Goal: Task Accomplishment & Management: Use online tool/utility

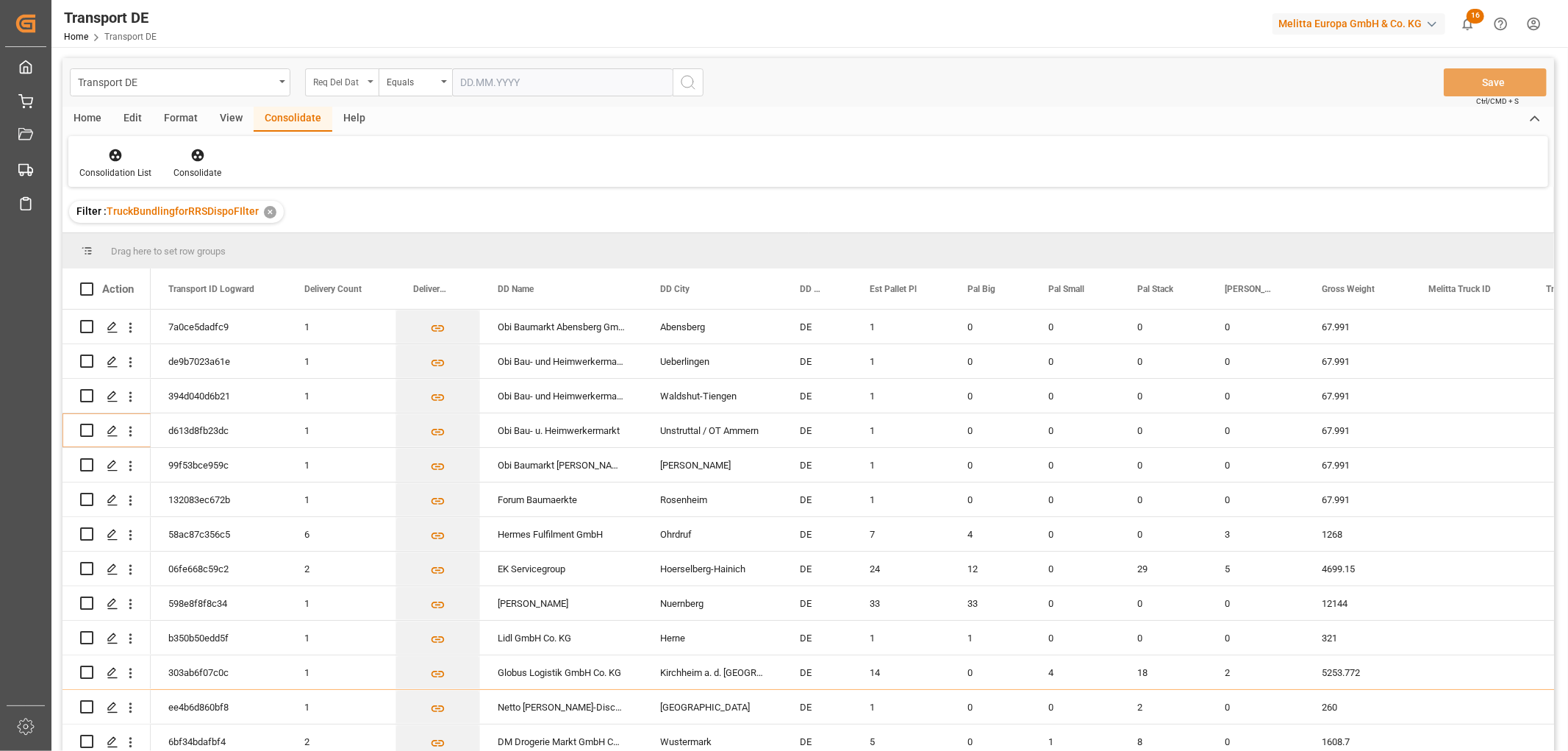
click at [343, 84] on div "Req Del Dat" at bounding box center [338, 81] width 50 height 17
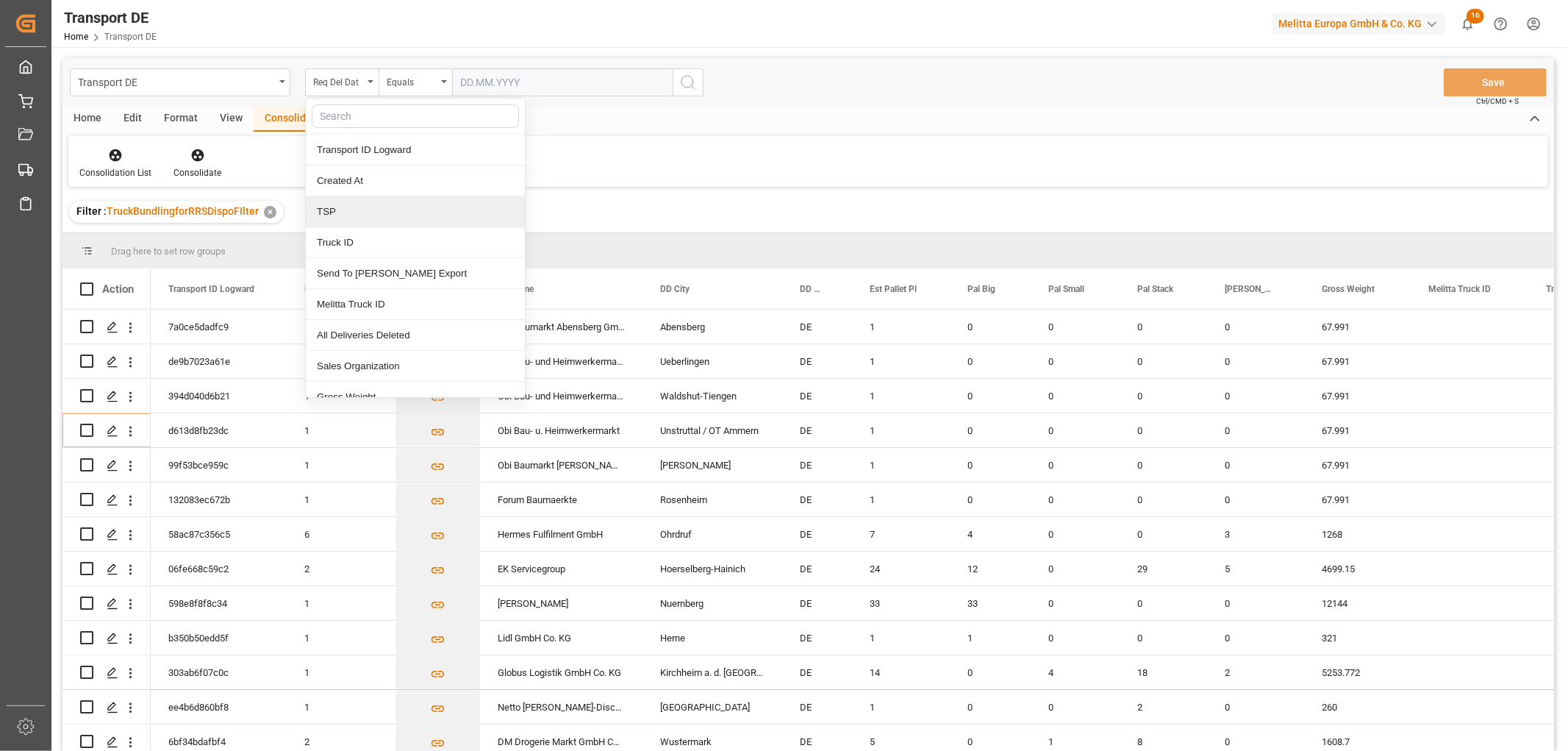
click at [371, 213] on div "TSP" at bounding box center [415, 212] width 219 height 31
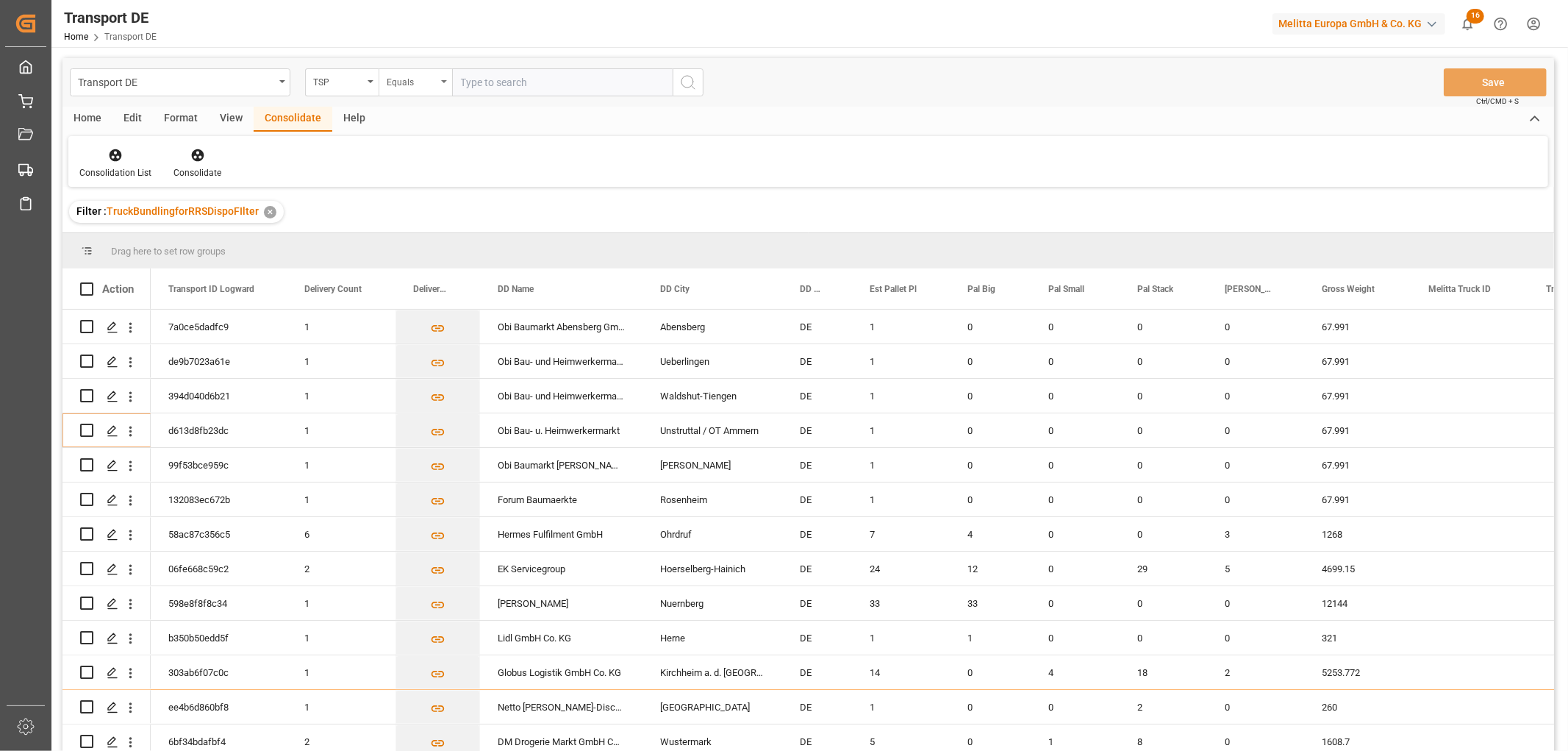
click at [420, 84] on div "Equals" at bounding box center [412, 81] width 50 height 17
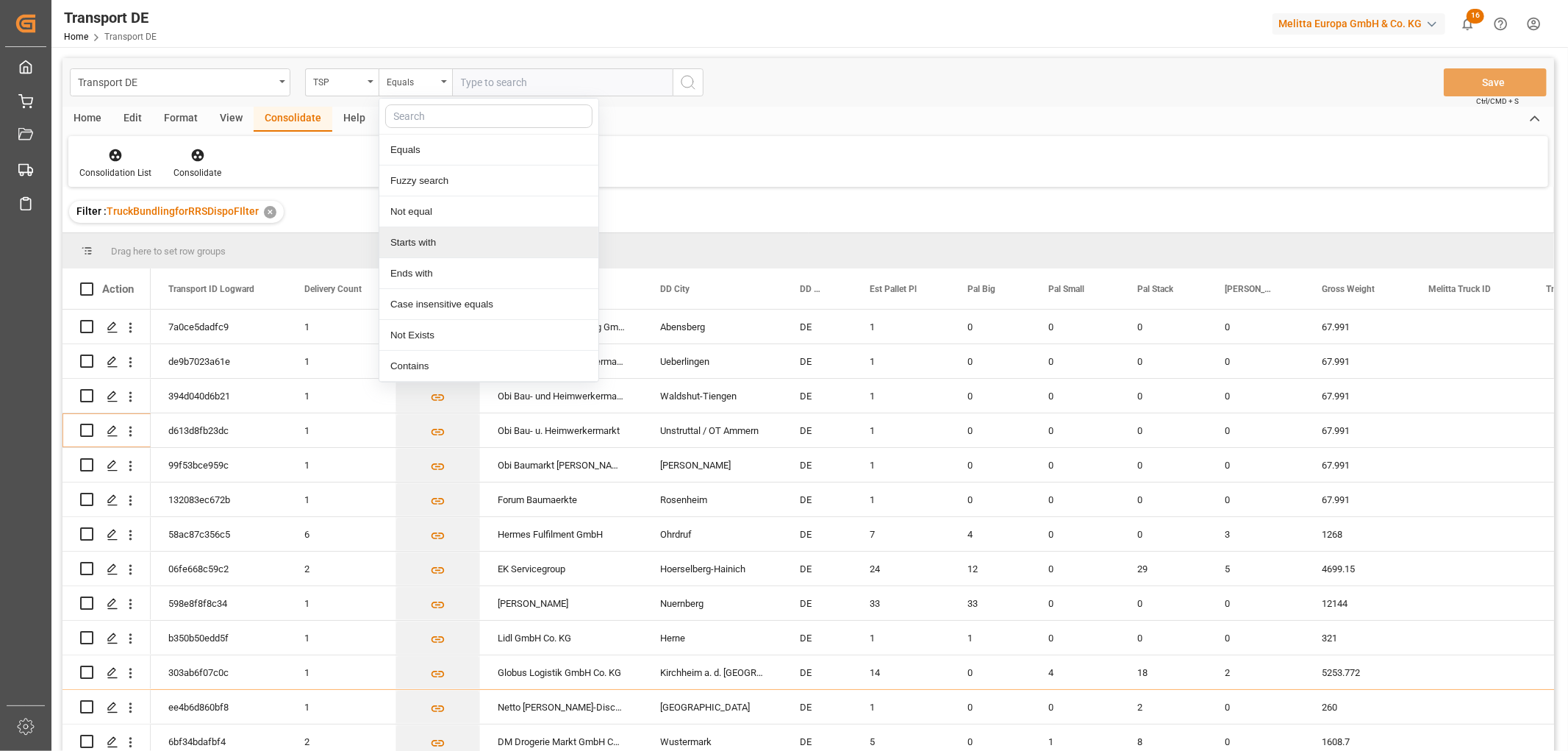
click at [431, 246] on div "Starts with" at bounding box center [489, 242] width 219 height 31
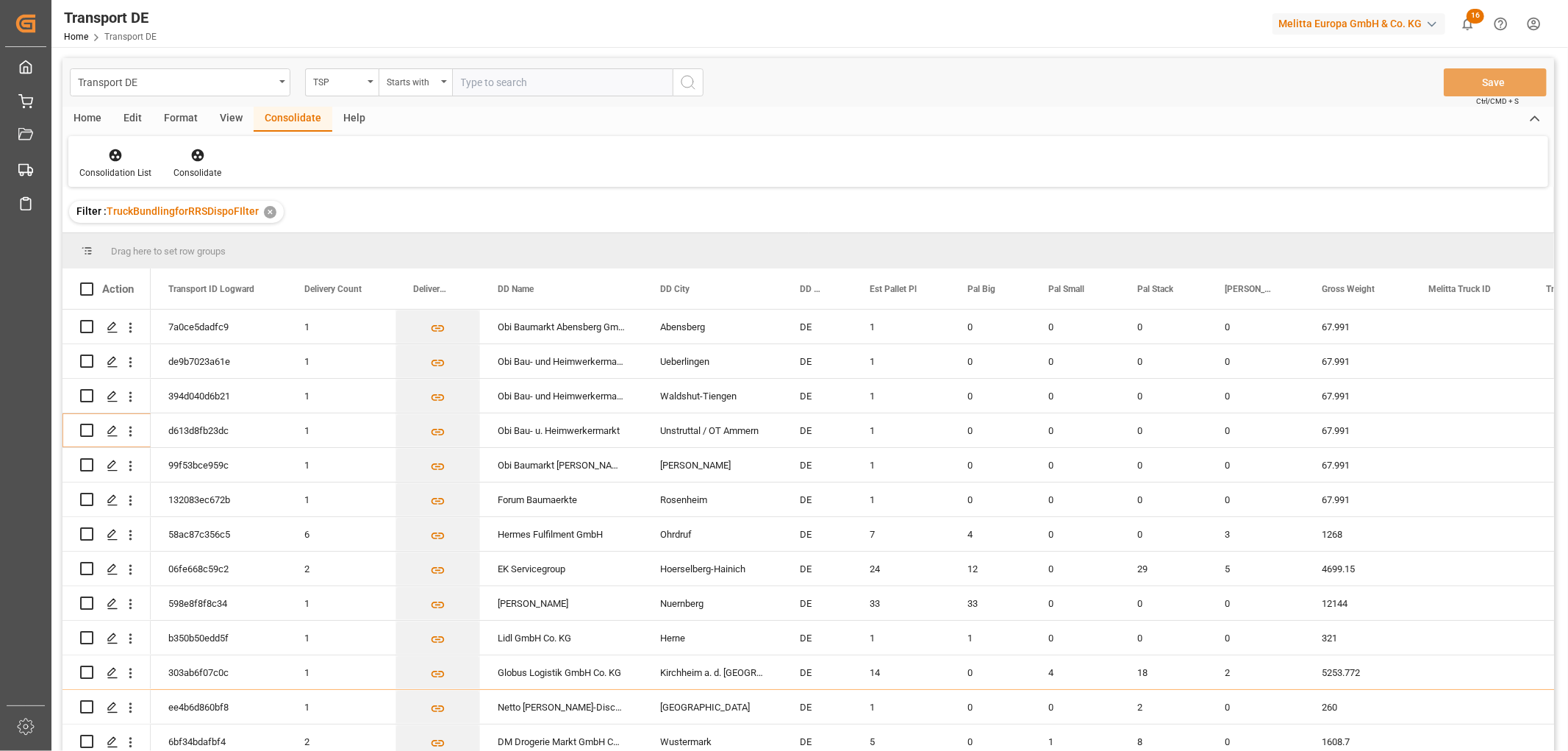
click at [483, 85] on input "text" at bounding box center [562, 83] width 221 height 28
type input "LIT DE"
click at [685, 85] on icon "search button" at bounding box center [688, 83] width 17 height 17
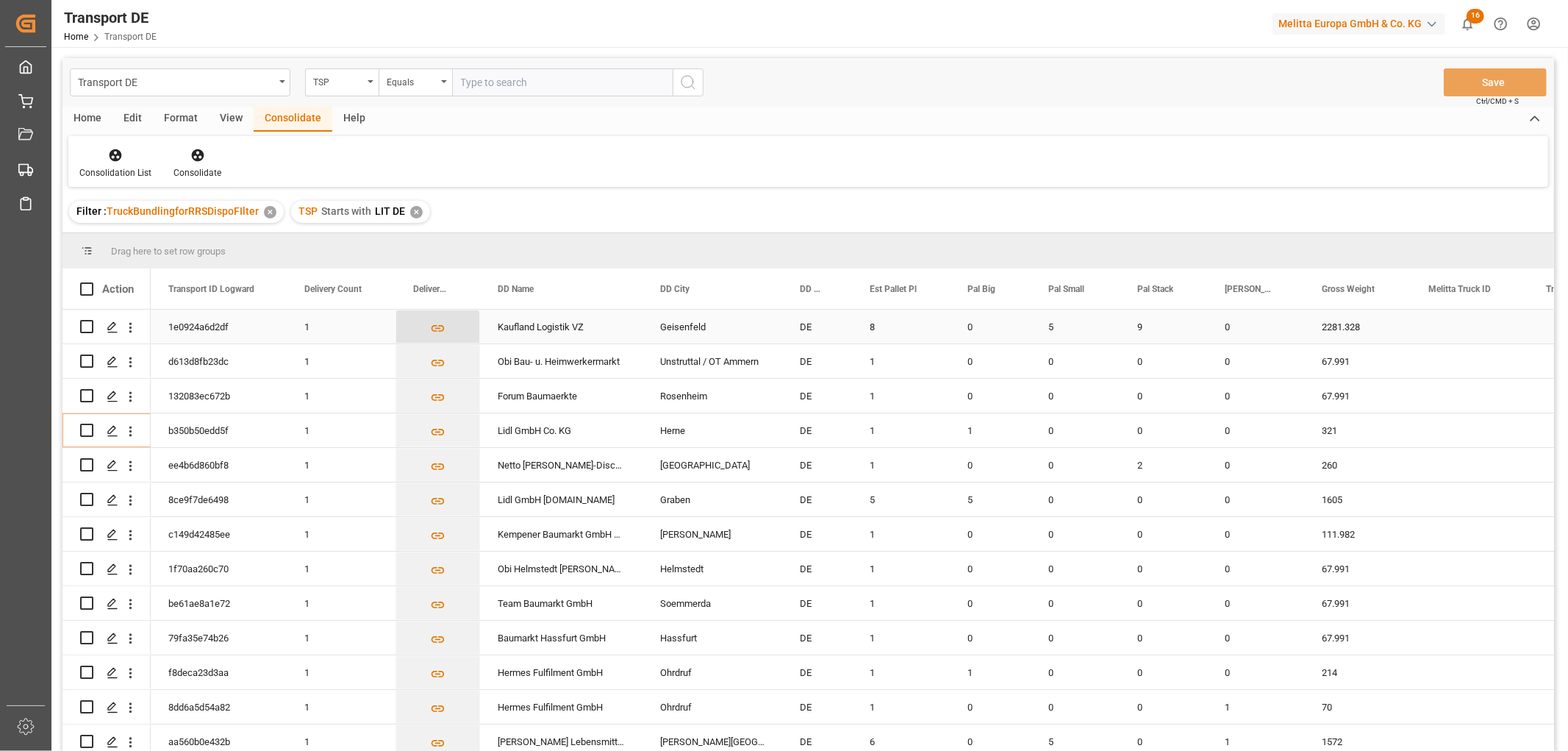
click at [435, 329] on icon "Press SPACE to select this row." at bounding box center [438, 329] width 16 height 16
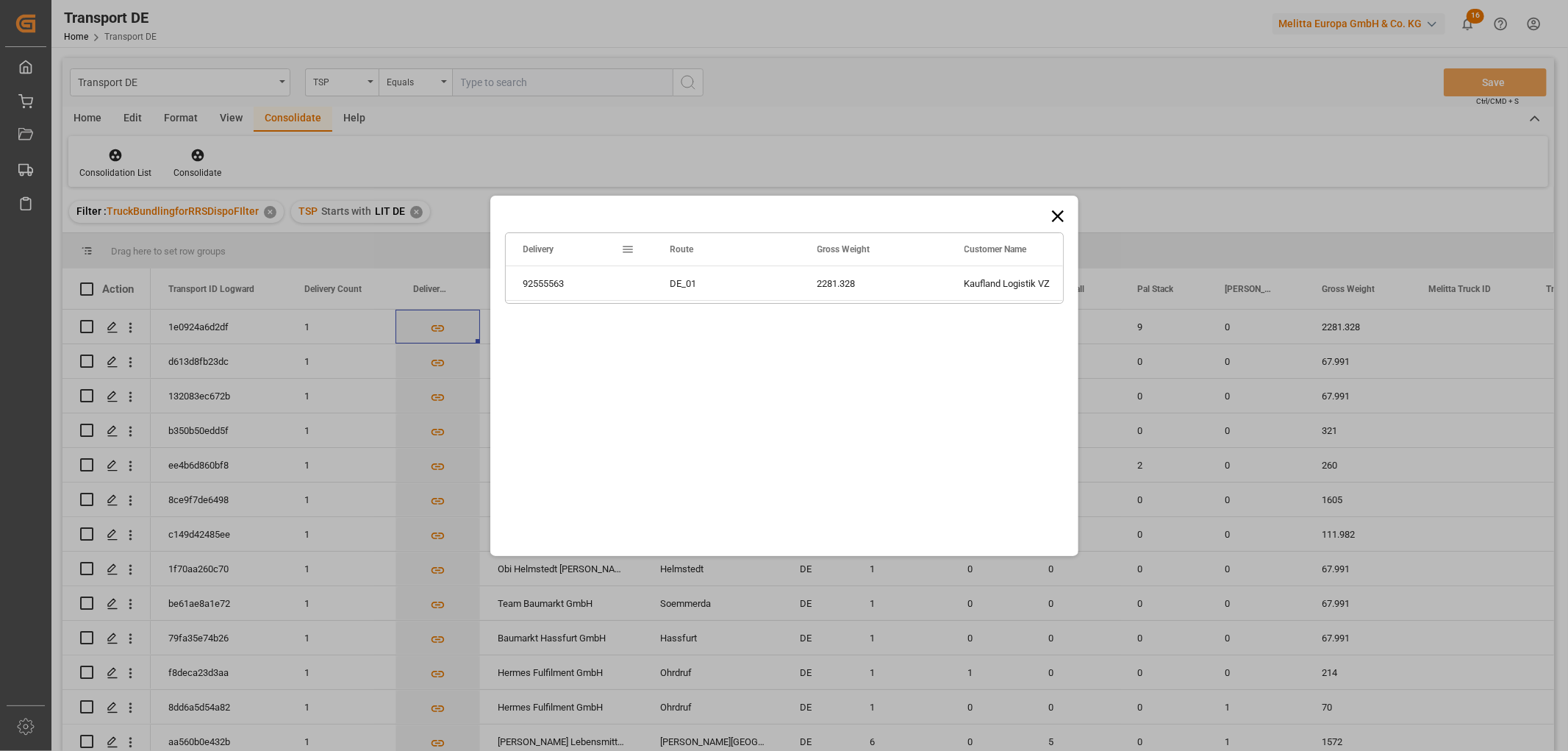
click at [1052, 212] on icon at bounding box center [1058, 216] width 20 height 20
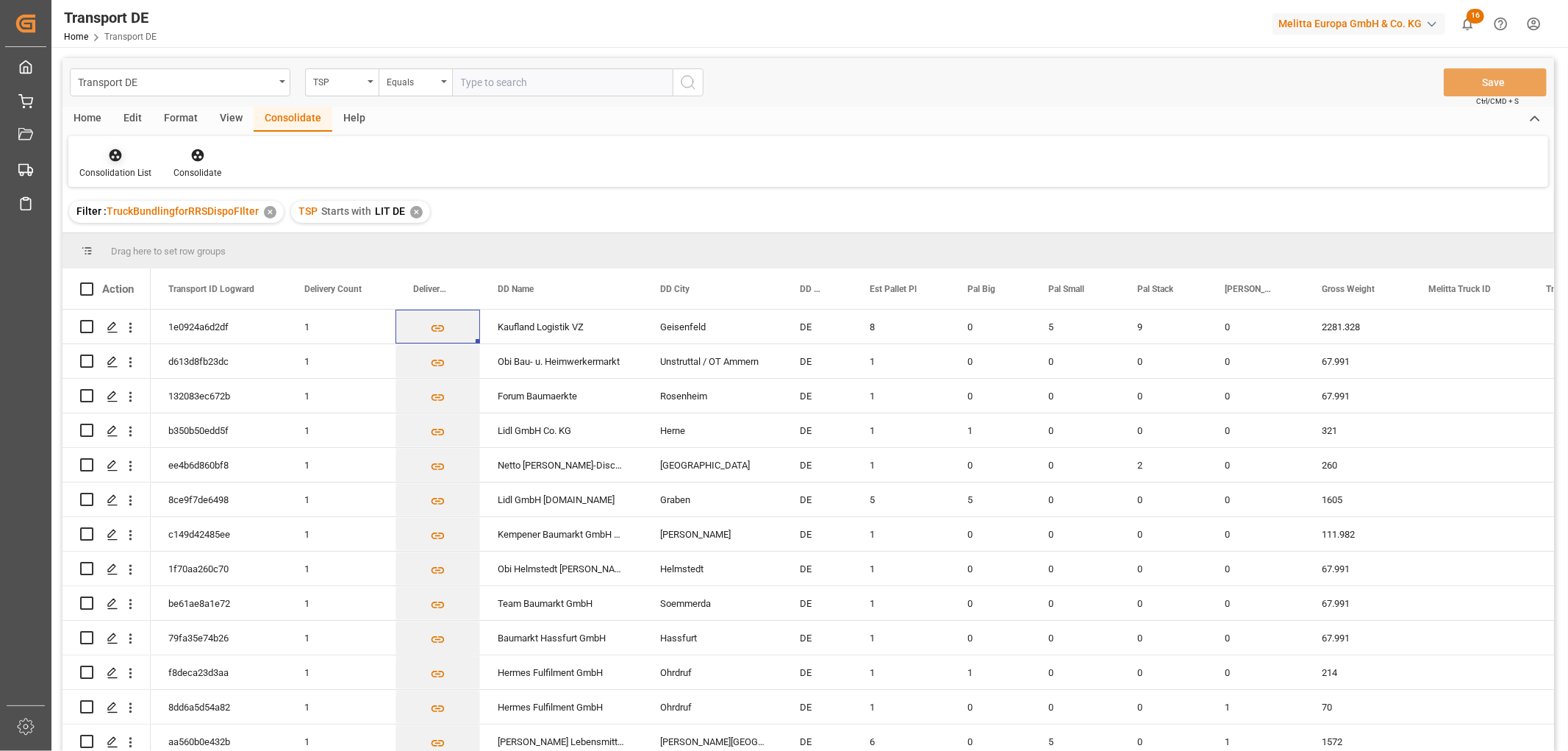
click at [114, 156] on icon at bounding box center [116, 156] width 13 height 13
click at [130, 240] on div "Transport DE TSP Equals Save Ctrl/CMD + S Home Edit Format View Consolidate Hel…" at bounding box center [808, 424] width 1492 height 732
click at [83, 327] on input "Press Space to toggle row selection (unchecked)" at bounding box center [86, 326] width 13 height 13
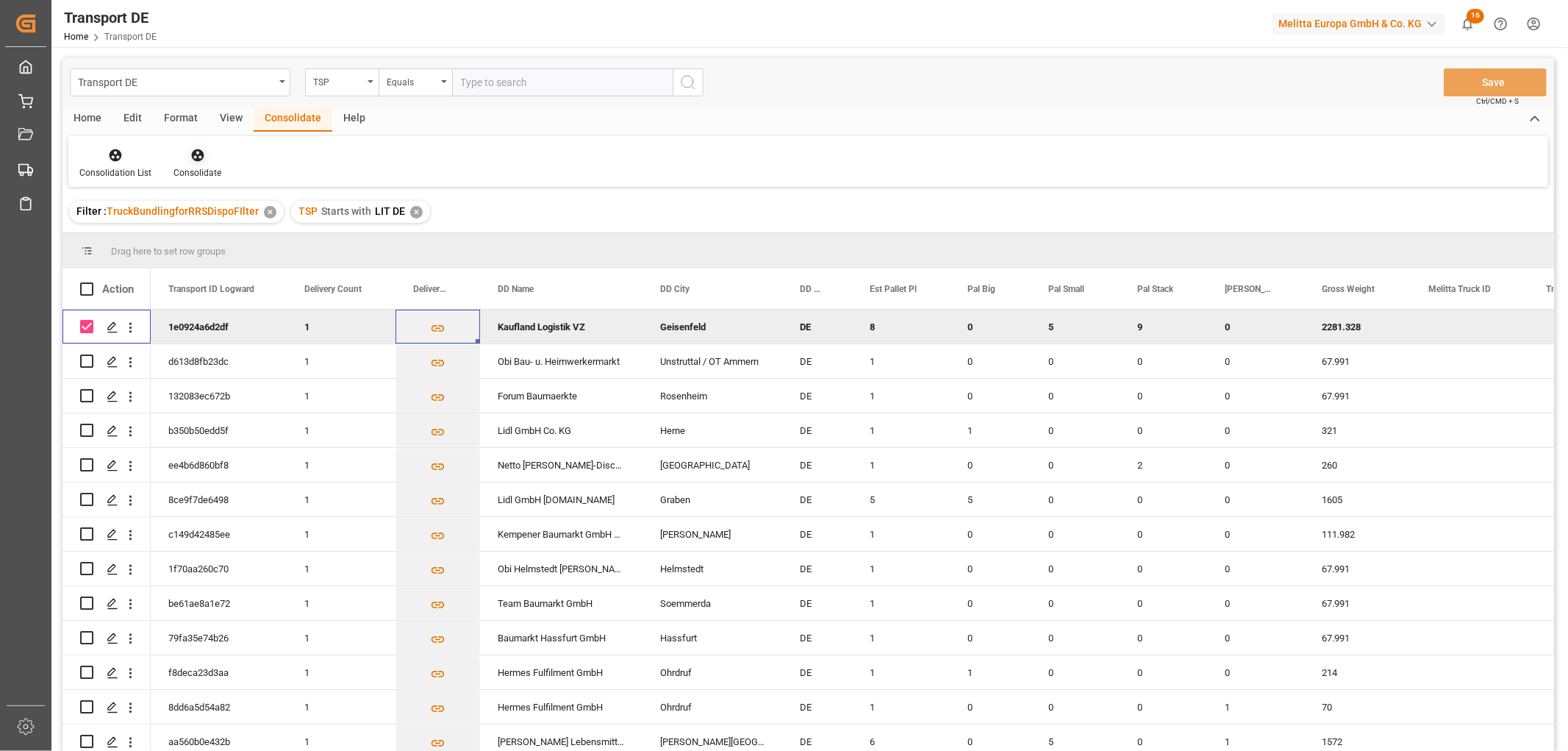
click at [192, 155] on icon at bounding box center [197, 156] width 13 height 13
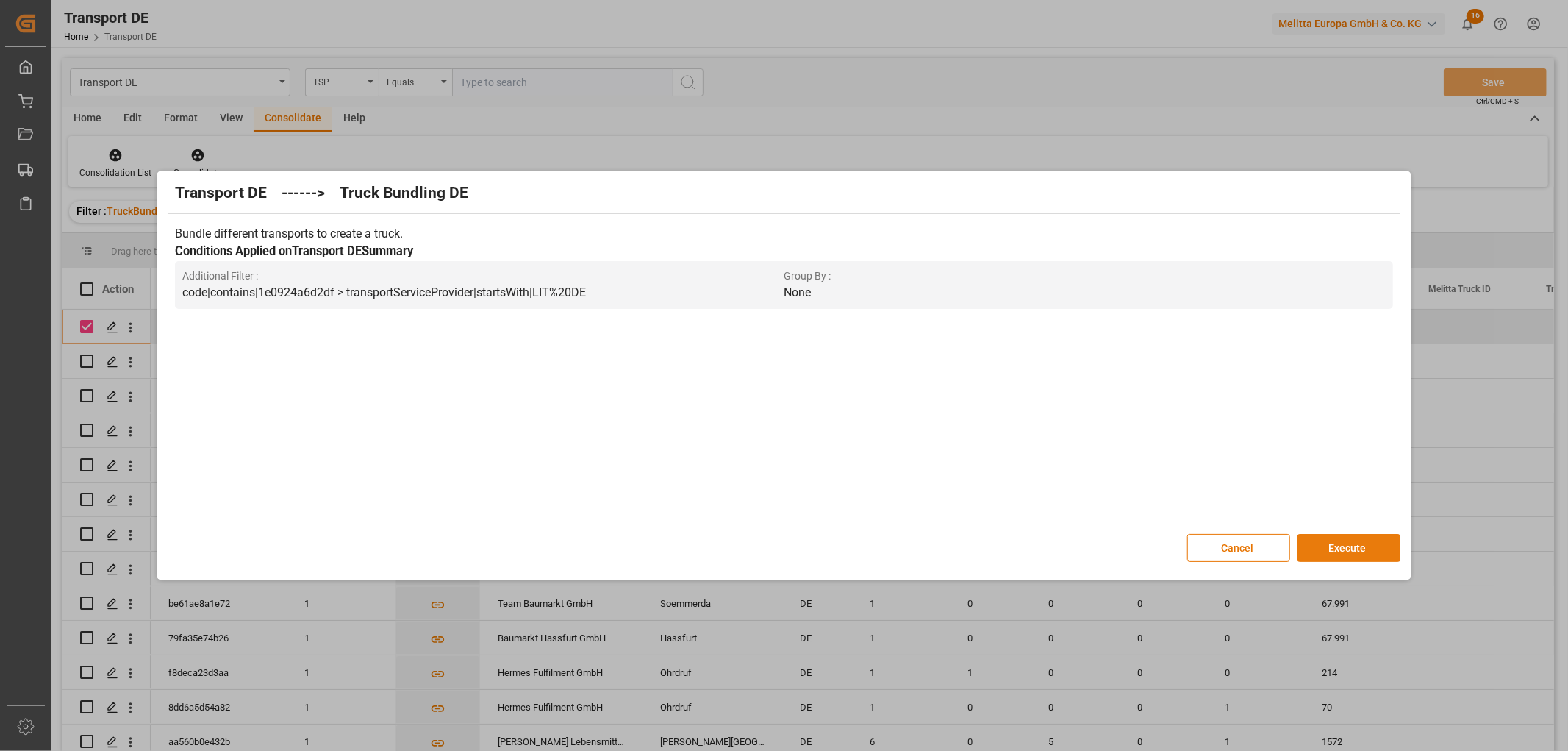
click at [1350, 540] on button "Execute" at bounding box center [1349, 548] width 103 height 28
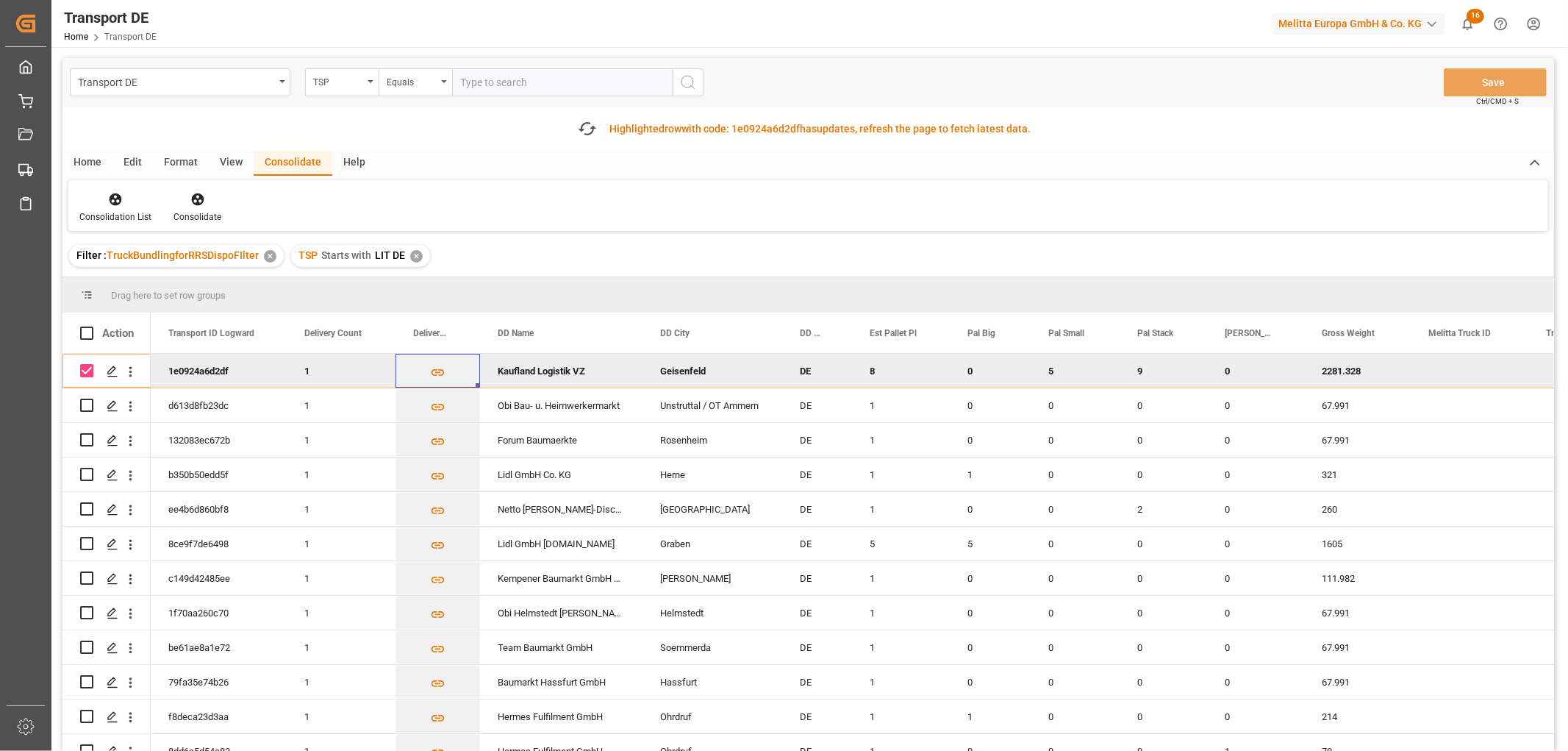
click at [84, 370] on input "Press Space to toggle row selection (checked)" at bounding box center [86, 370] width 13 height 13
checkbox input "false"
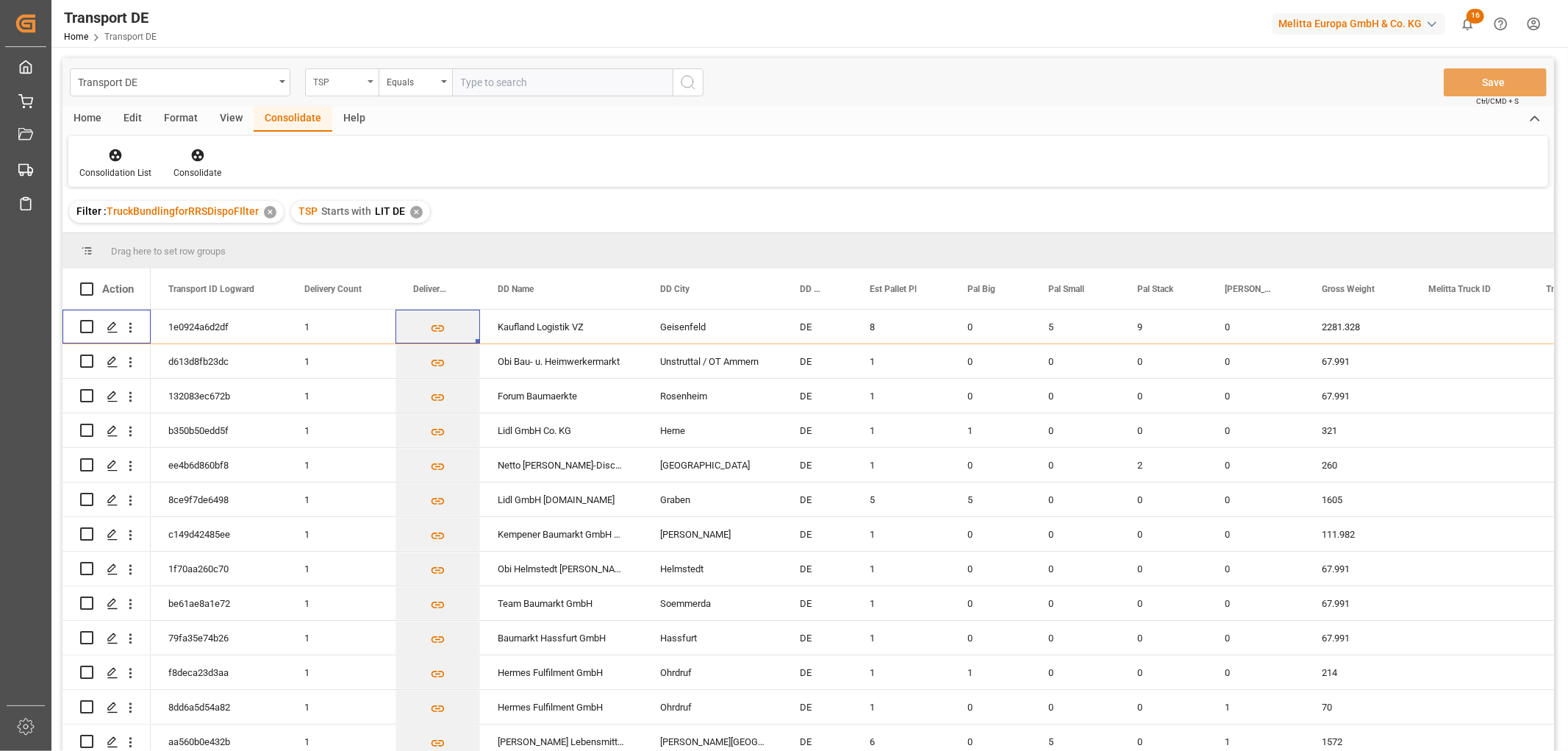
click at [339, 87] on div "TSP" at bounding box center [338, 81] width 50 height 17
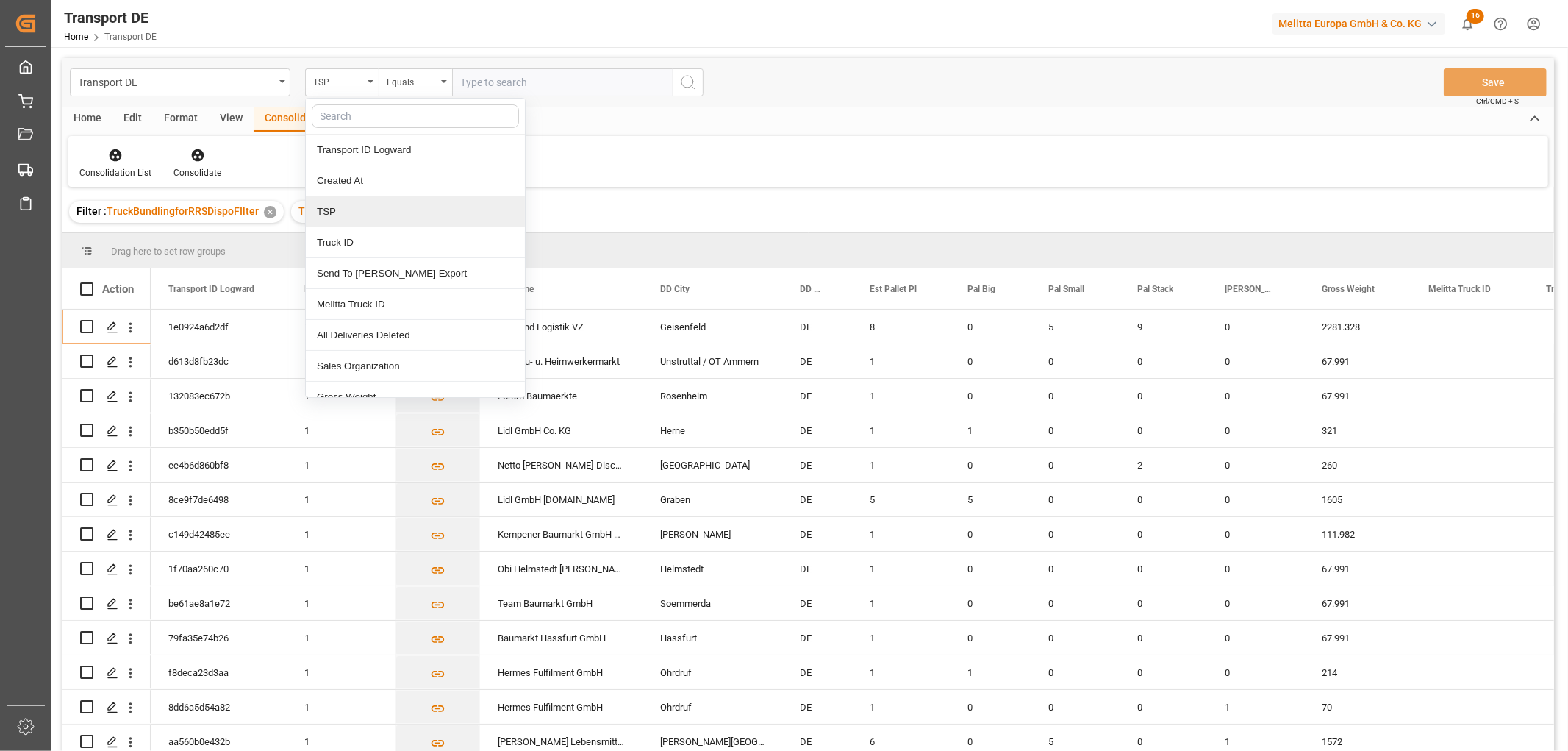
click at [364, 216] on div "TSP" at bounding box center [415, 212] width 219 height 31
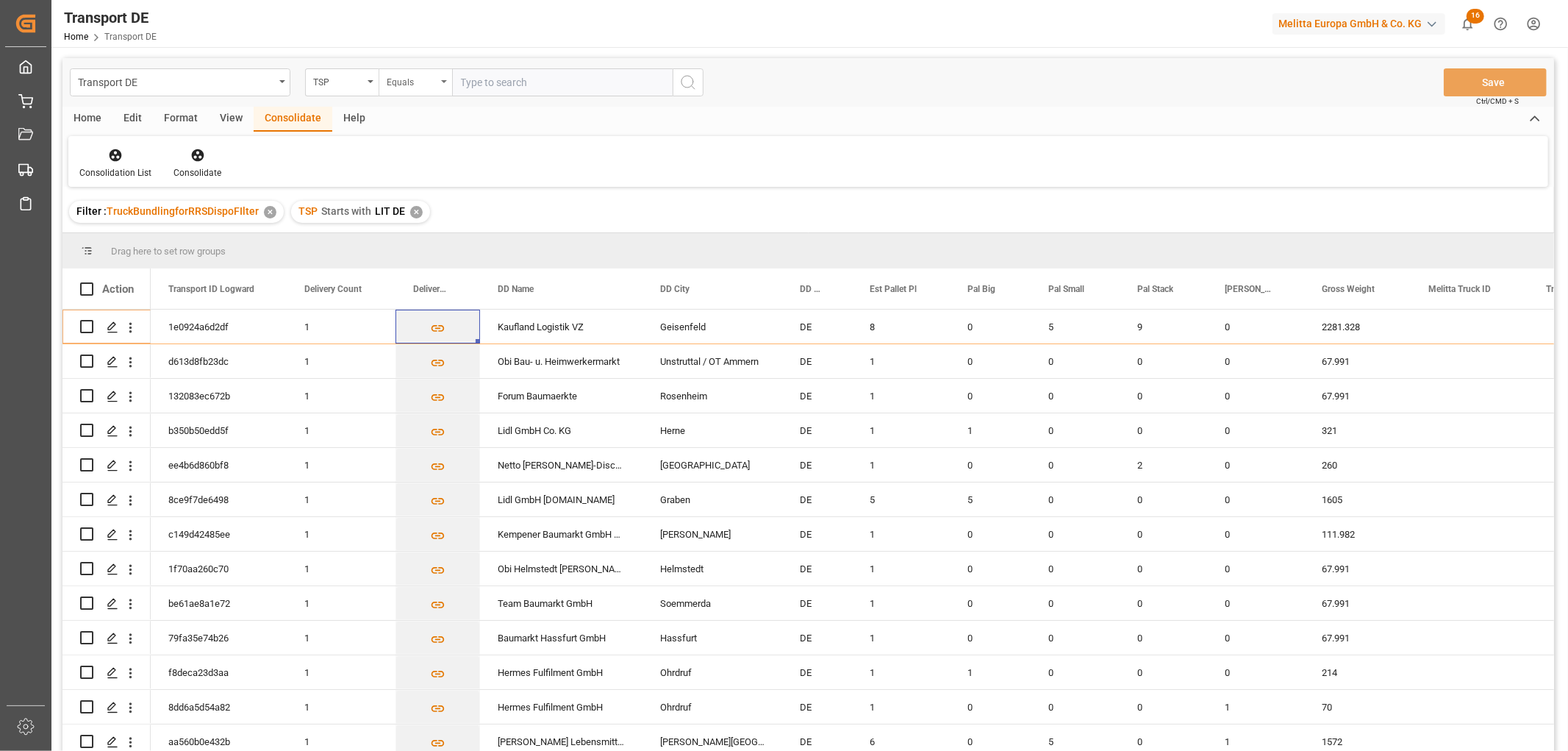
click at [417, 86] on div "Equals" at bounding box center [412, 81] width 50 height 17
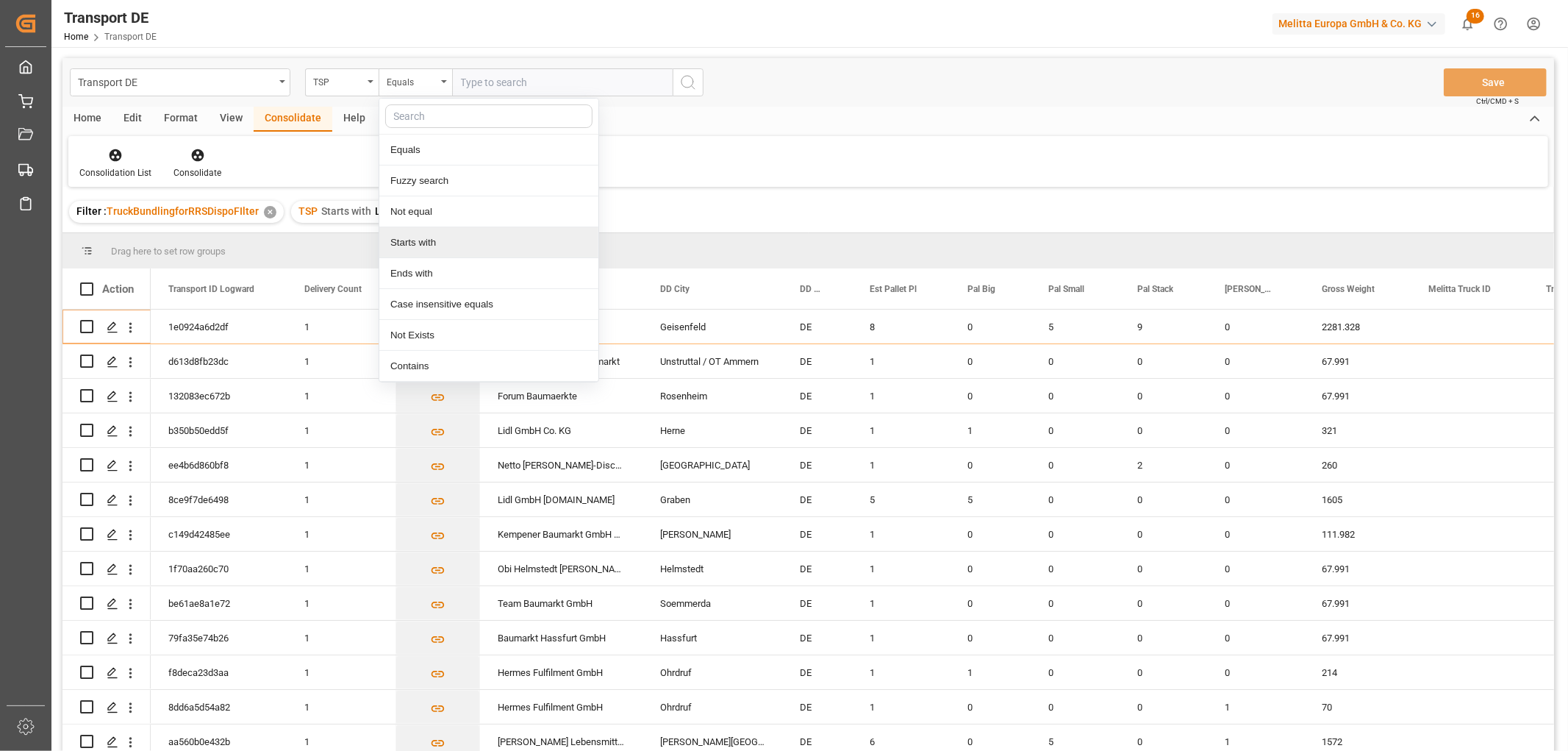
click at [414, 240] on div "Starts with" at bounding box center [489, 242] width 219 height 31
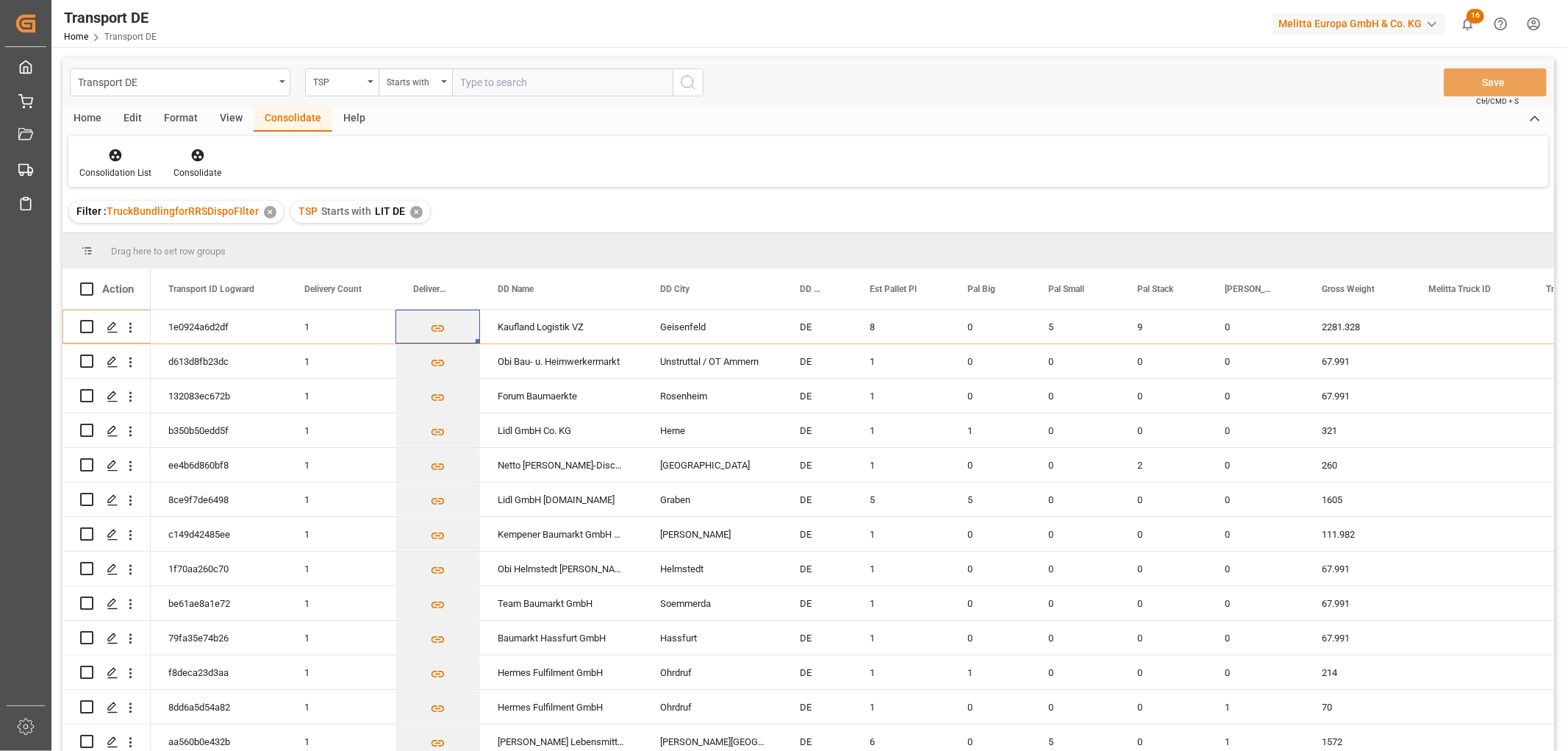
click at [494, 81] on input "text" at bounding box center [562, 83] width 221 height 28
type input "Self pickup DE"
click at [686, 84] on icon "search button" at bounding box center [688, 83] width 17 height 17
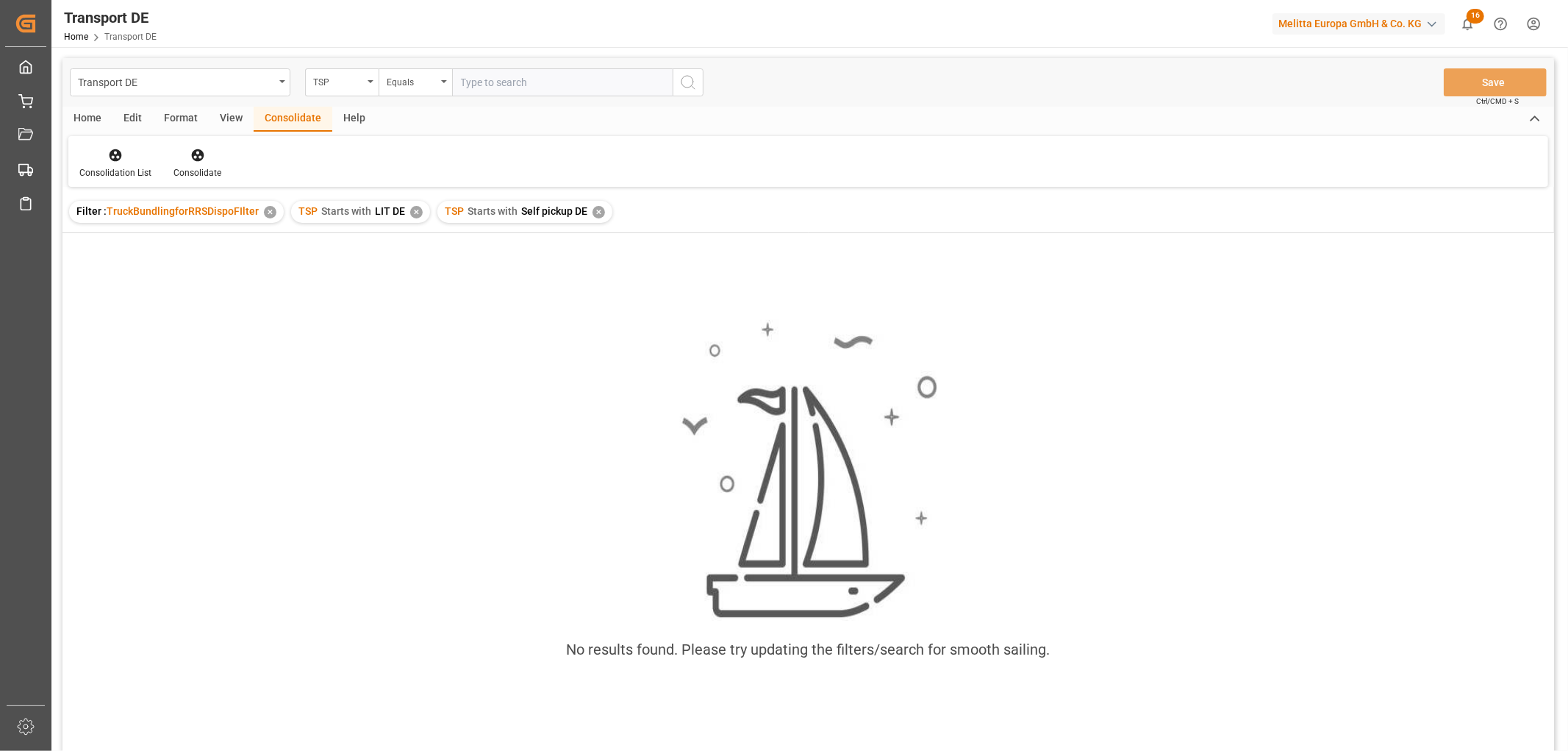
click at [412, 212] on div "✕" at bounding box center [417, 212] width 13 height 13
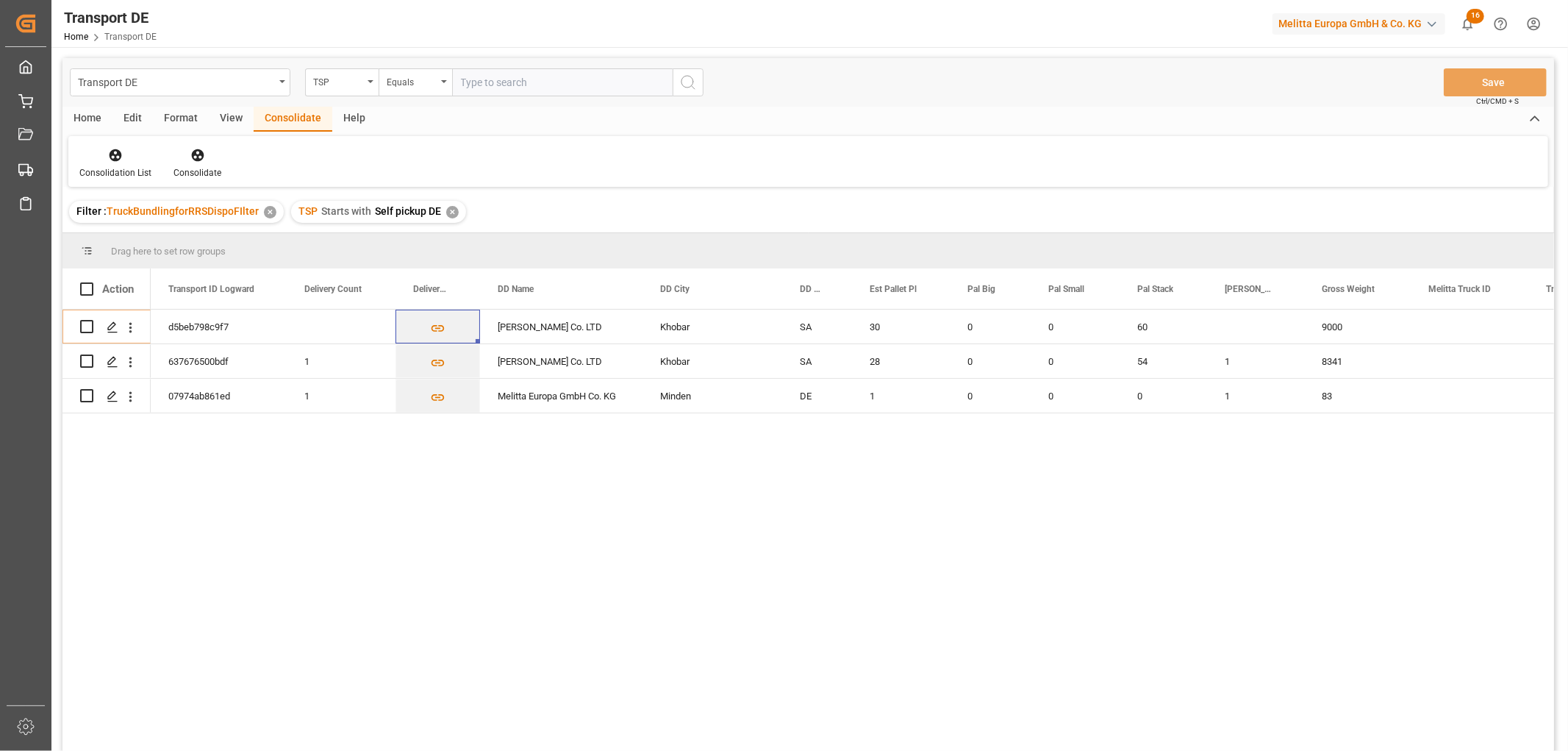
click at [449, 213] on div "✕" at bounding box center [453, 212] width 13 height 13
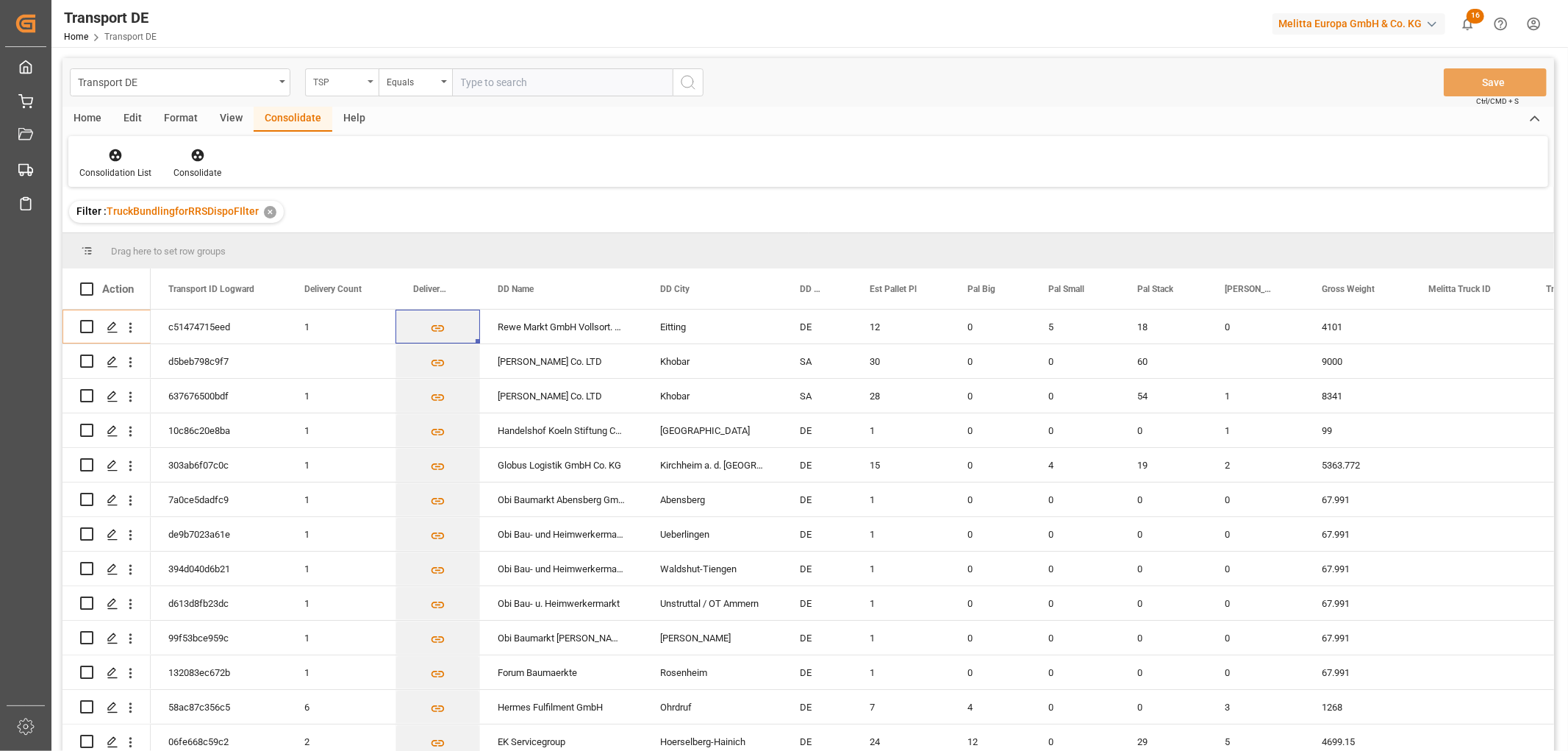
click at [313, 82] on div "TSP" at bounding box center [338, 81] width 50 height 17
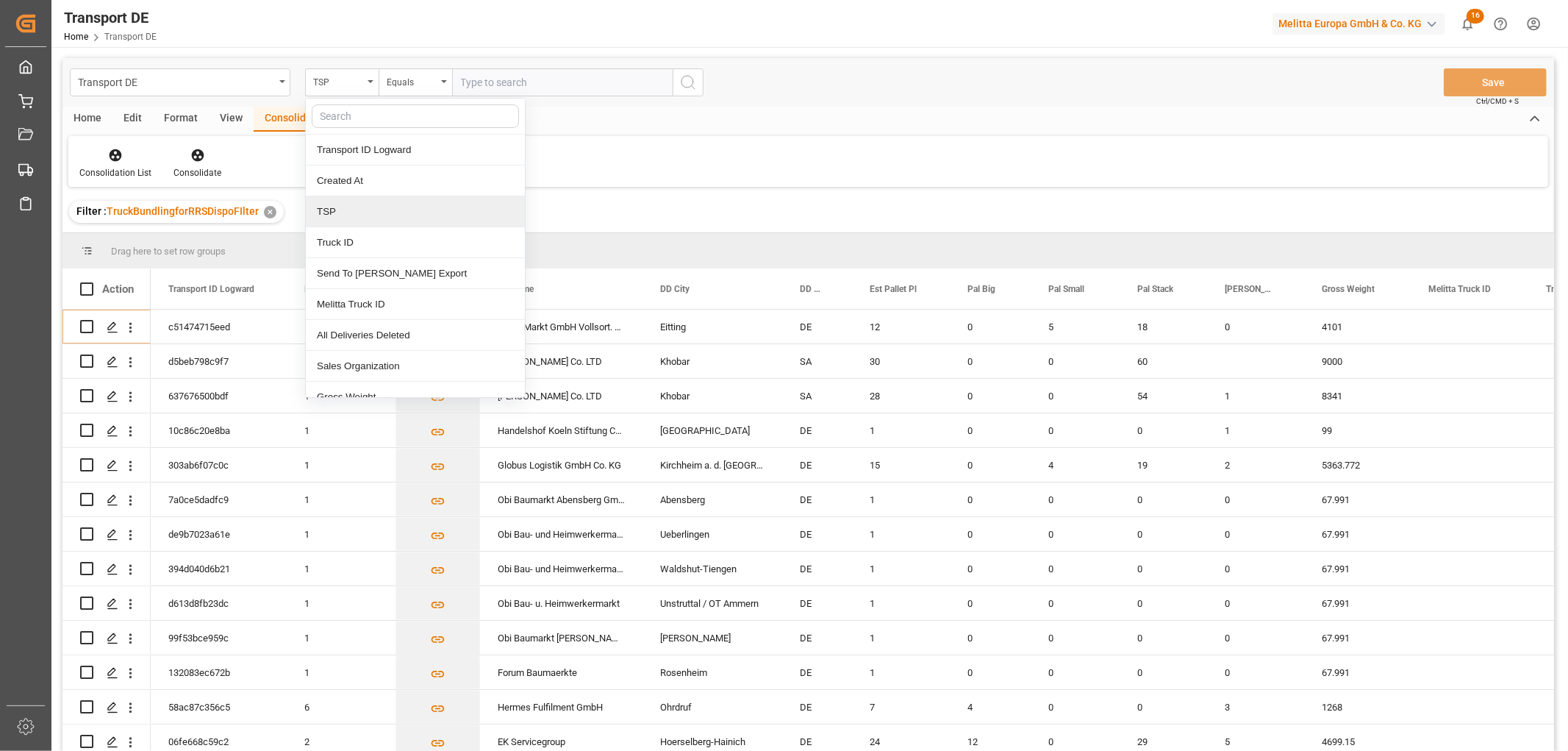
click at [343, 211] on div "TSP" at bounding box center [415, 212] width 219 height 31
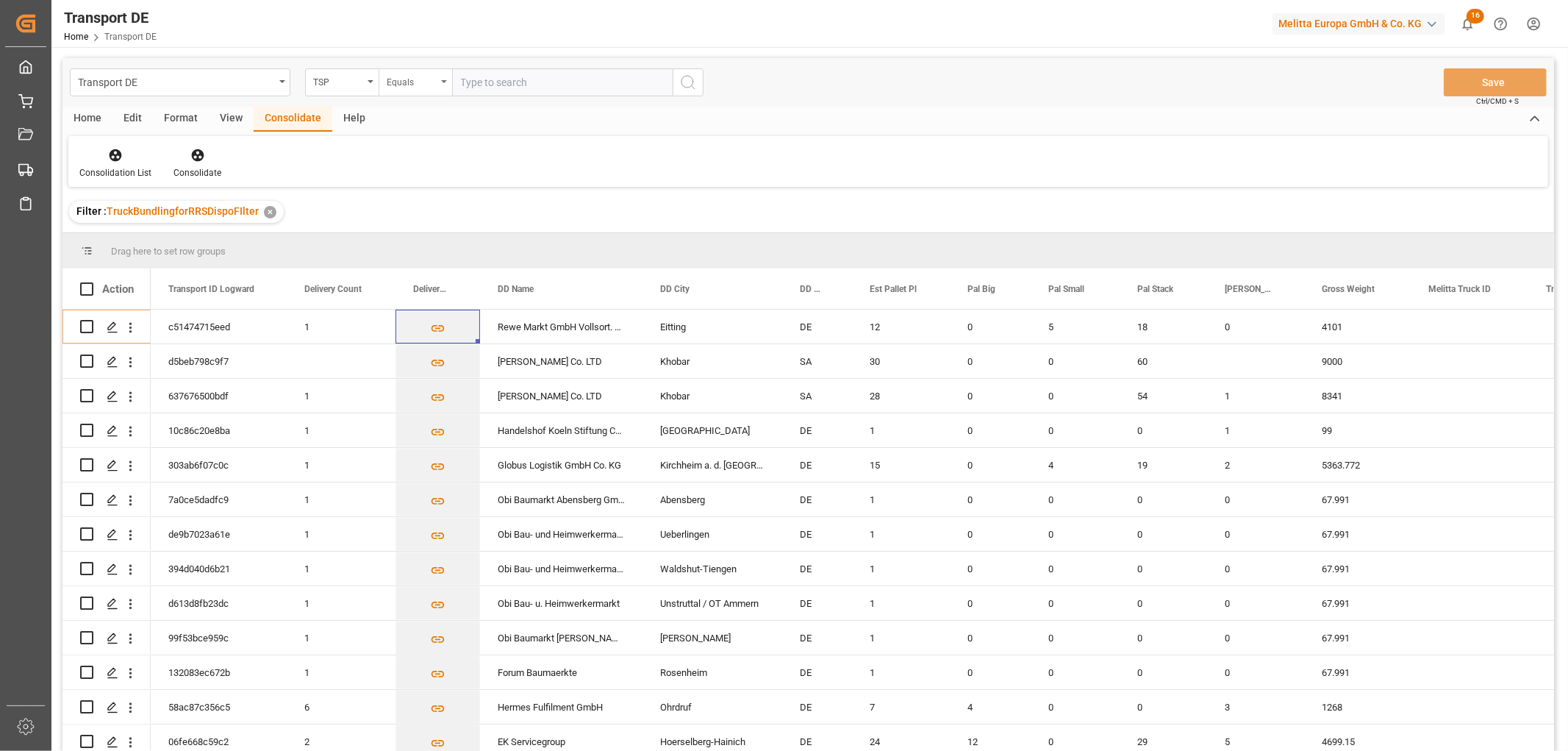
click at [416, 83] on div "Equals" at bounding box center [412, 81] width 50 height 17
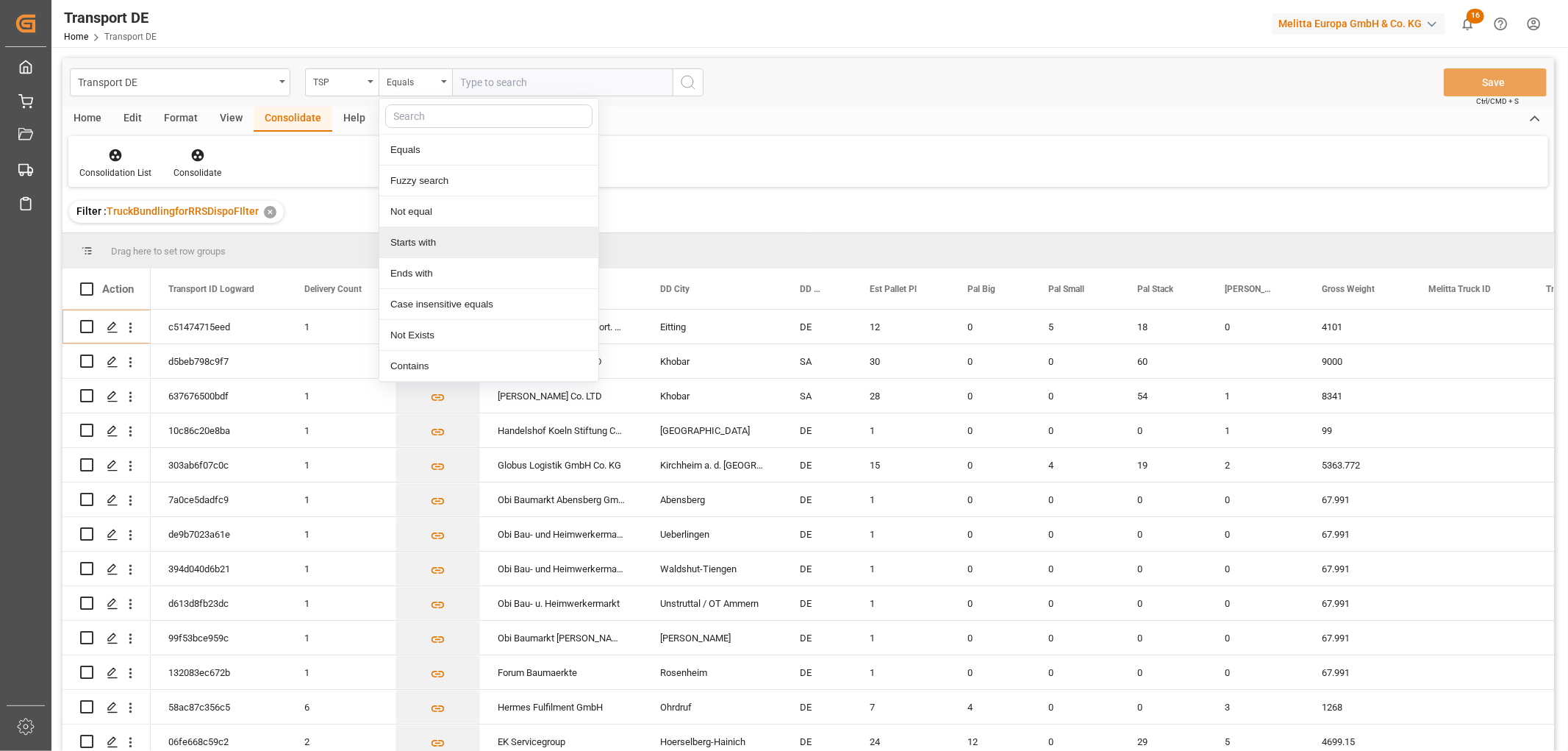
click at [420, 251] on div "Starts with" at bounding box center [489, 242] width 219 height 31
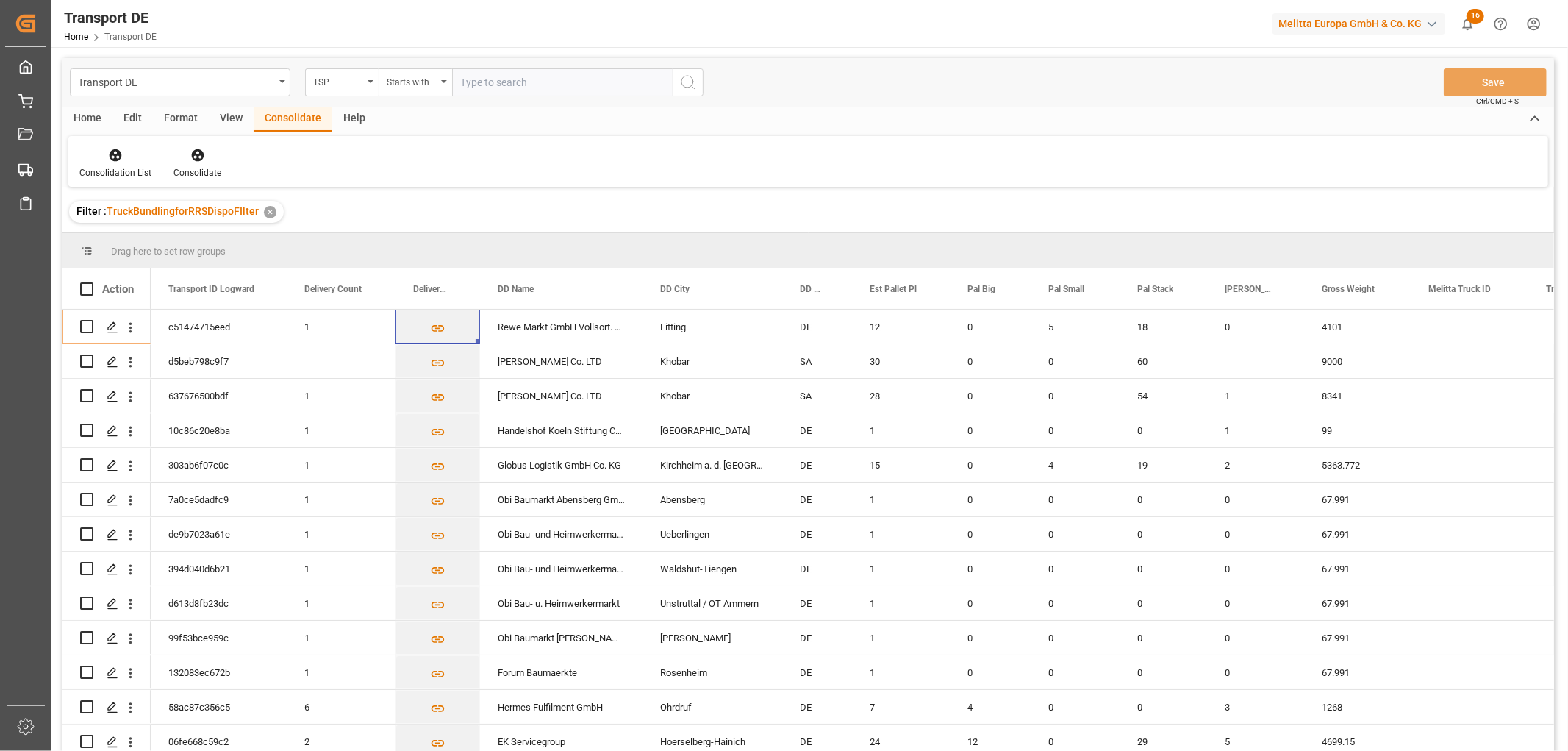
click at [480, 82] on input "text" at bounding box center [562, 83] width 221 height 28
type input "LIT DE"
click at [685, 78] on icon "search button" at bounding box center [688, 83] width 17 height 17
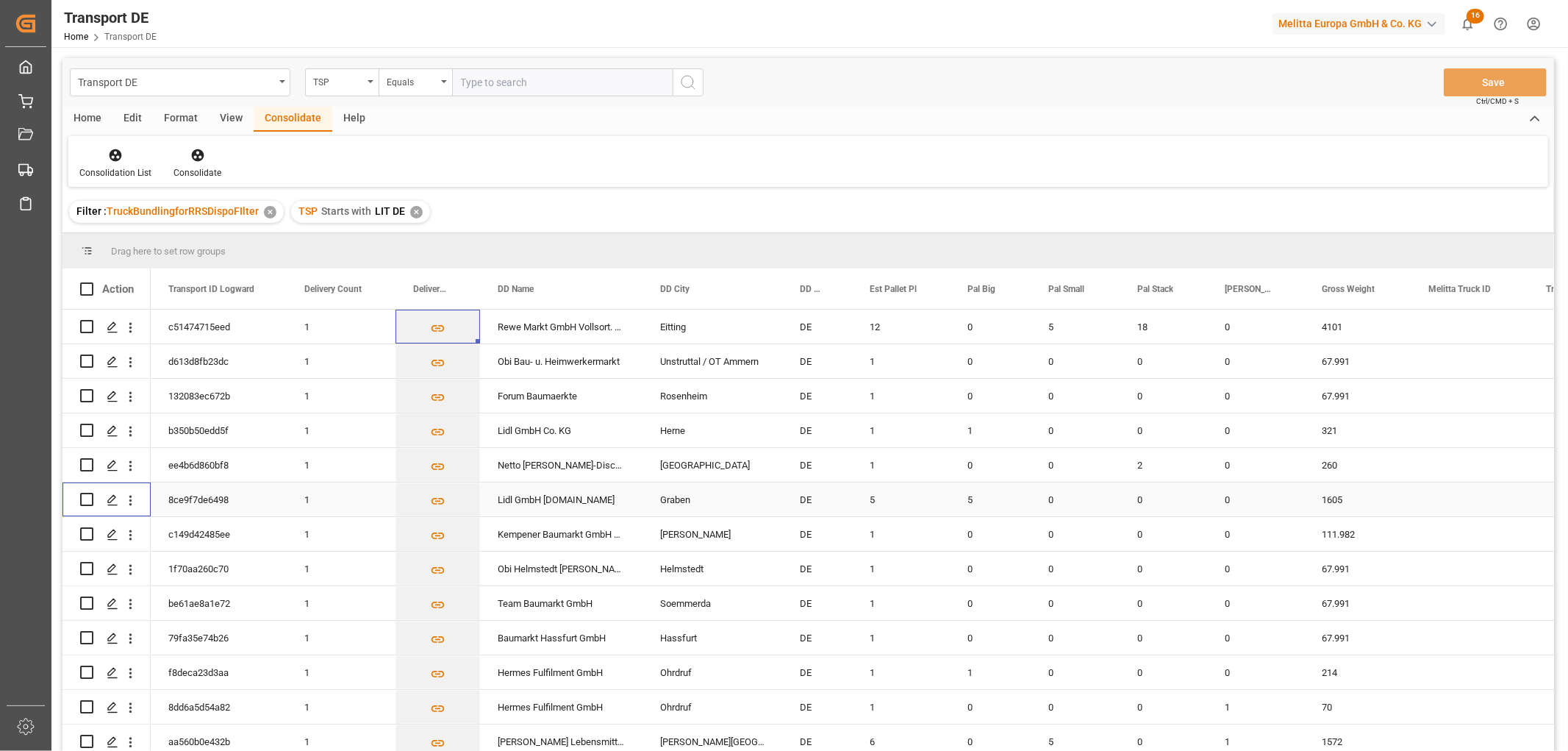
click at [85, 498] on input "Press Space to toggle row selection (unchecked)" at bounding box center [86, 499] width 13 height 13
checkbox input "true"
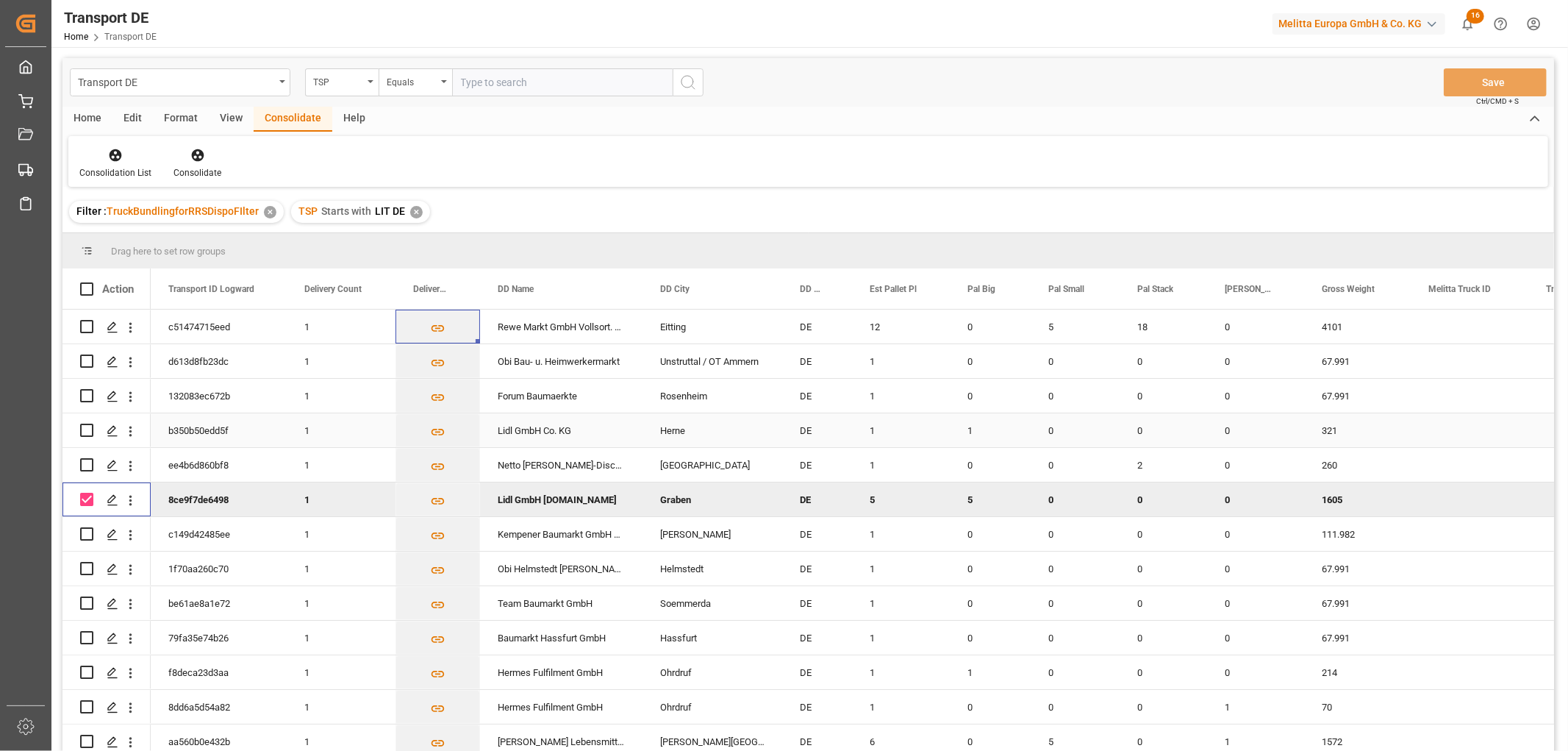
click at [85, 430] on input "Press Space to toggle row selection (unchecked)" at bounding box center [86, 430] width 13 height 13
checkbox input "true"
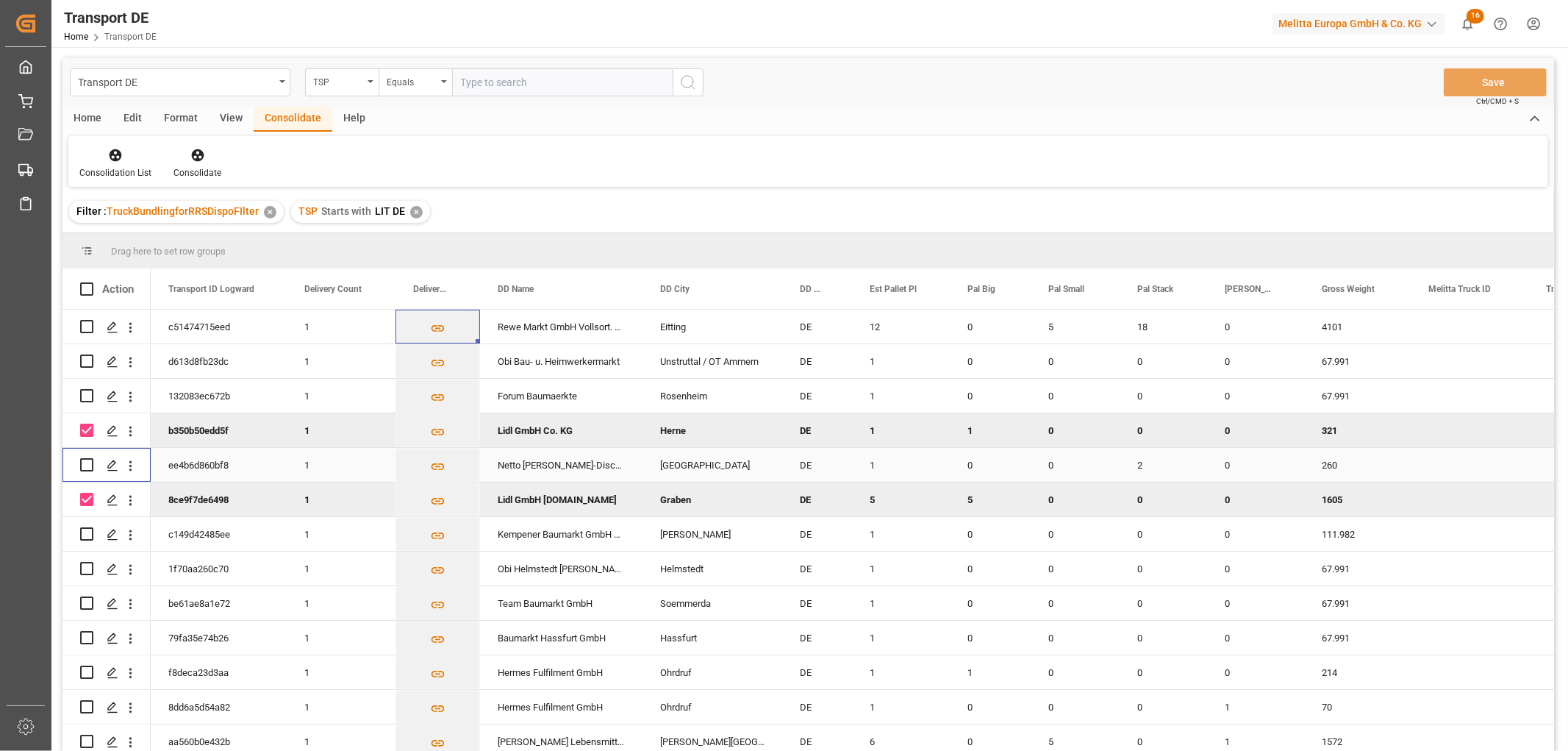
click at [89, 467] on input "Press Space to toggle row selection (unchecked)" at bounding box center [86, 465] width 13 height 13
checkbox input "true"
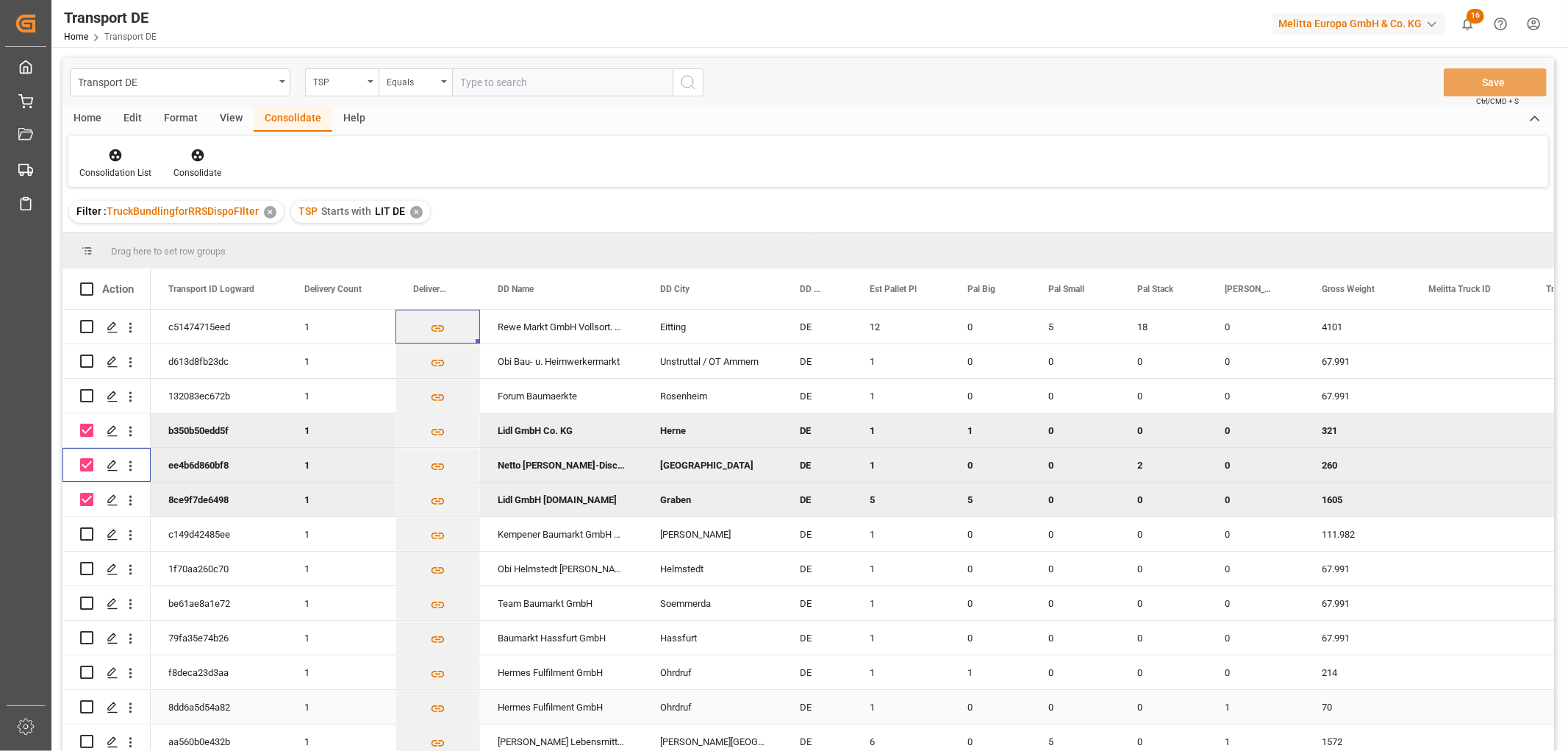
click at [85, 706] on input "Press Space to toggle row selection (unchecked)" at bounding box center [86, 706] width 13 height 13
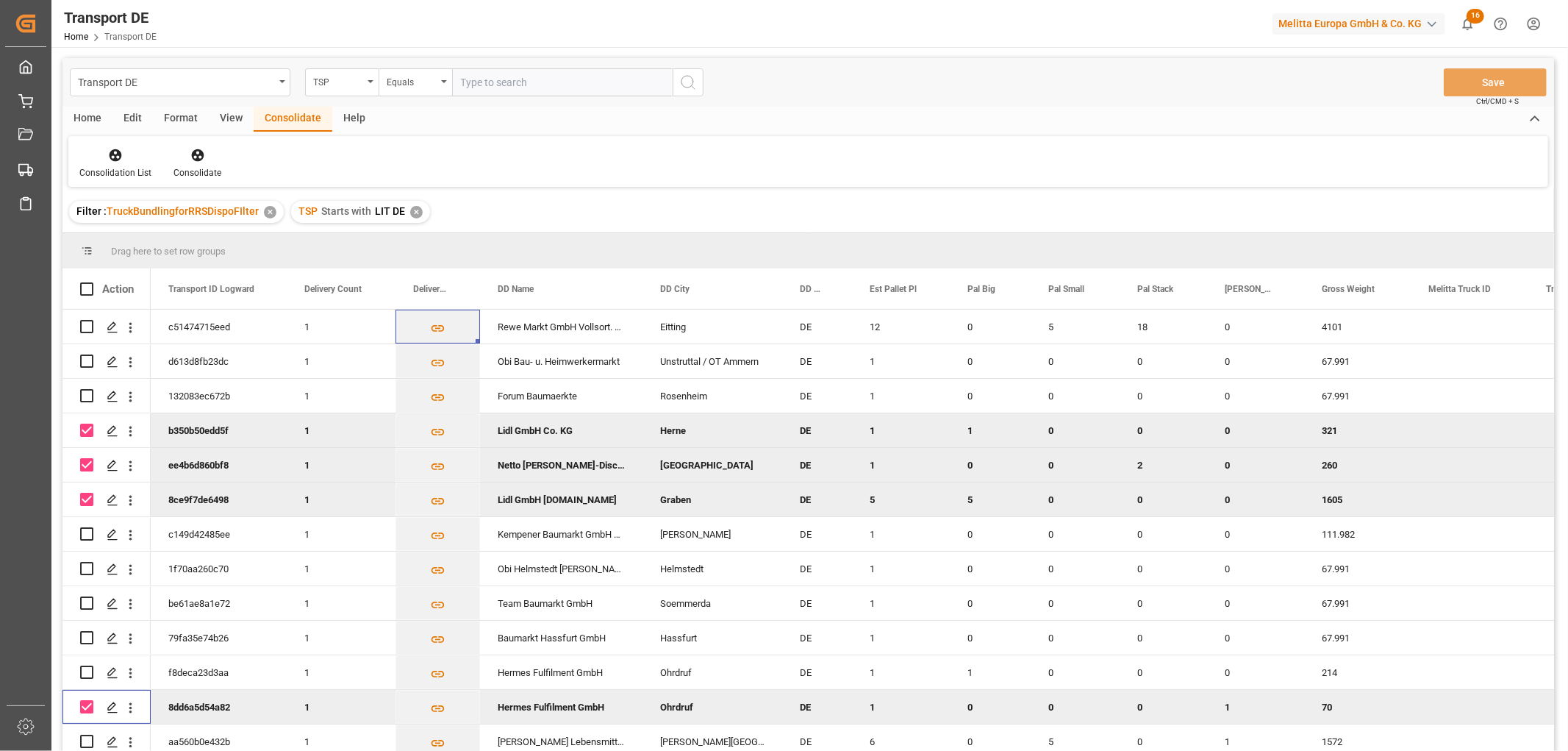
click at [84, 703] on input "Press Space to toggle row selection (checked)" at bounding box center [86, 706] width 13 height 13
checkbox input "false"
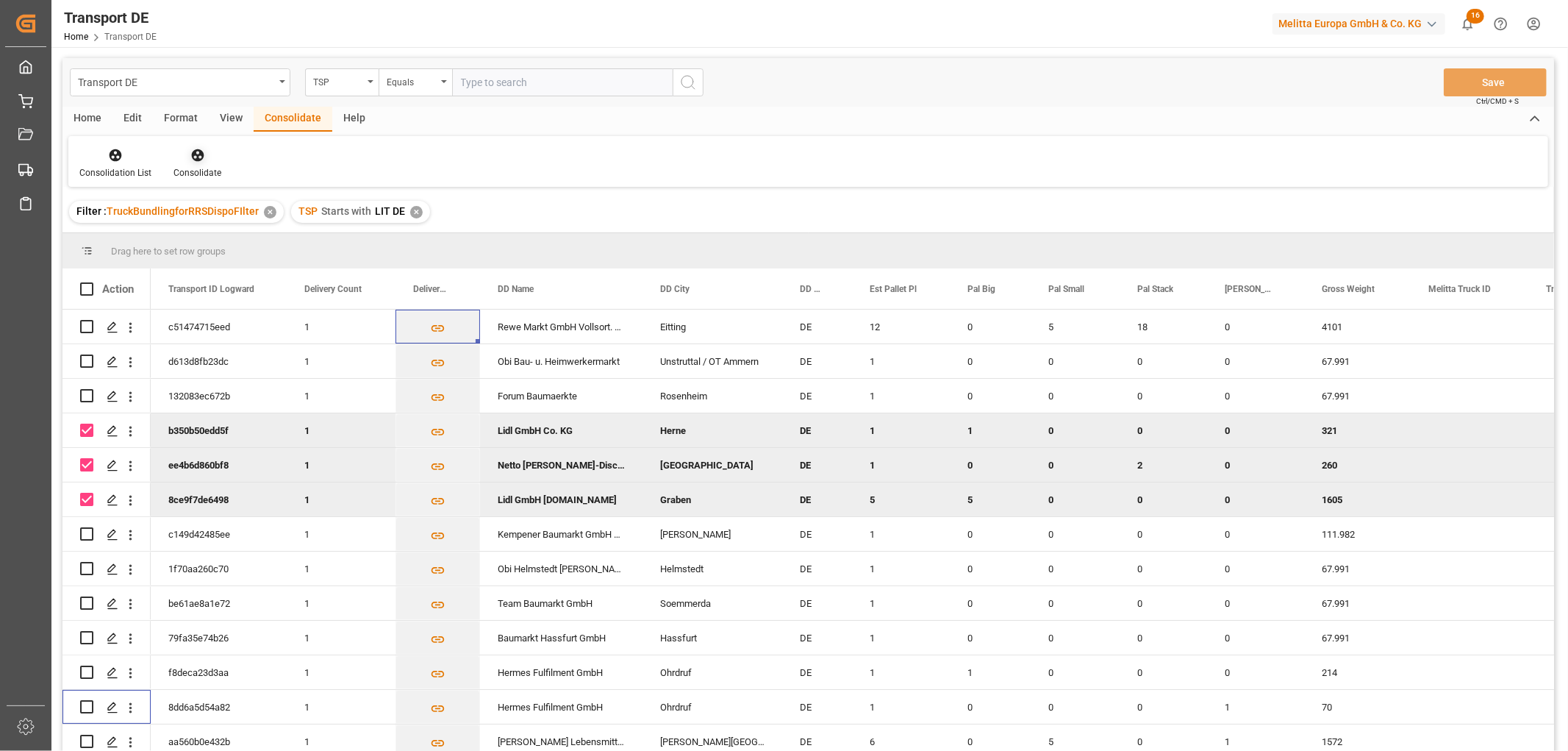
click at [193, 158] on icon at bounding box center [197, 156] width 13 height 13
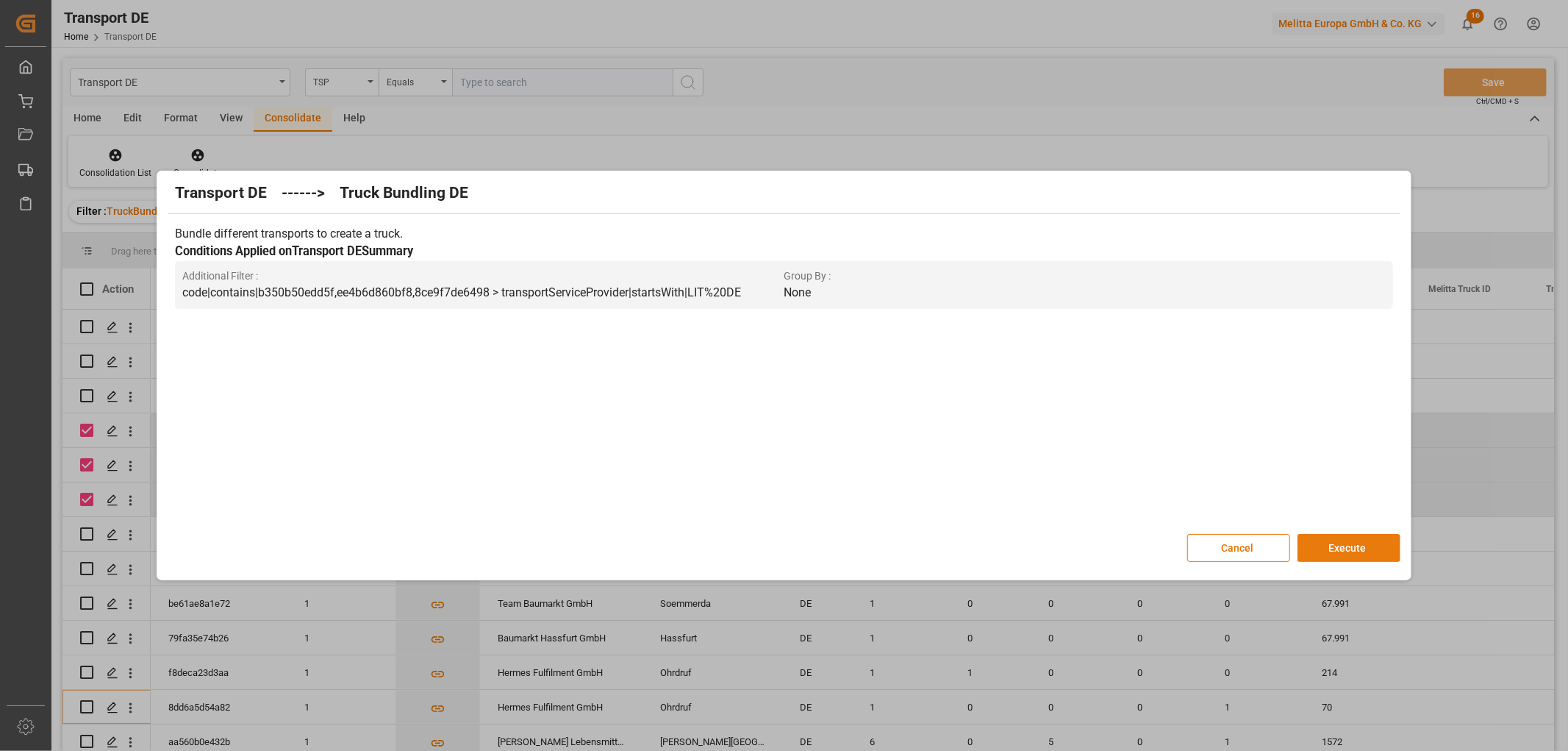
click at [1368, 546] on button "Execute" at bounding box center [1349, 548] width 103 height 28
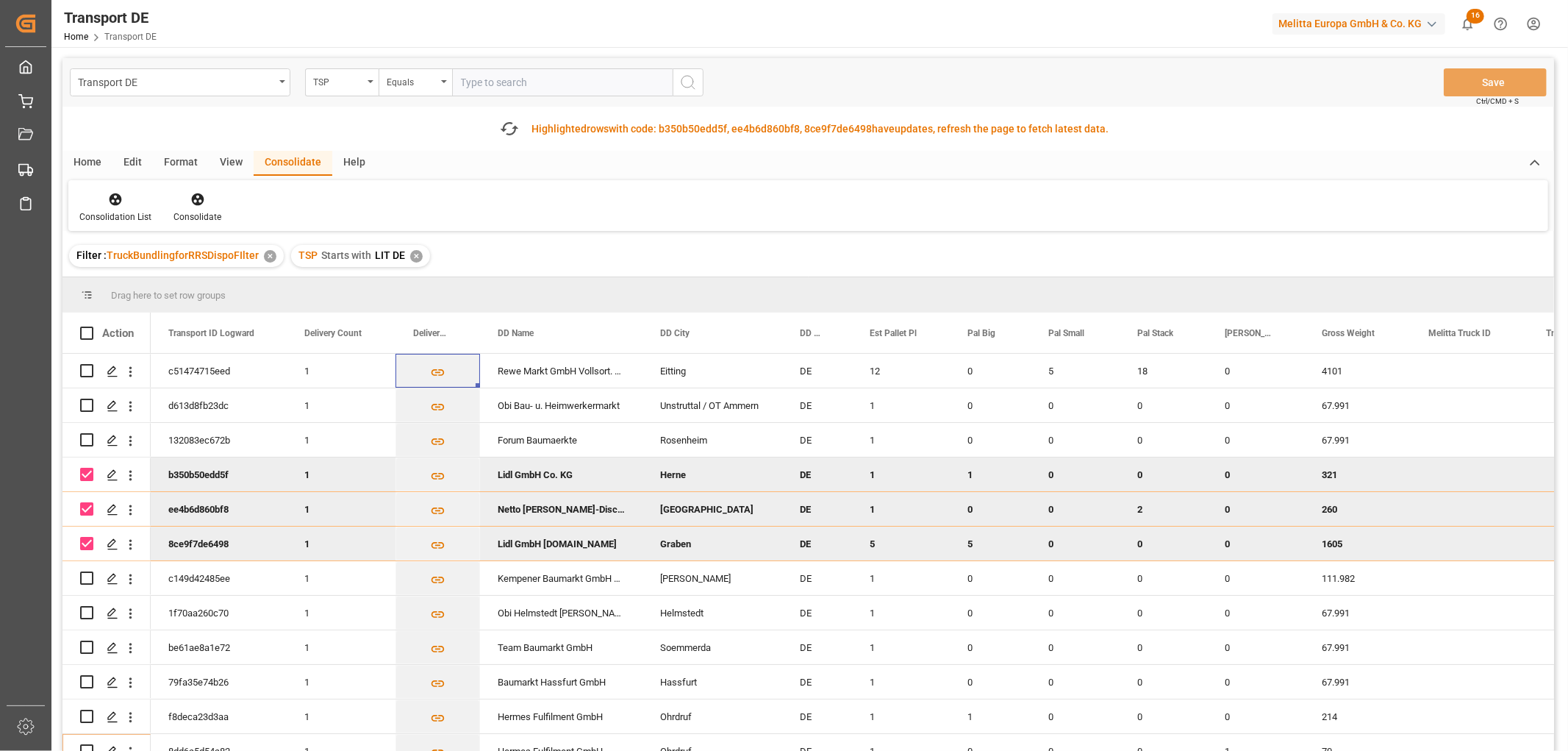
click at [85, 474] on input "Press Space to toggle row selection (checked)" at bounding box center [86, 474] width 13 height 13
checkbox input "false"
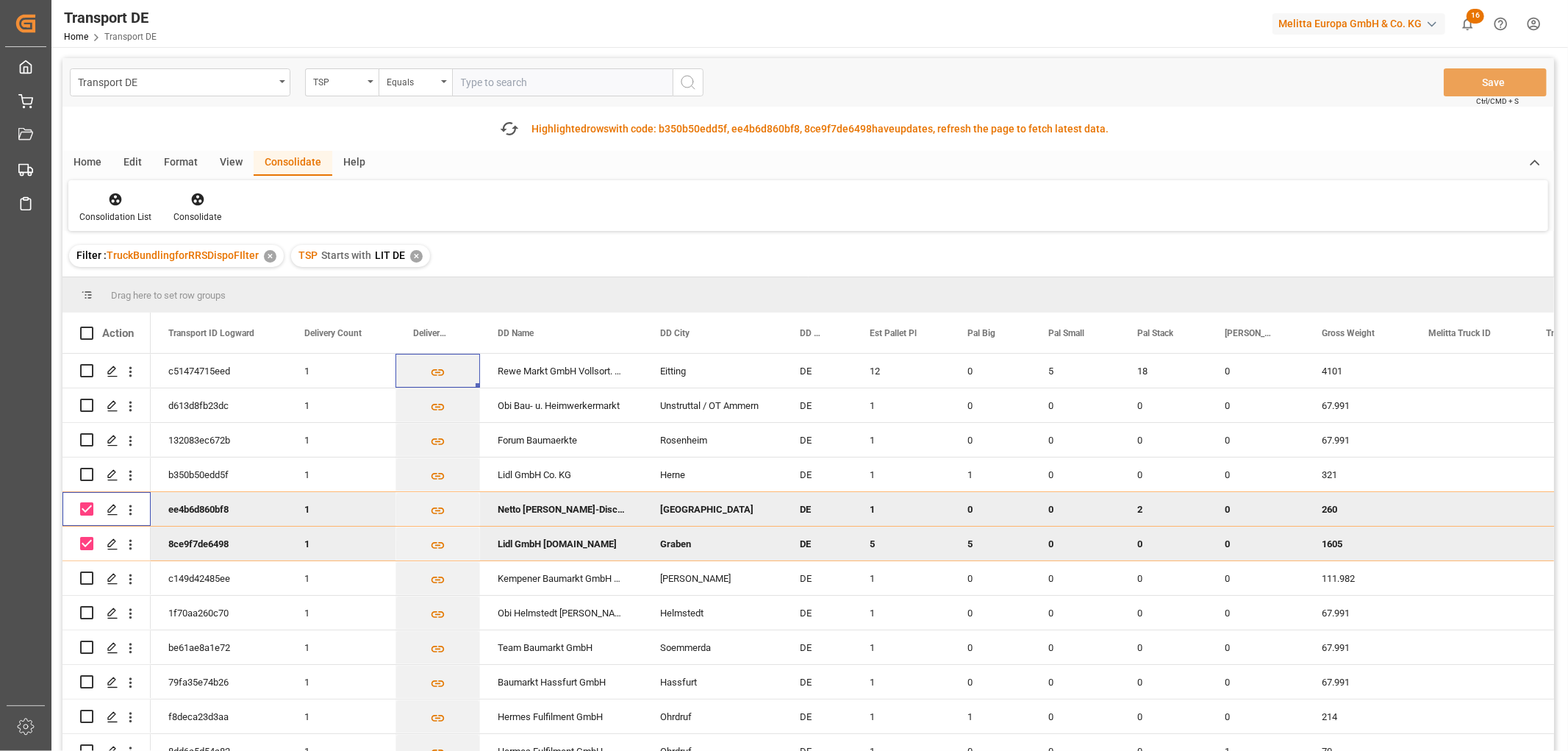
click at [90, 510] on input "Press Space to toggle row selection (checked)" at bounding box center [86, 509] width 13 height 13
checkbox input "false"
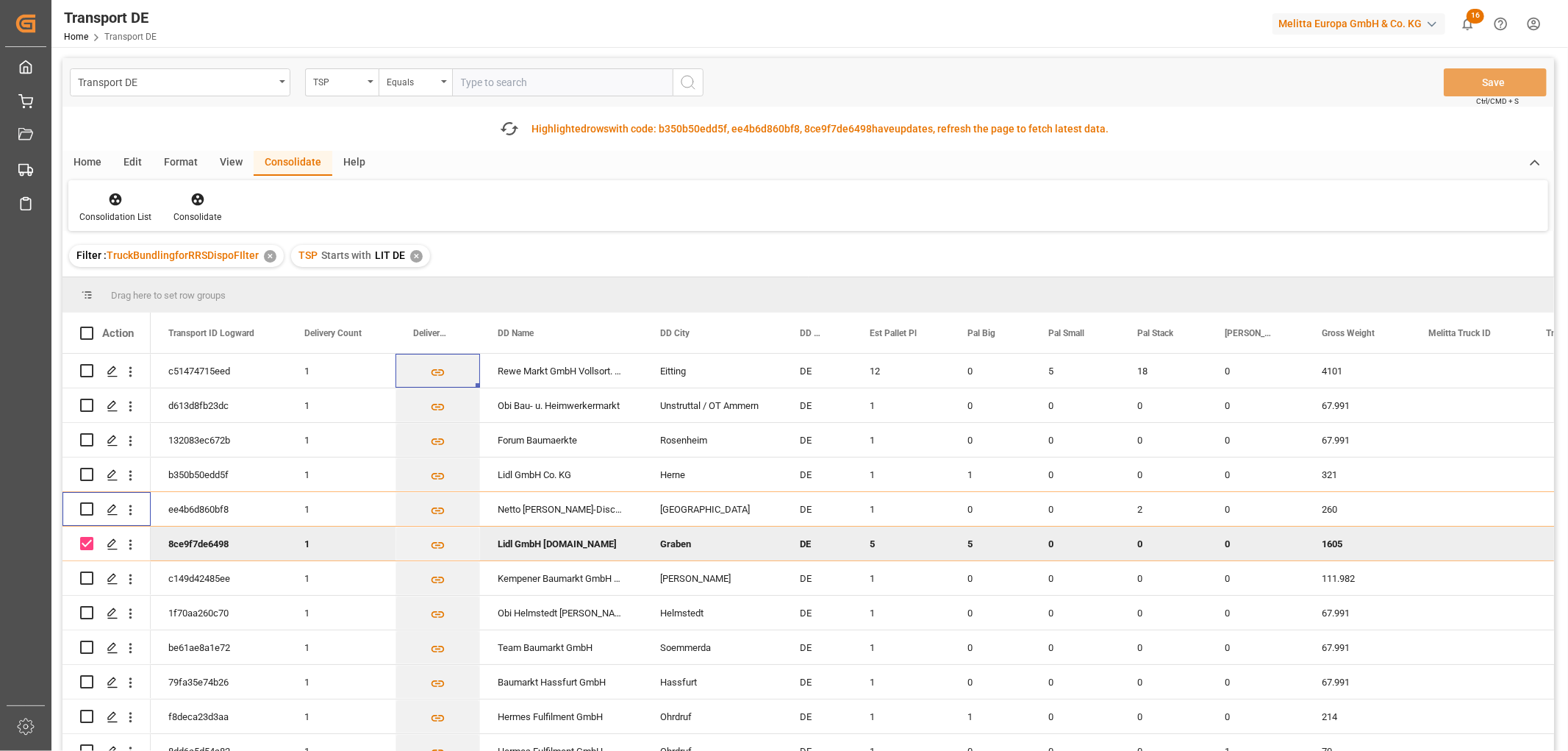
click at [84, 539] on input "Press Space to toggle row selection (checked)" at bounding box center [86, 543] width 13 height 13
checkbox input "false"
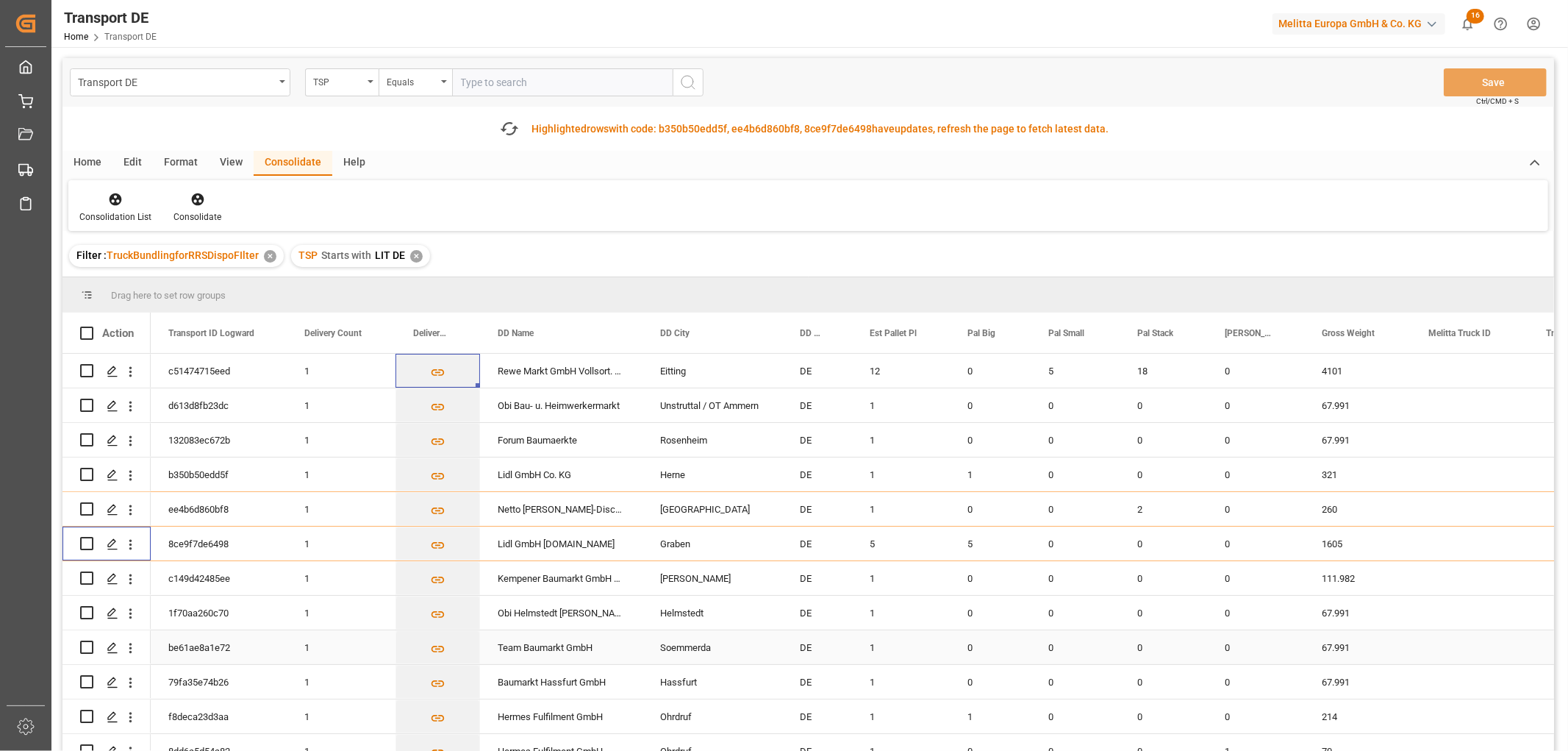
scroll to position [42, 0]
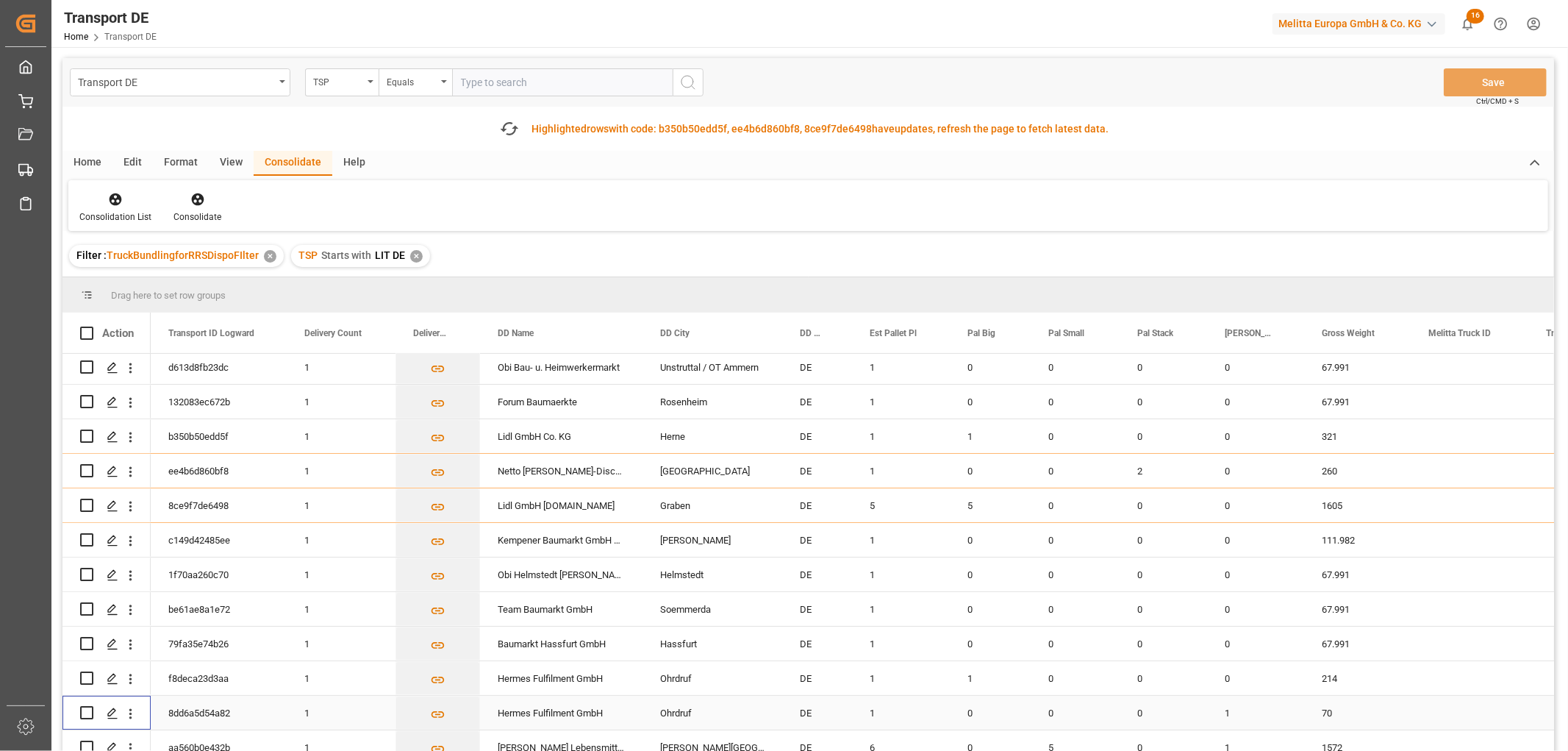
click at [88, 710] on input "Press Space to toggle row selection (unchecked)" at bounding box center [86, 712] width 13 height 13
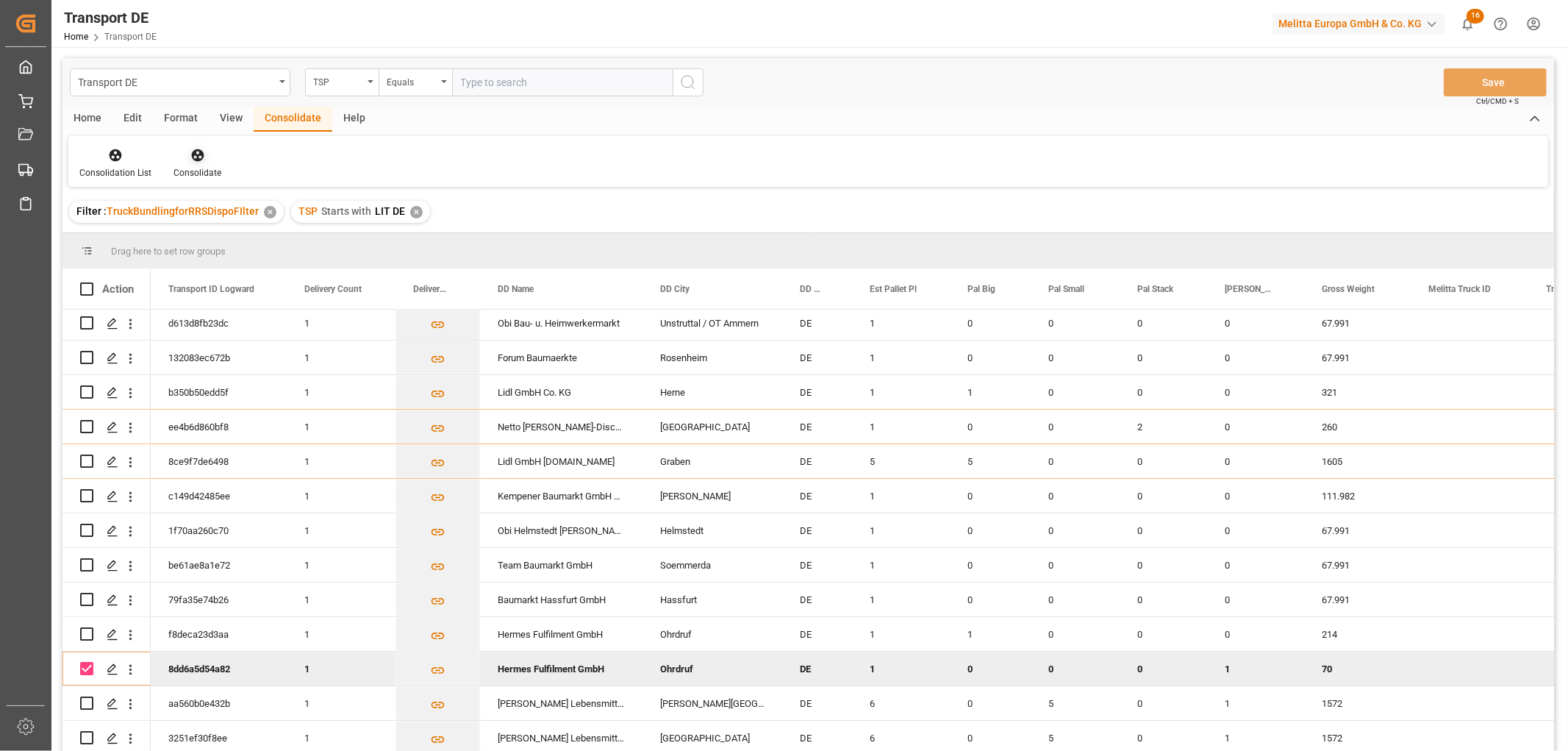
click at [196, 156] on icon at bounding box center [197, 155] width 15 height 15
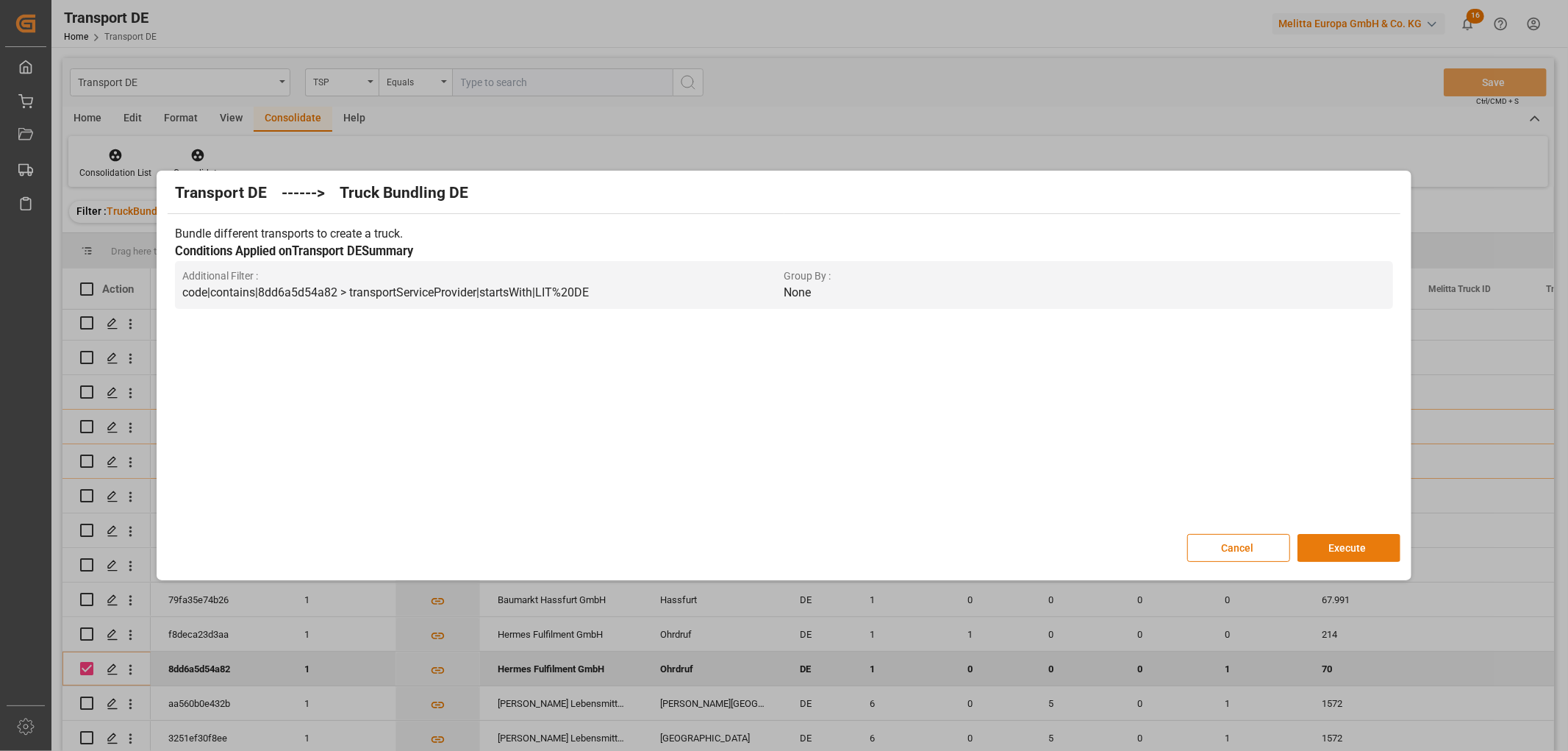
click at [1338, 547] on button "Execute" at bounding box center [1349, 548] width 103 height 28
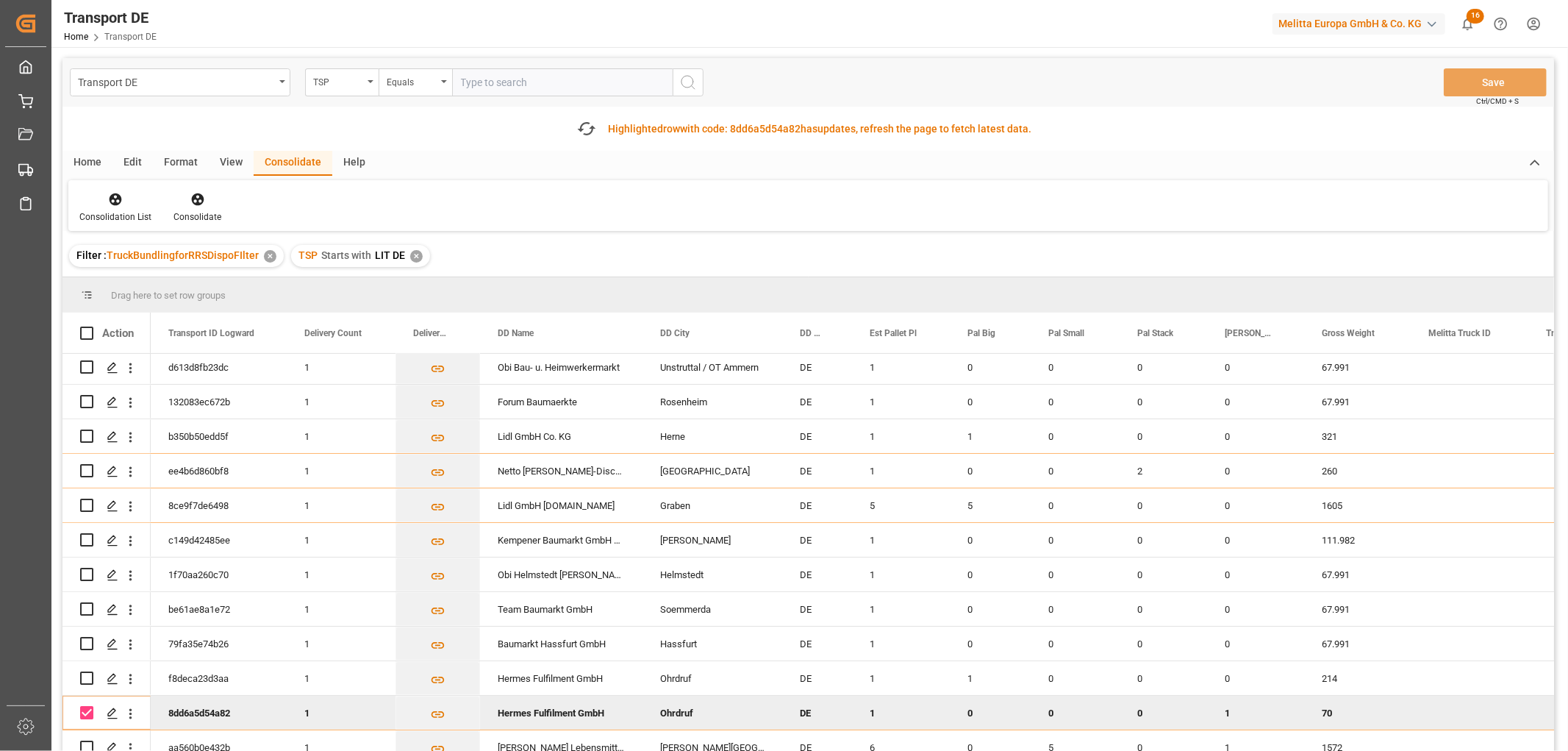
click at [85, 706] on input "Press Space to toggle row selection (checked)" at bounding box center [86, 712] width 13 height 13
checkbox input "false"
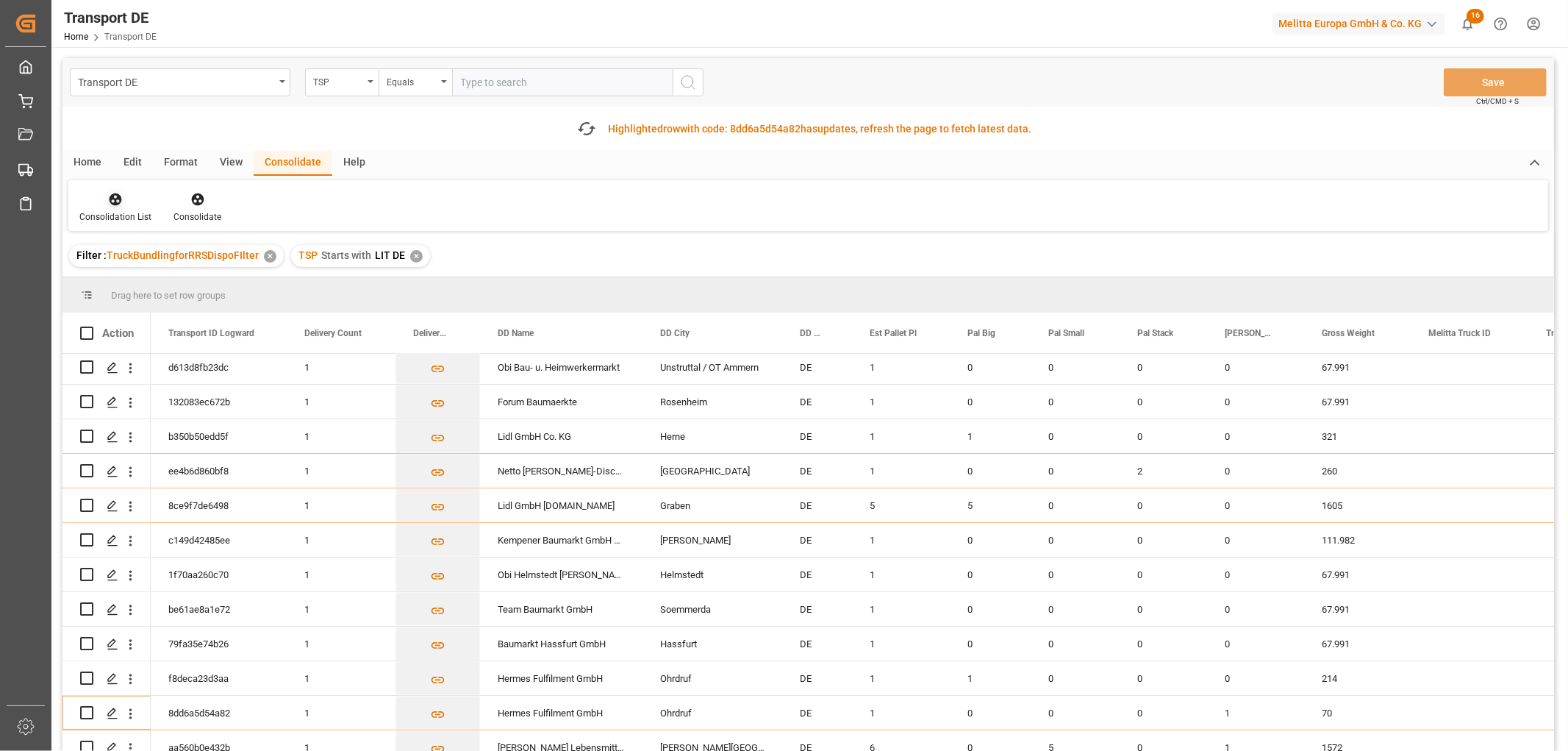
click at [116, 201] on icon at bounding box center [115, 199] width 15 height 15
click at [125, 283] on div "Transport DE TSP Equals Save Ctrl/CMD + S Fetch latest updates Highlighted row …" at bounding box center [808, 446] width 1492 height 776
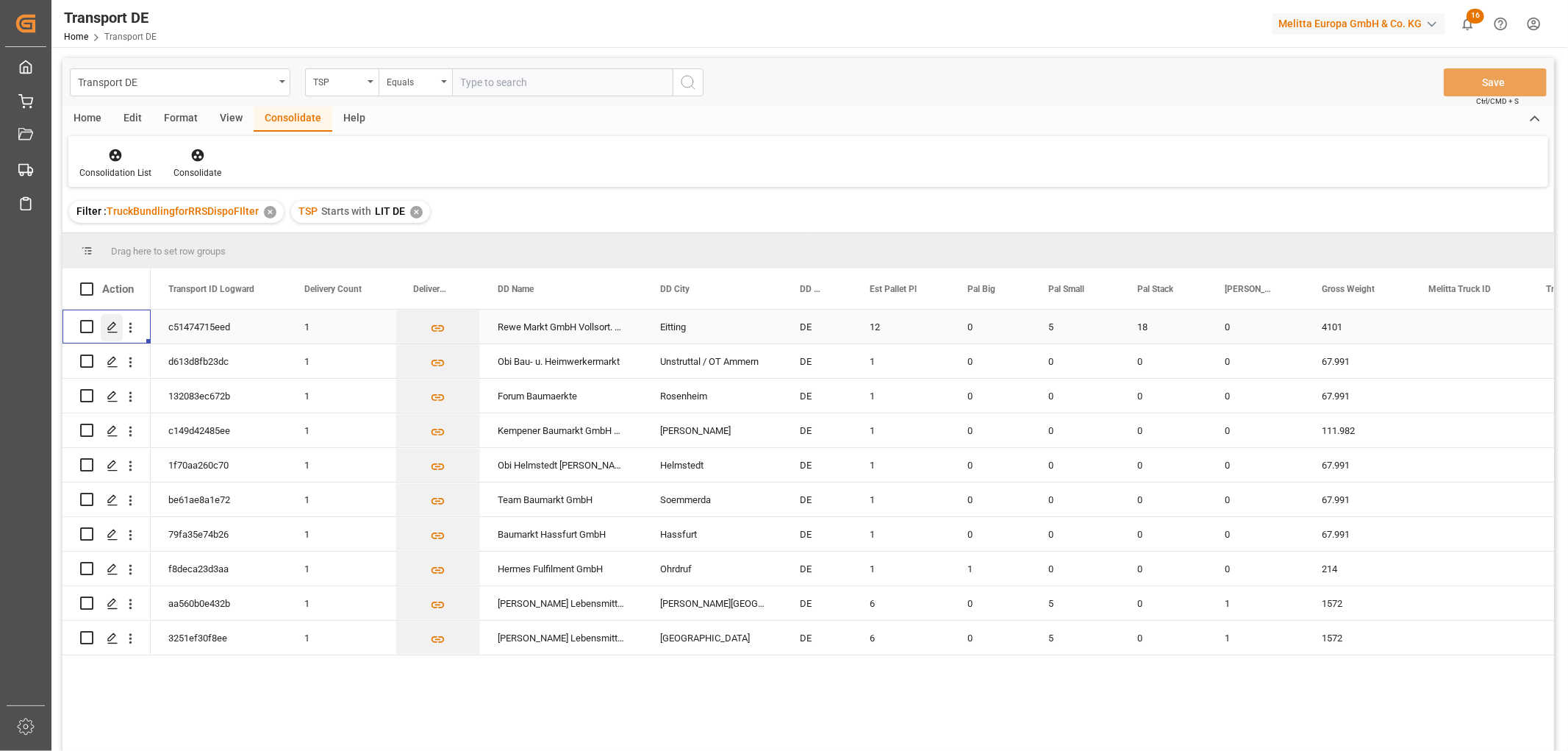
click at [111, 329] on icon "Press SPACE to select this row." at bounding box center [112, 327] width 12 height 12
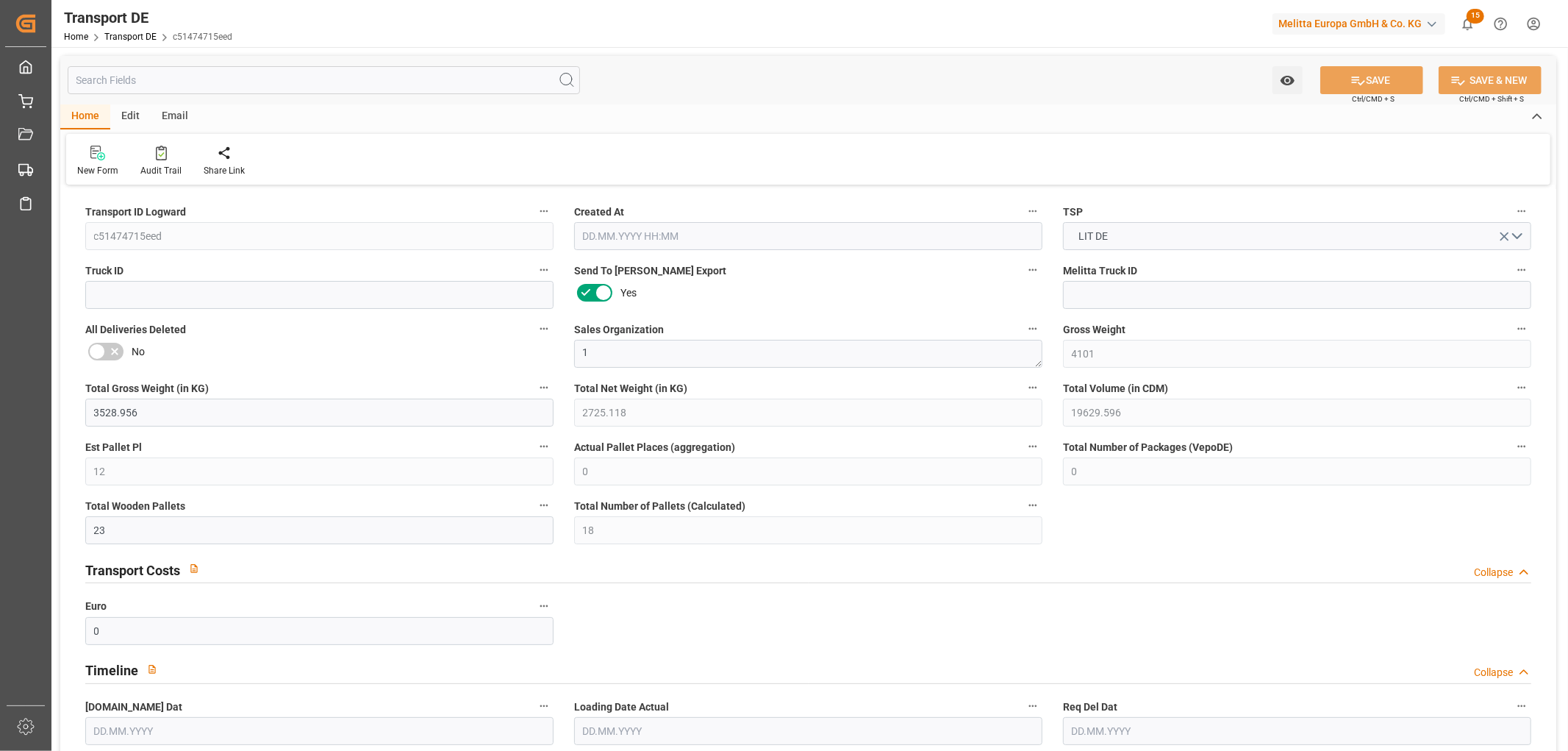
type input "4101"
type input "3528.956"
type input "2725.118"
type input "19629.596"
type input "12"
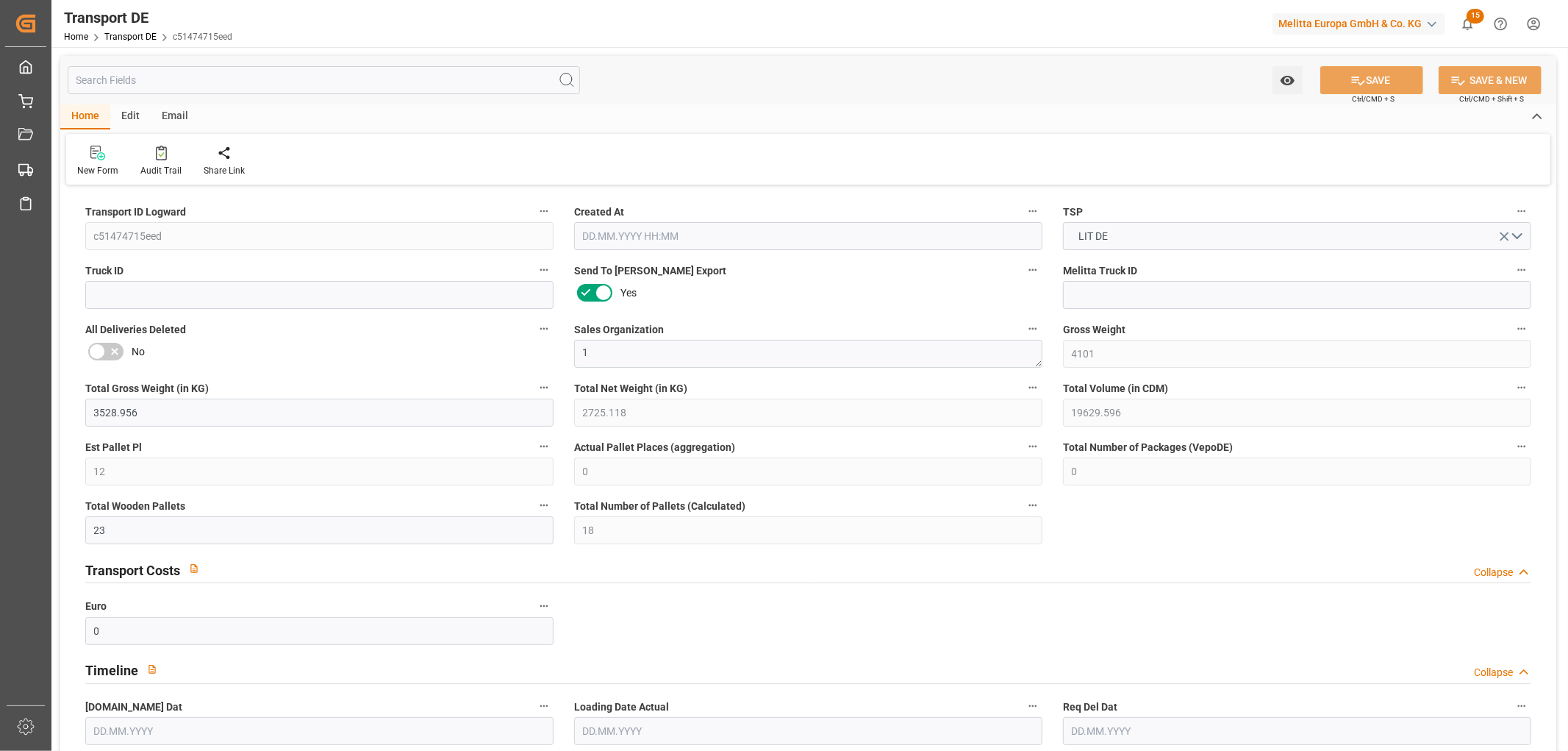
type input "0"
type input "23"
type input "18"
type input "0"
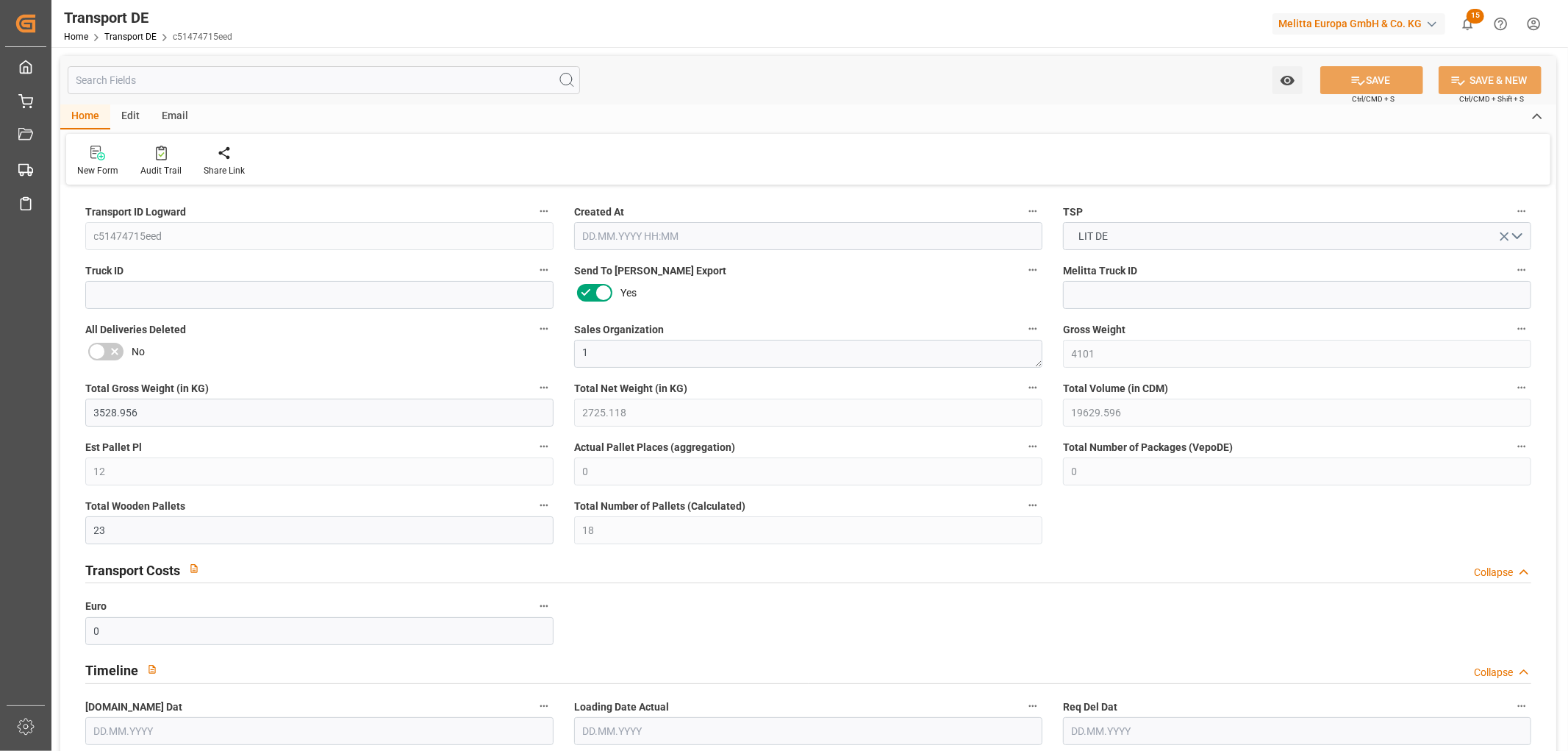
type input "85"
type input "0"
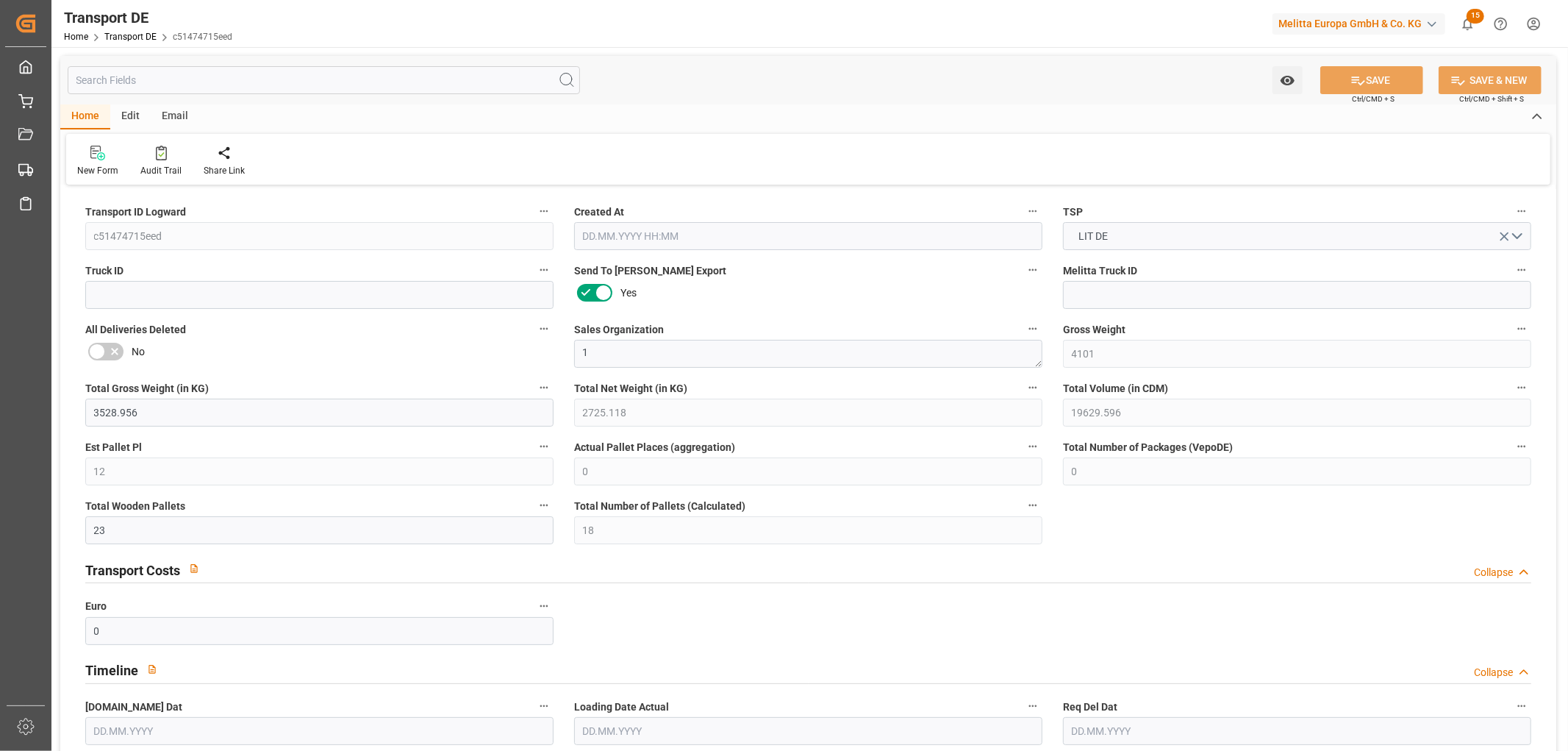
type input "0"
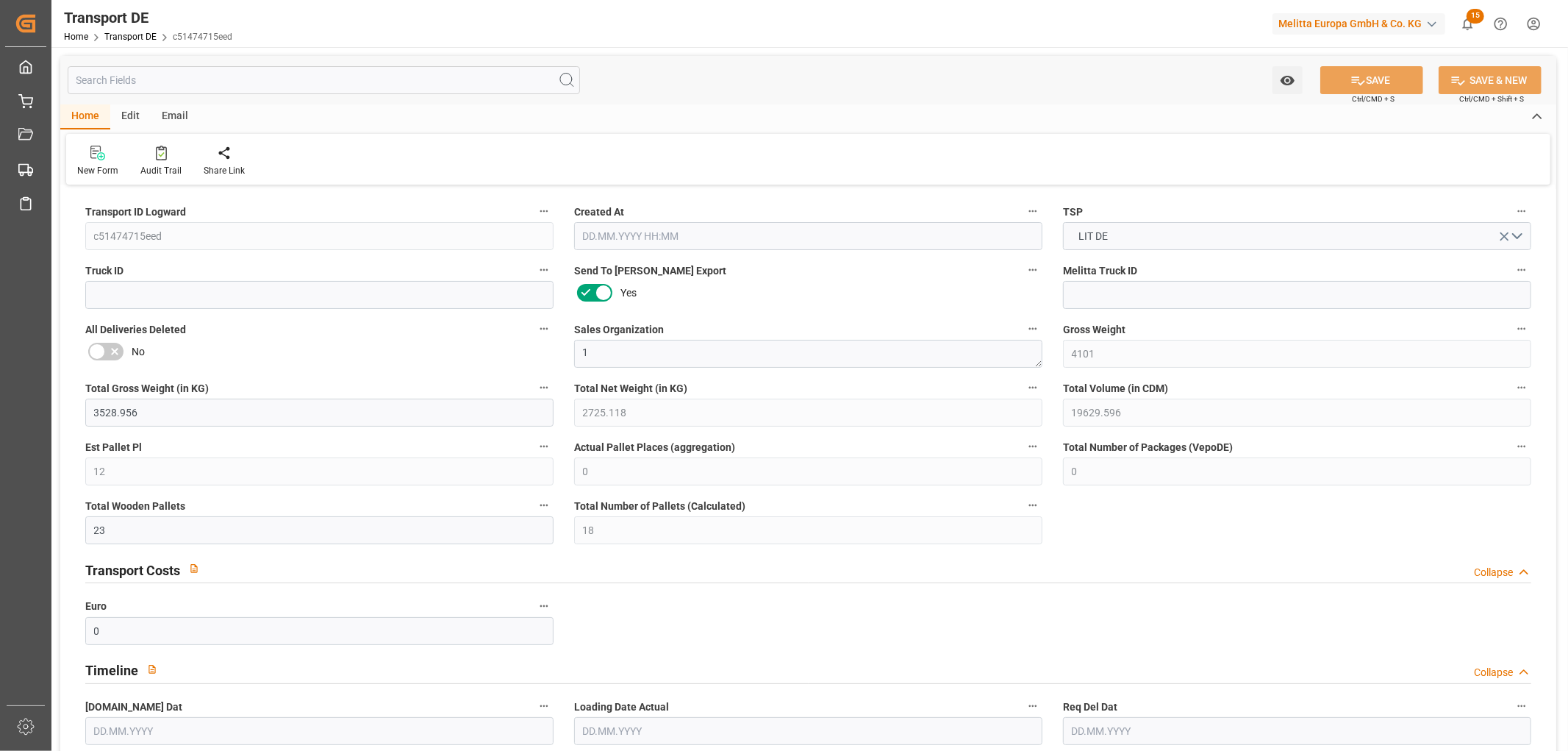
type input "0"
type input "5"
type input "18"
type input "0"
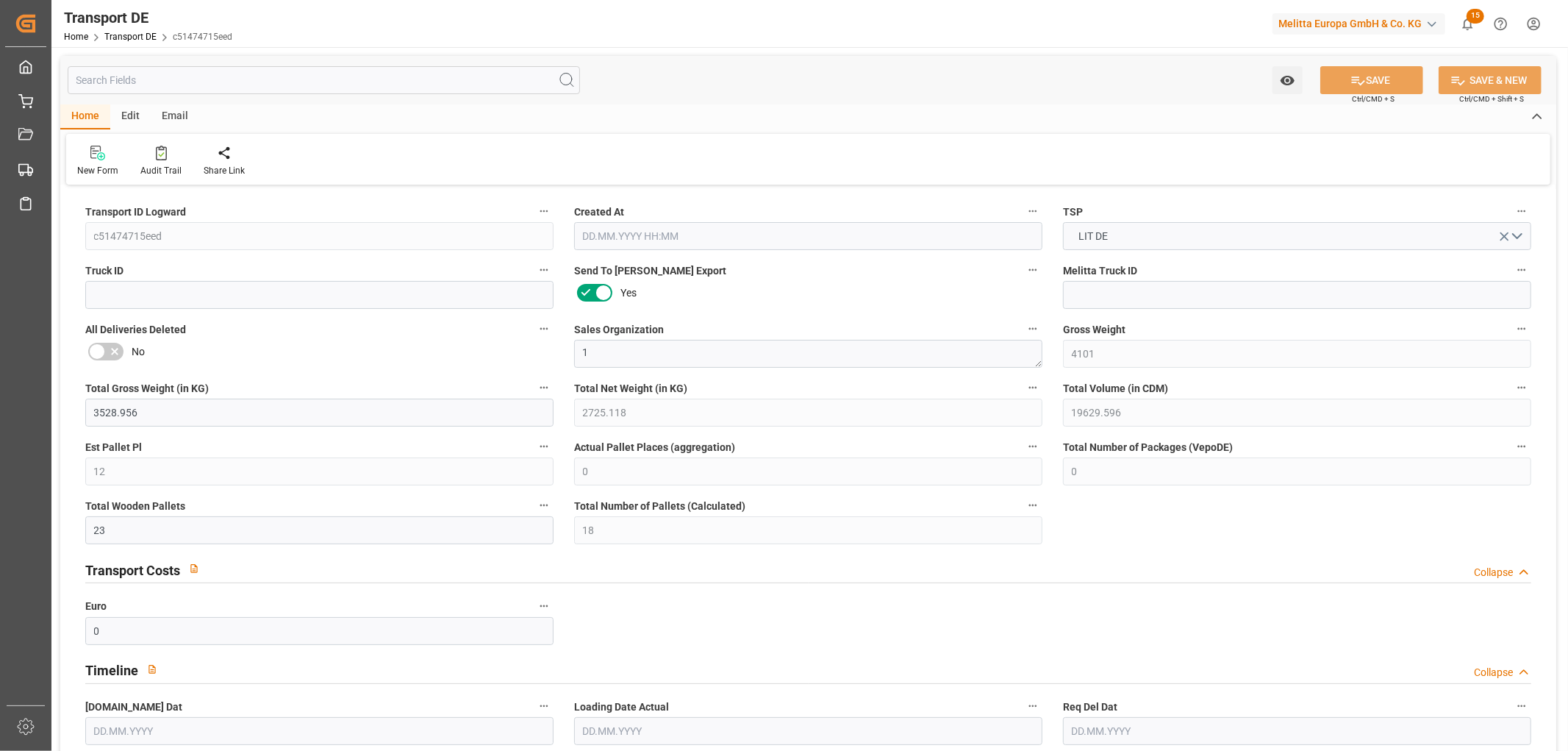
type input "0"
type input "1"
type input "0"
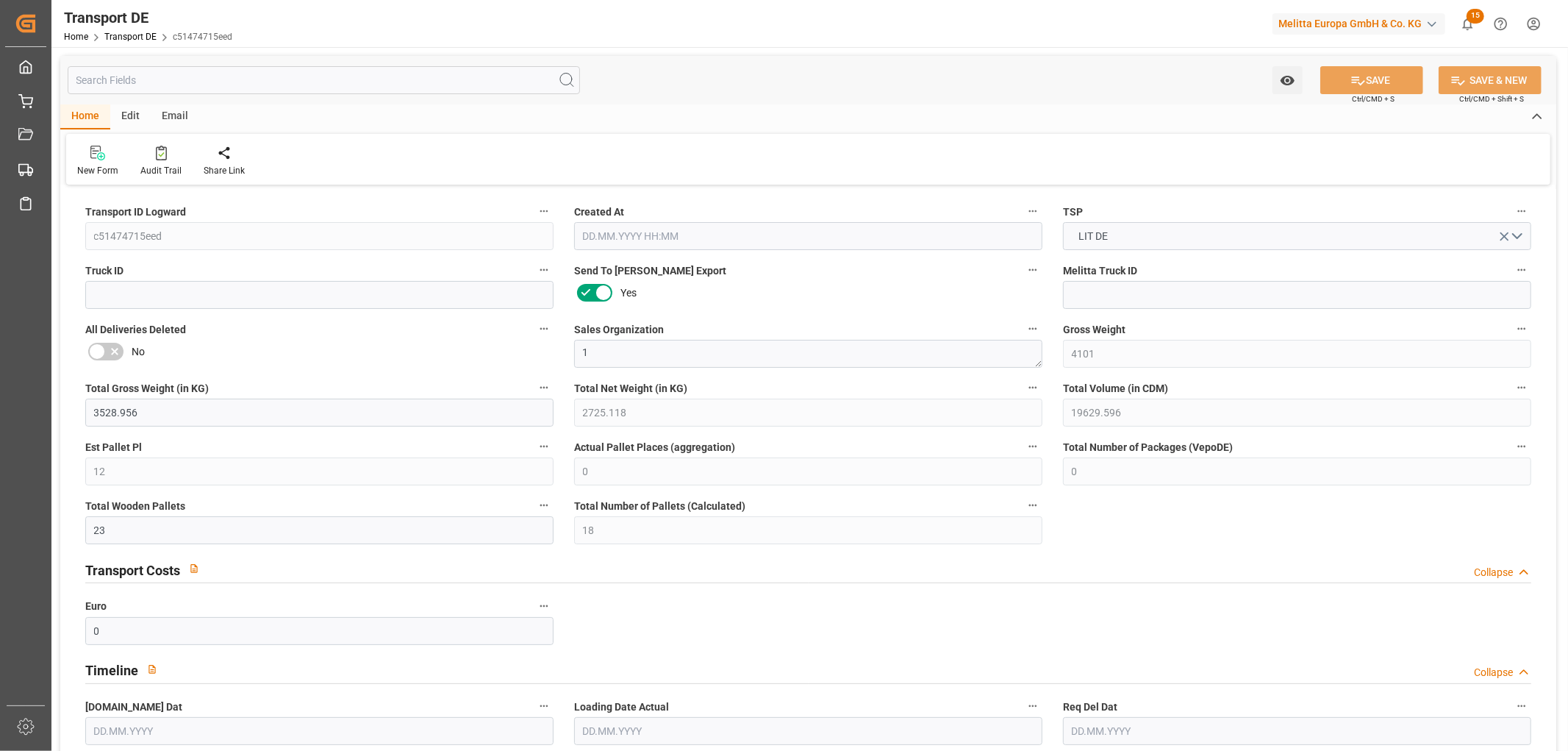
type input "1517"
type input "553.013"
type input "524"
type input "[DATE] 11:30"
type input "[DATE]"
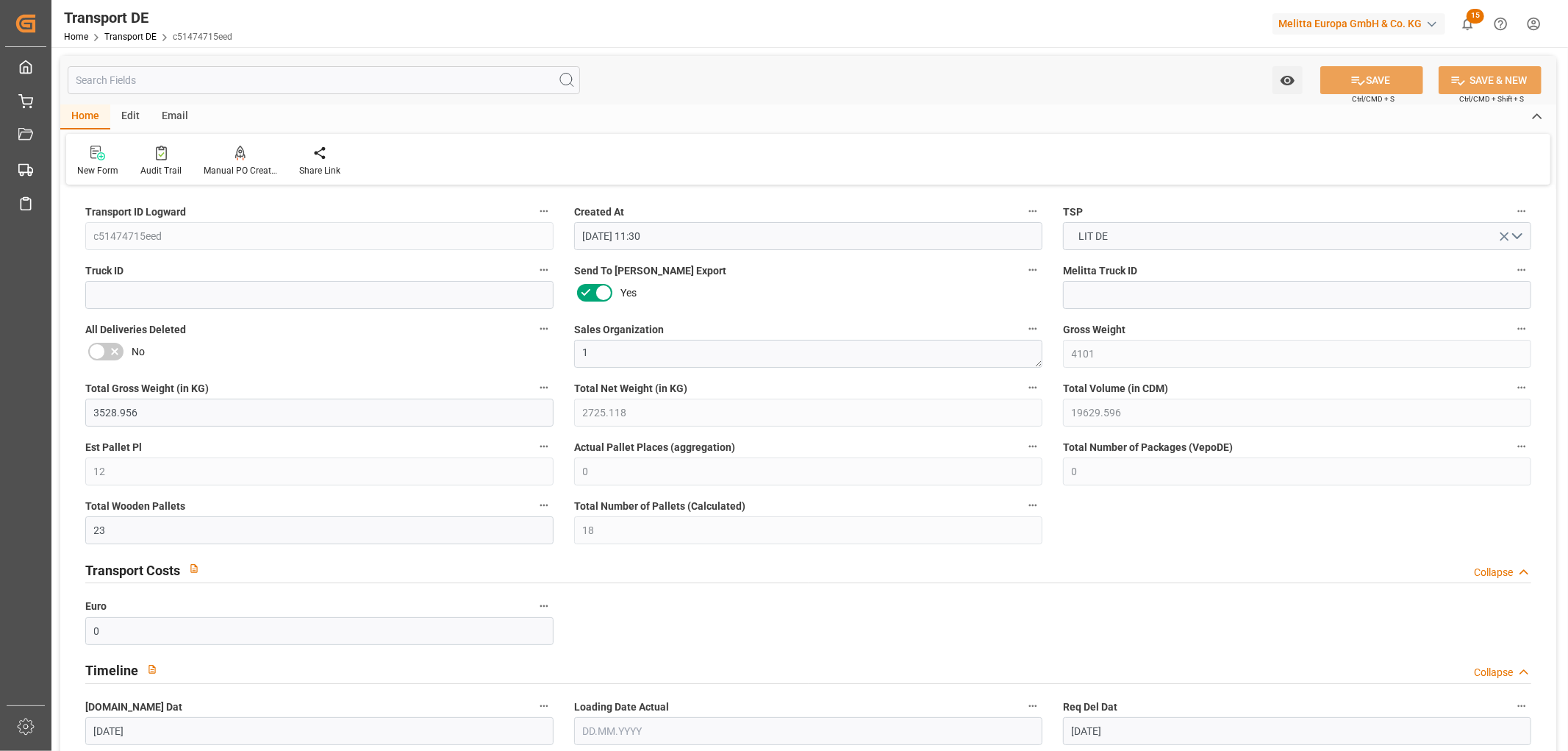
type input "[DATE]"
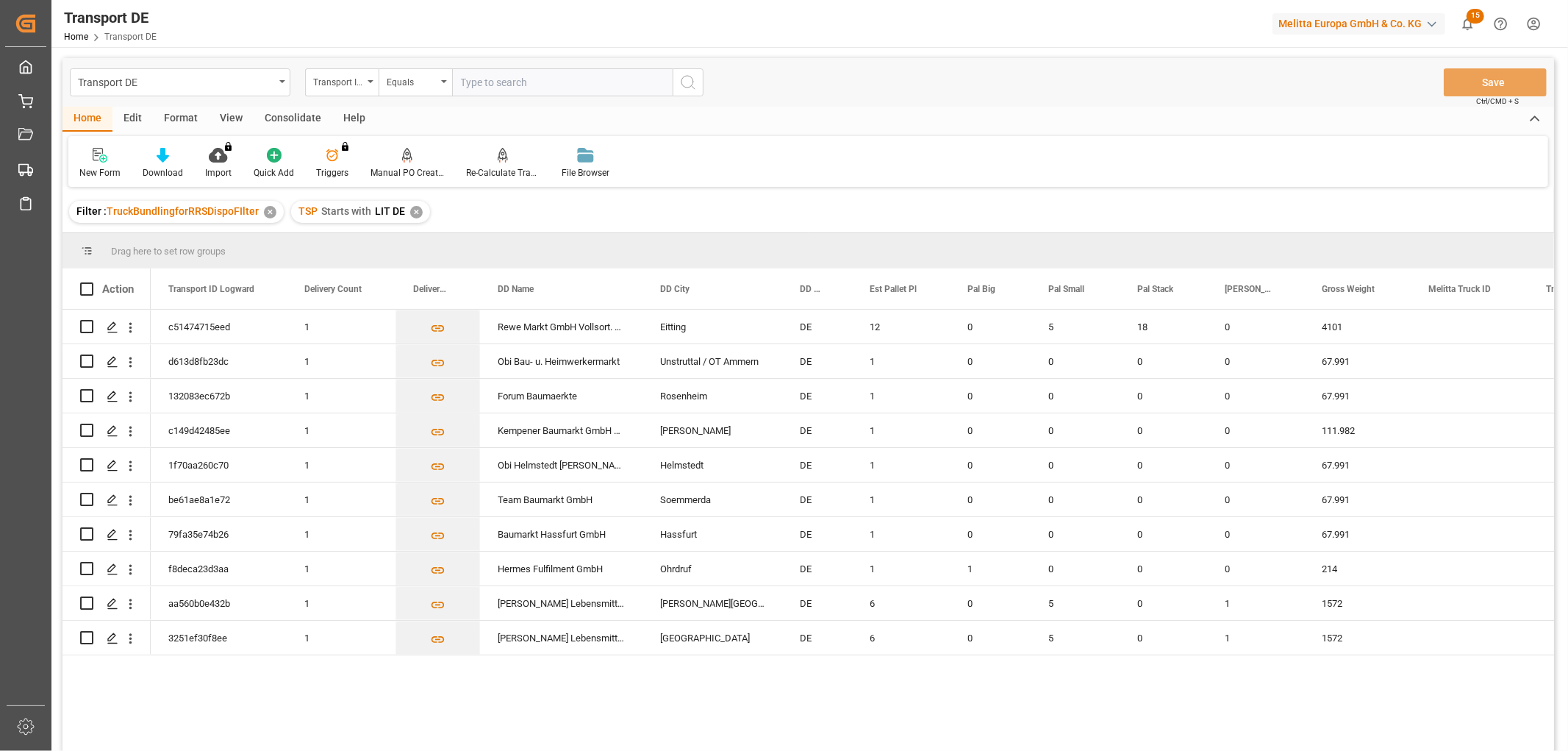
click at [291, 121] on div "Consolidate" at bounding box center [293, 120] width 79 height 25
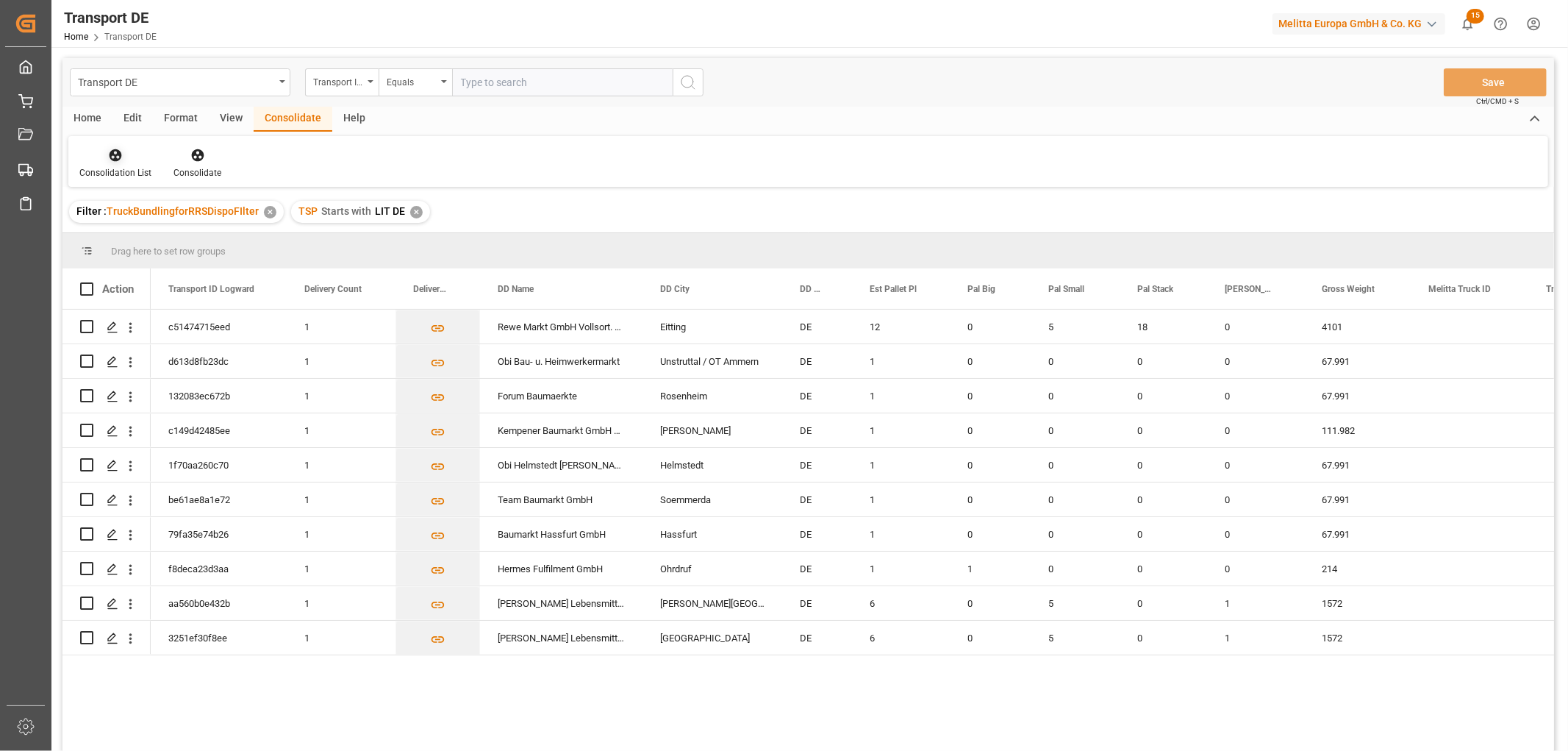
click at [116, 157] on icon at bounding box center [115, 155] width 15 height 15
click at [130, 237] on div "Transport DE Transport ID Logward Equals Save Ctrl/CMD + S Home Edit Format Vie…" at bounding box center [808, 424] width 1492 height 732
click at [88, 325] on input "Press Space to toggle row selection (unchecked)" at bounding box center [86, 326] width 13 height 13
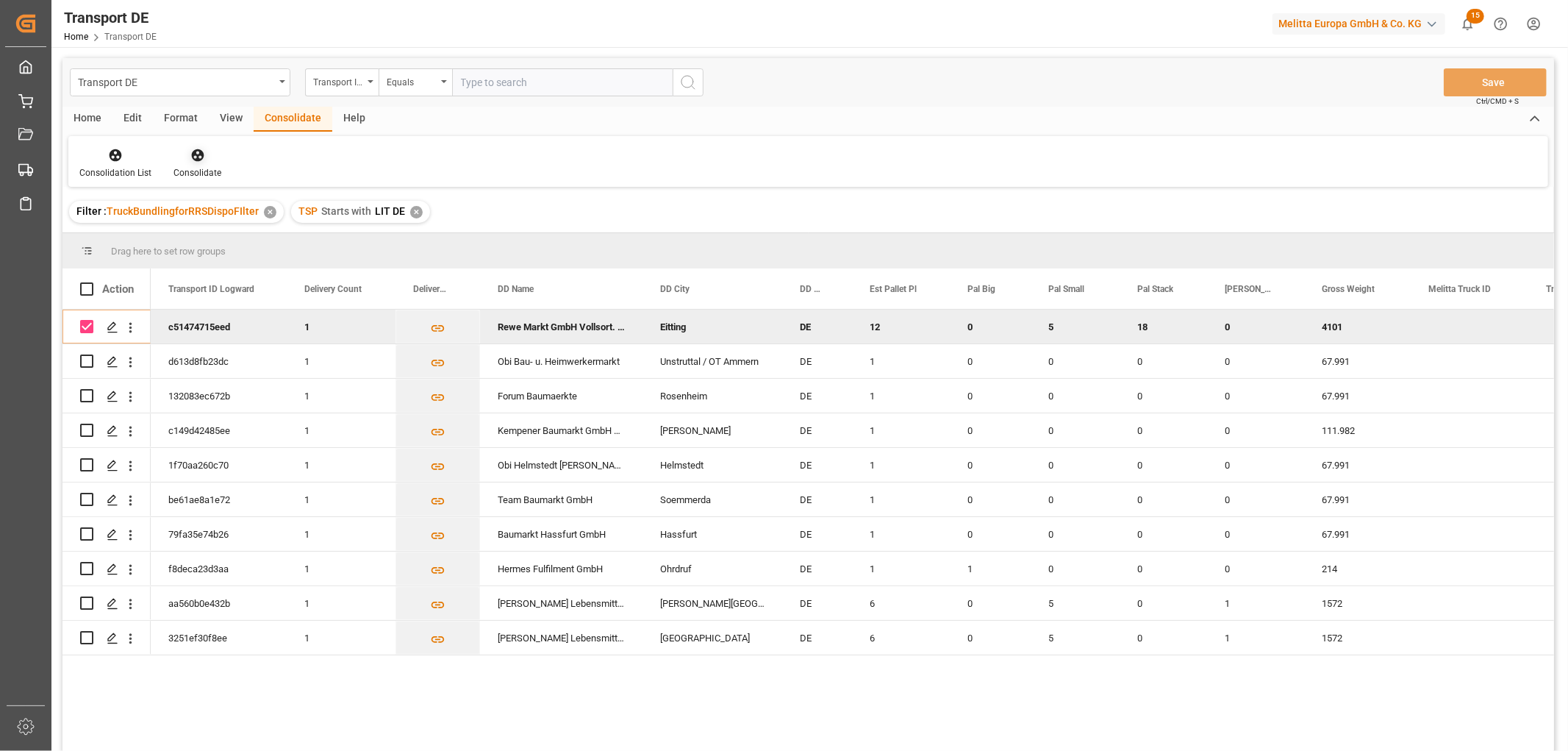
click at [193, 152] on icon at bounding box center [197, 156] width 13 height 13
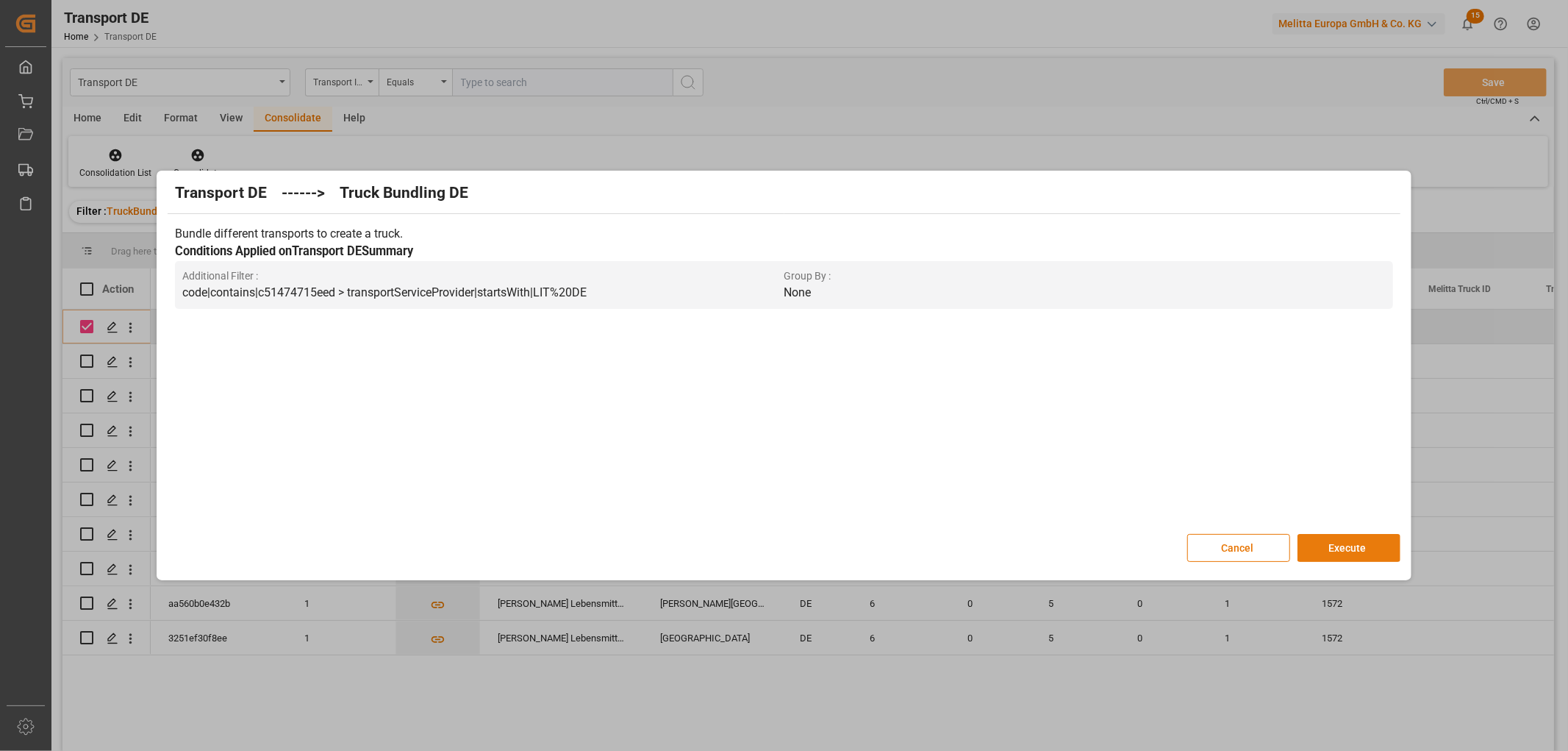
click at [1354, 545] on button "Execute" at bounding box center [1349, 548] width 103 height 28
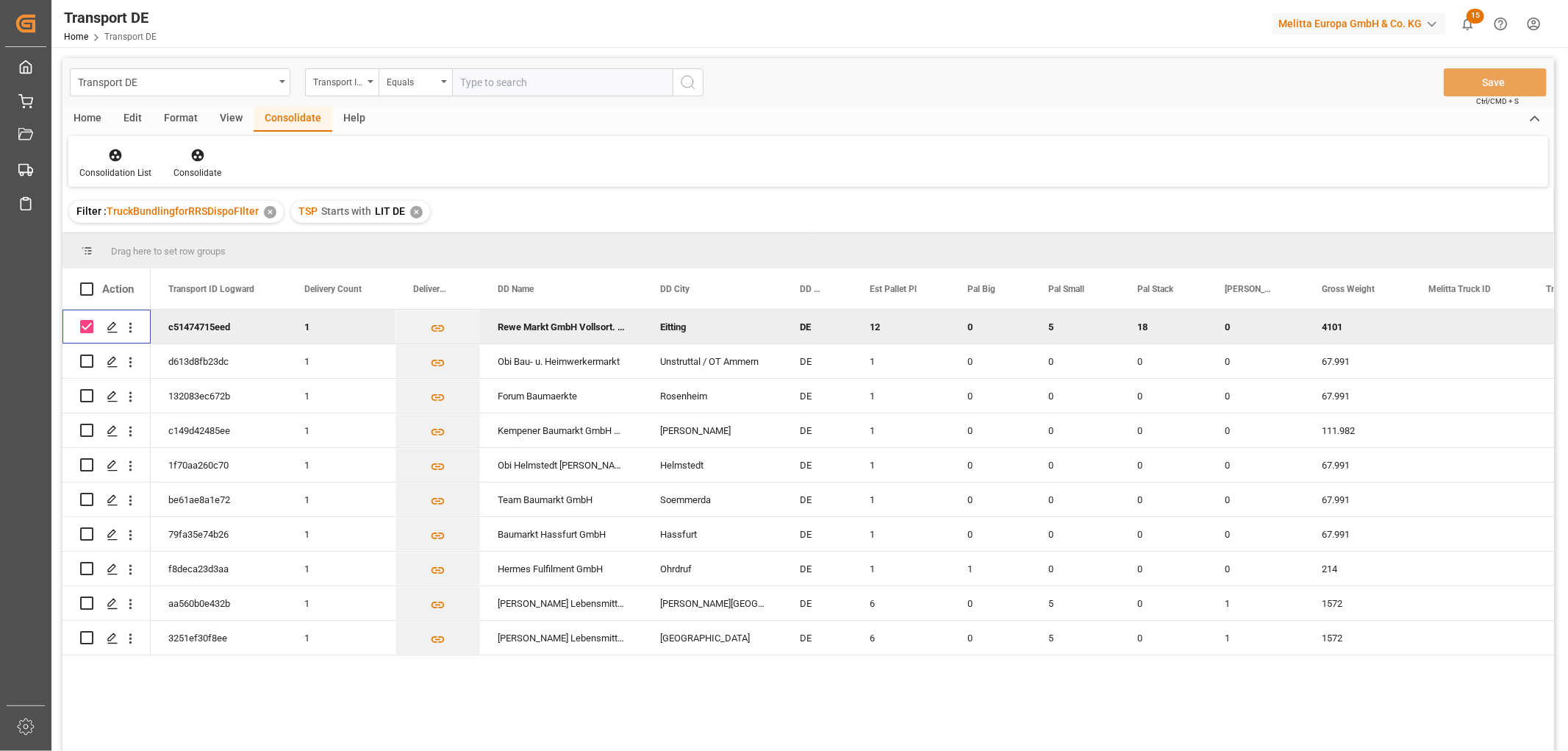
click at [88, 326] on input "Press Space to toggle row selection (checked)" at bounding box center [86, 326] width 13 height 13
checkbox input "false"
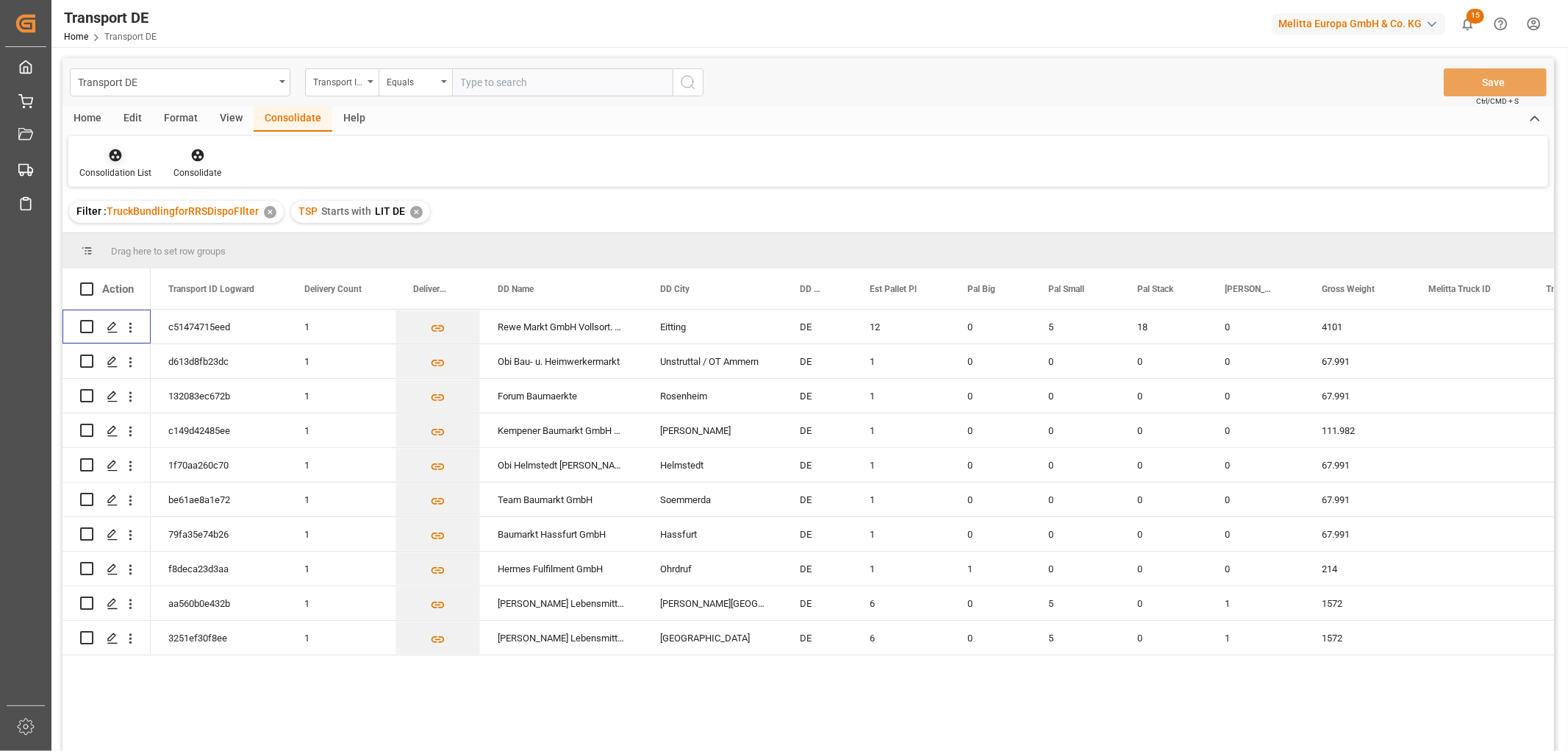
click at [109, 154] on icon at bounding box center [116, 156] width 13 height 13
click at [136, 239] on div "Transport DE Transport ID Logward Equals Save Ctrl/CMD + S Home Edit Format Vie…" at bounding box center [808, 424] width 1492 height 732
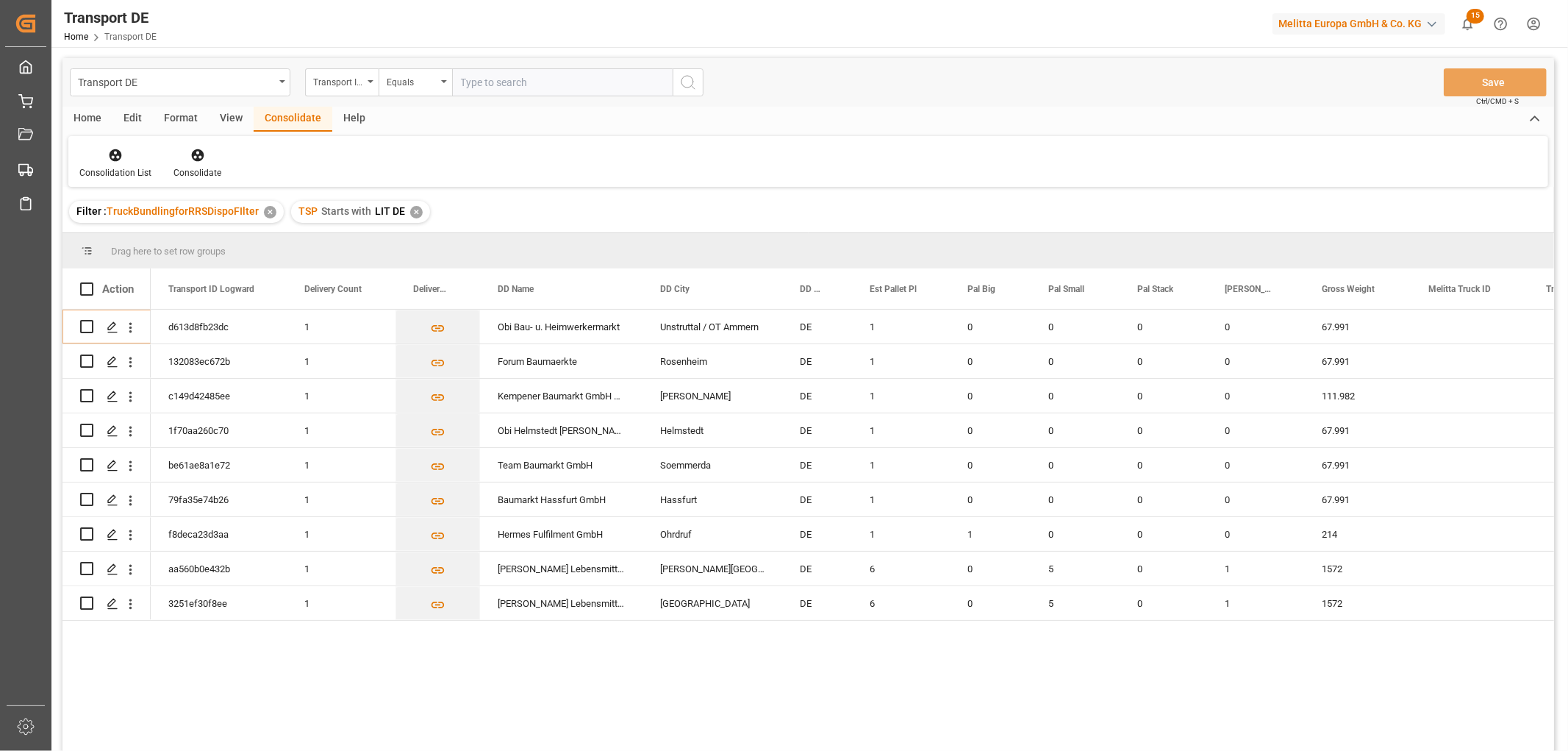
click at [414, 217] on div "✕" at bounding box center [417, 212] width 13 height 13
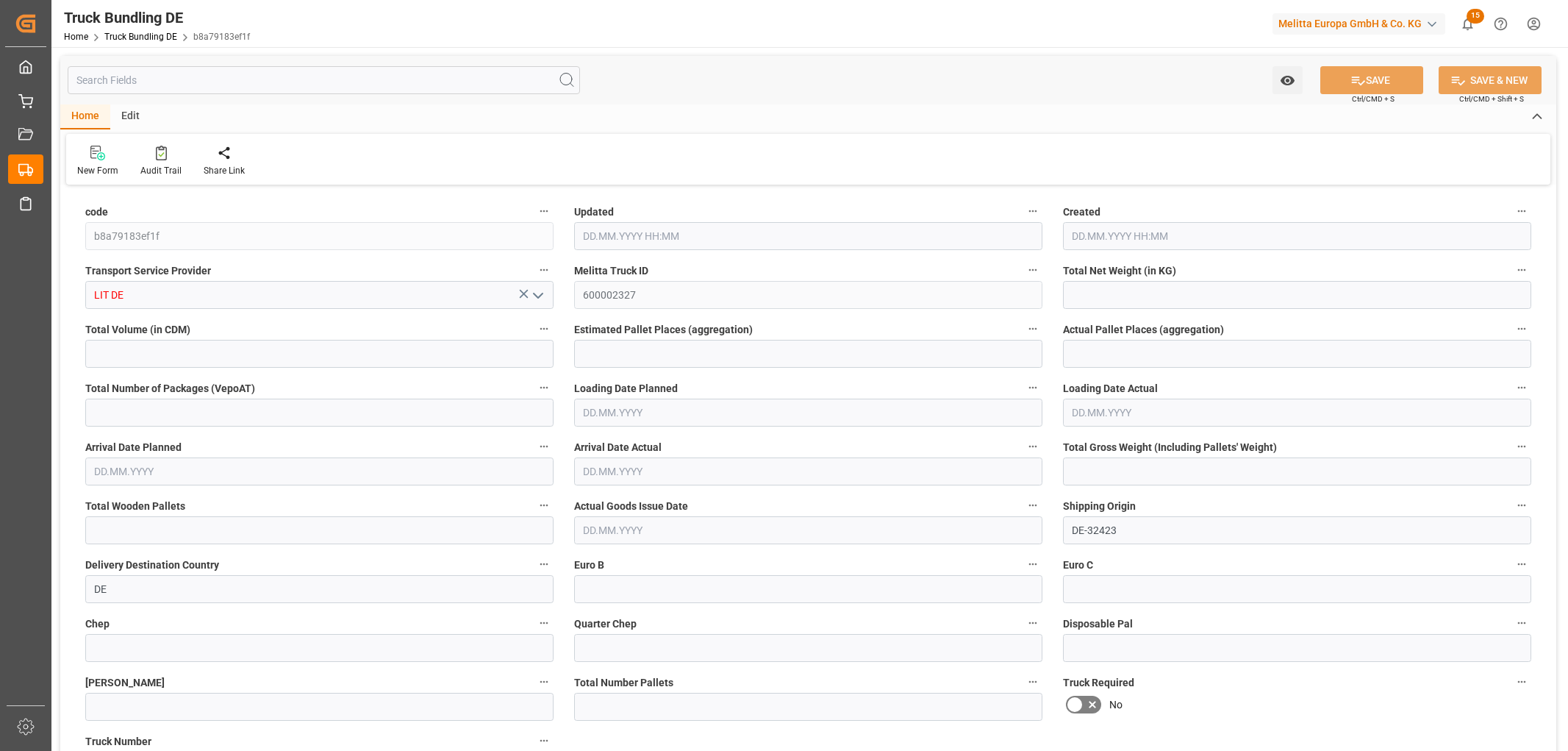
type input "1413.384"
type input "12583.684"
type input "8"
type input "0"
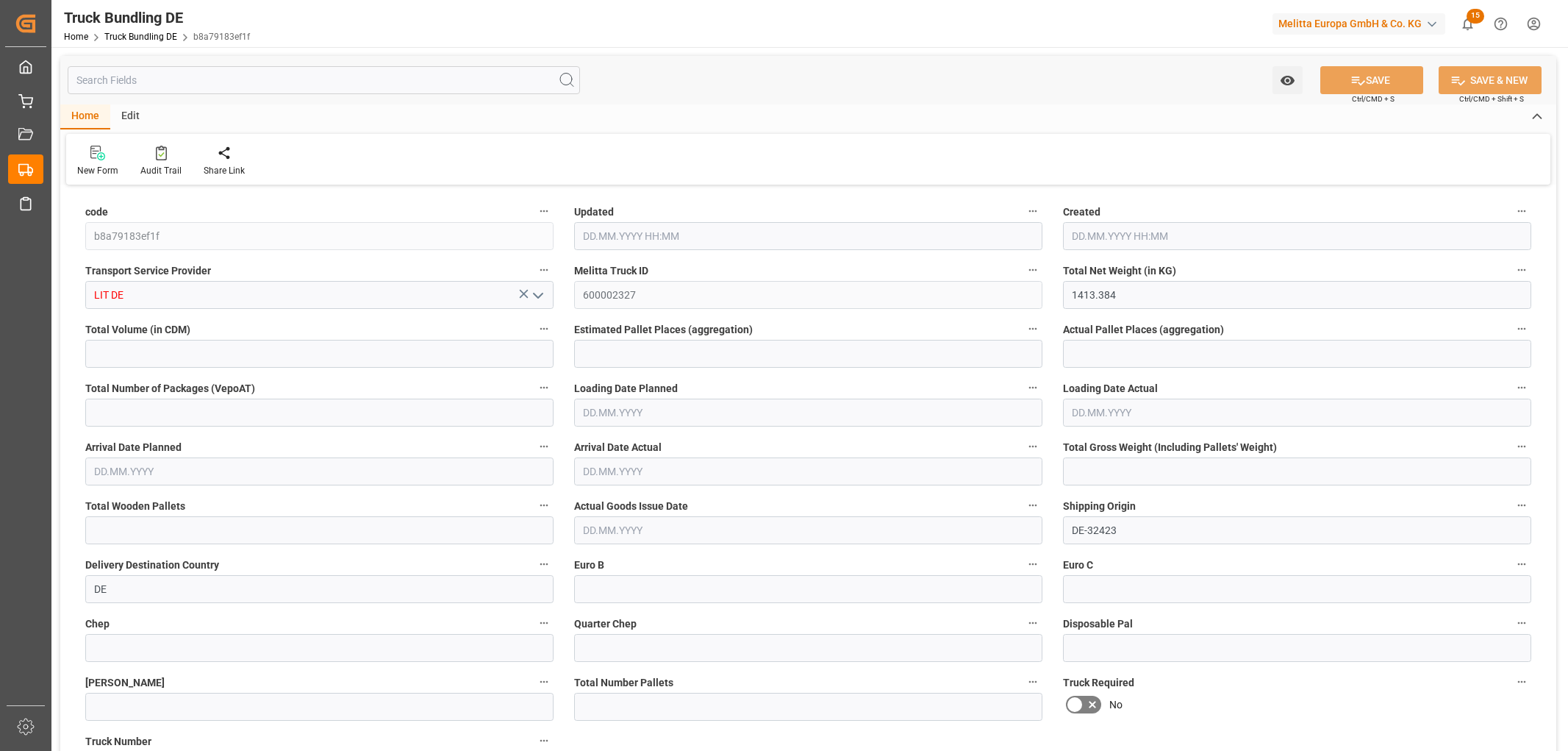
type input "2281.328"
type input "15"
type input "0"
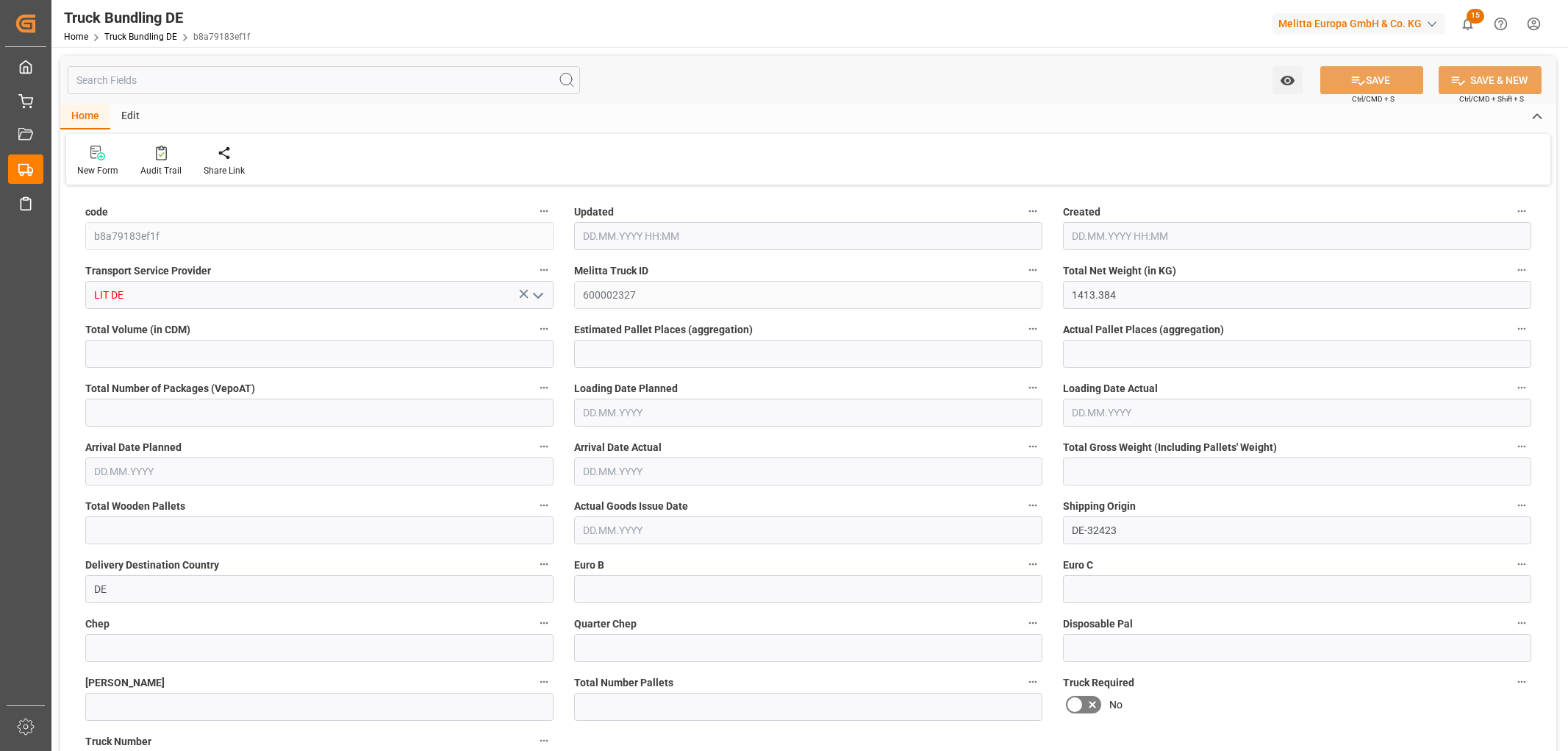
type input "0"
type input "05.09.2025 11:23"
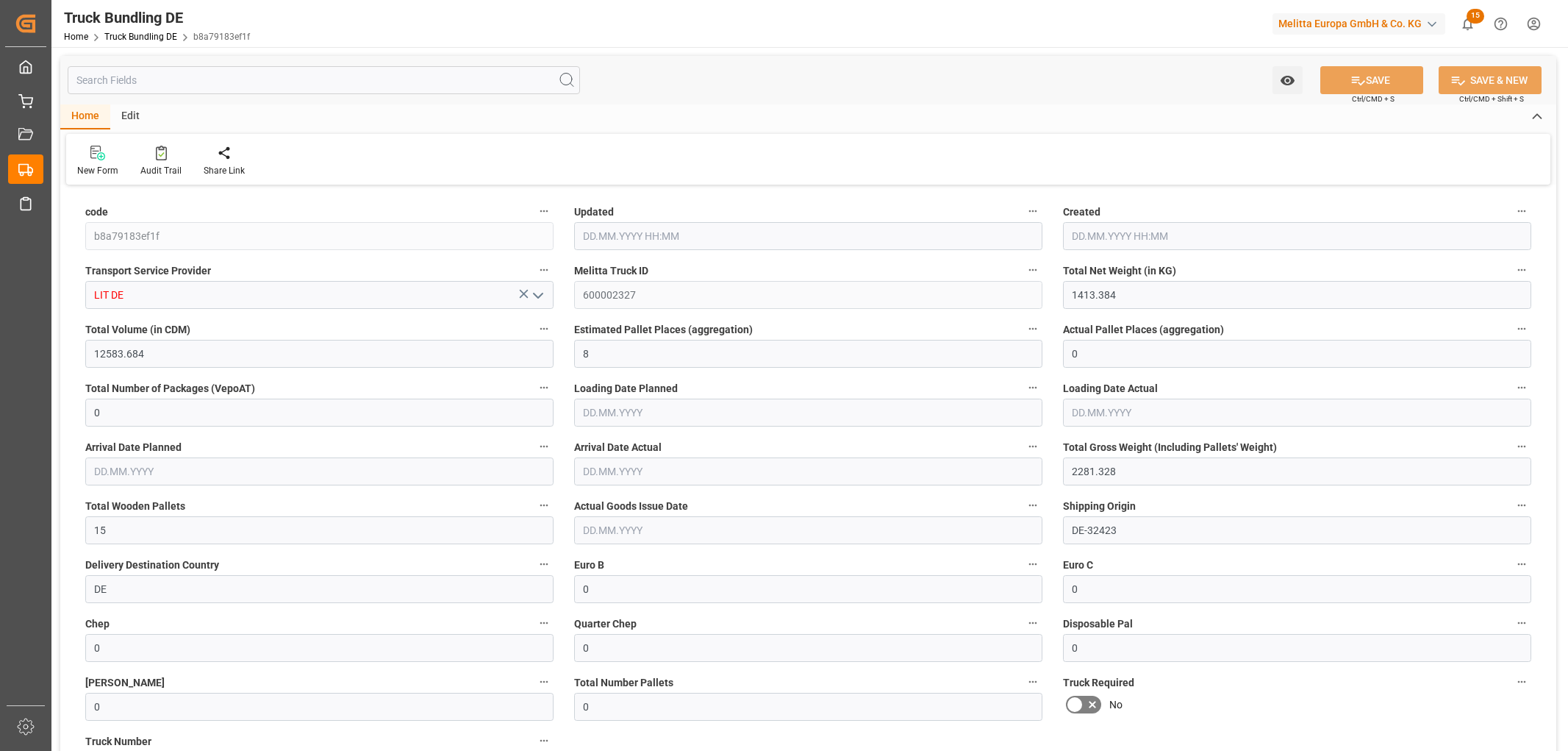
type input "05.09.2025 11:23"
type input "[DATE]"
type input "[DATE] 12:19"
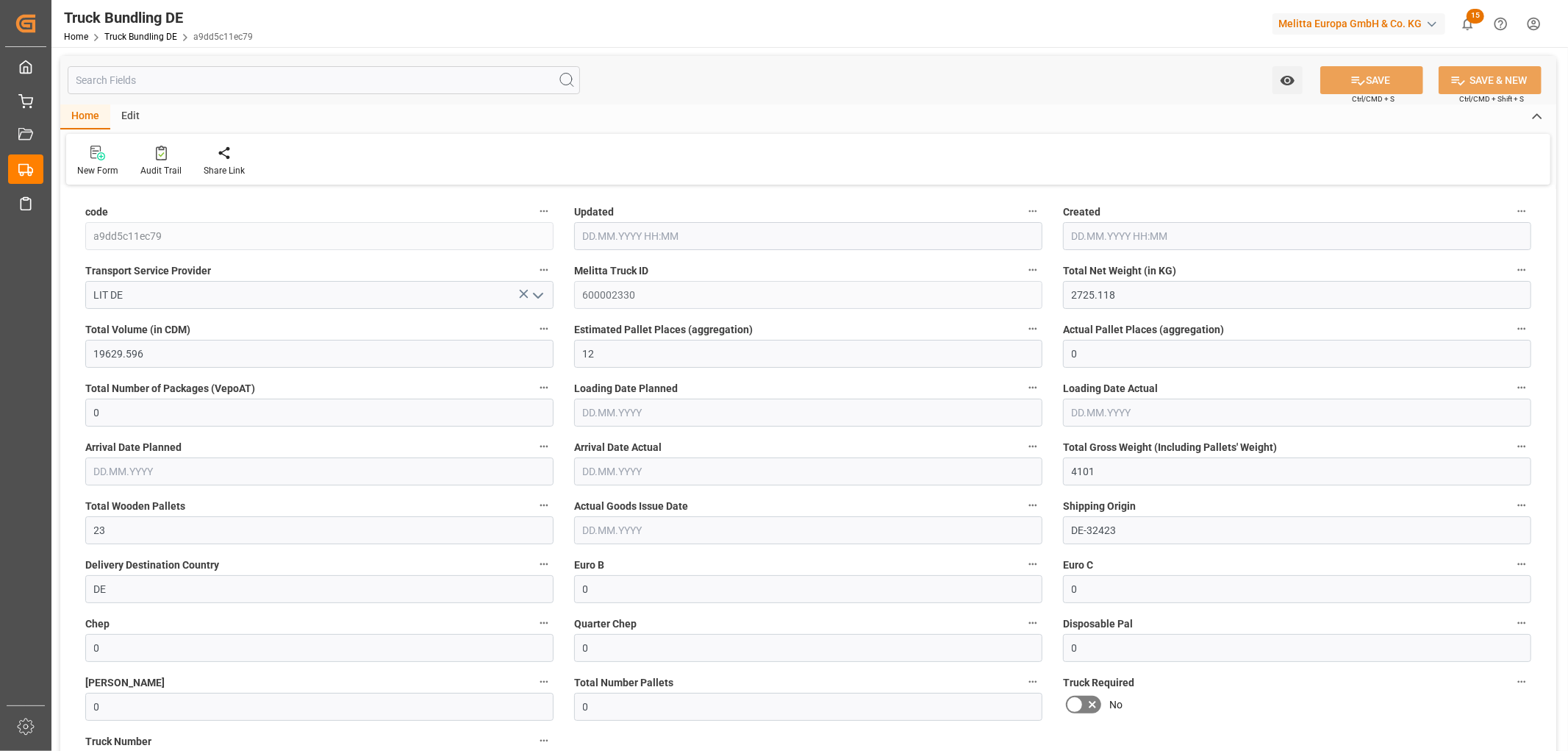
type input "[DATE] 12:19"
type input "[DATE]"
